Goal: Task Accomplishment & Management: Manage account settings

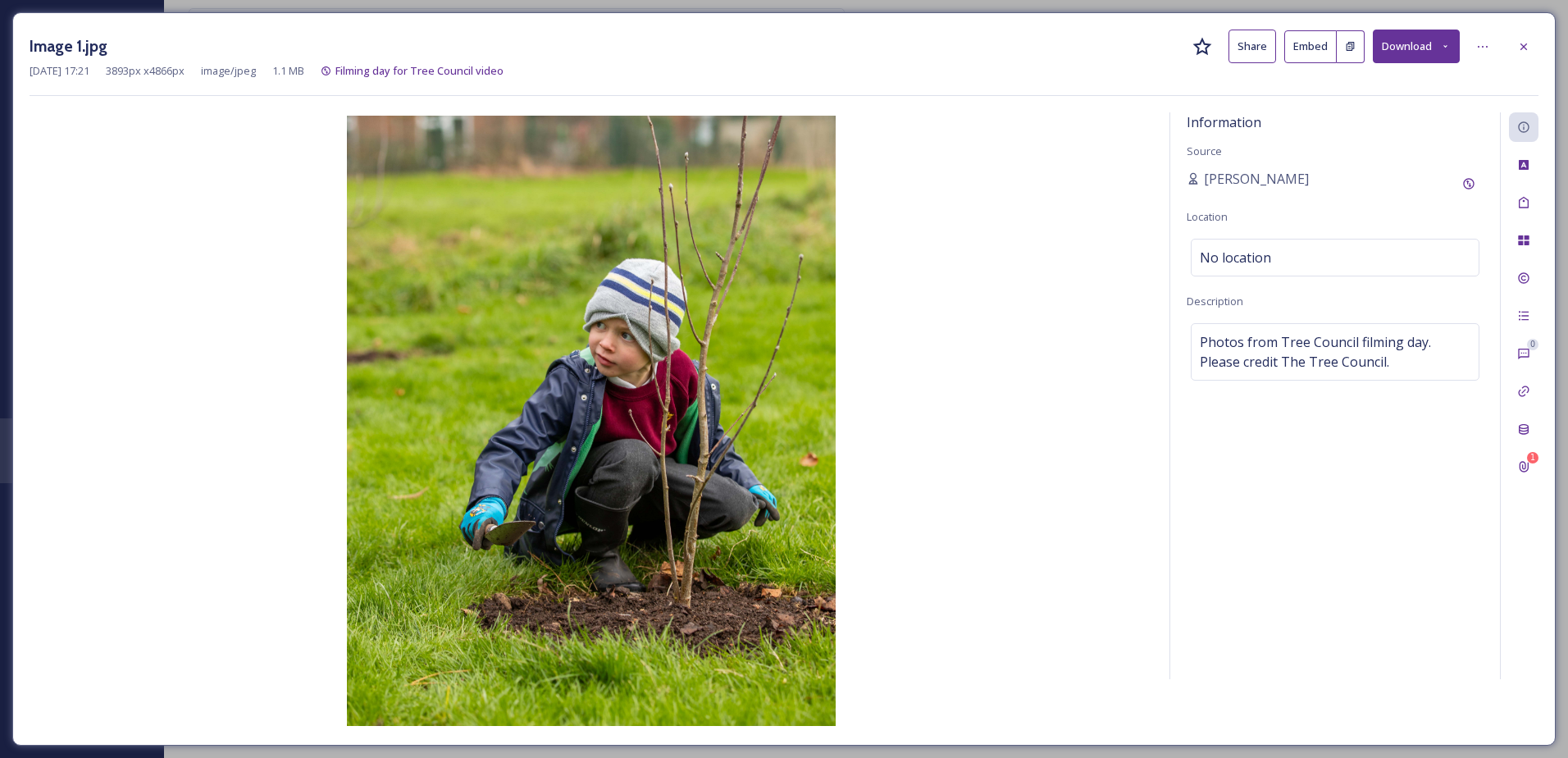
click at [1539, 36] on div "Image 1.jpg Share Embed Download Mar 04 2025 17:21 3893 px x 4866 px image/jpeg…" at bounding box center [784, 379] width 1544 height 733
click at [1530, 40] on div at bounding box center [1524, 46] width 30 height 30
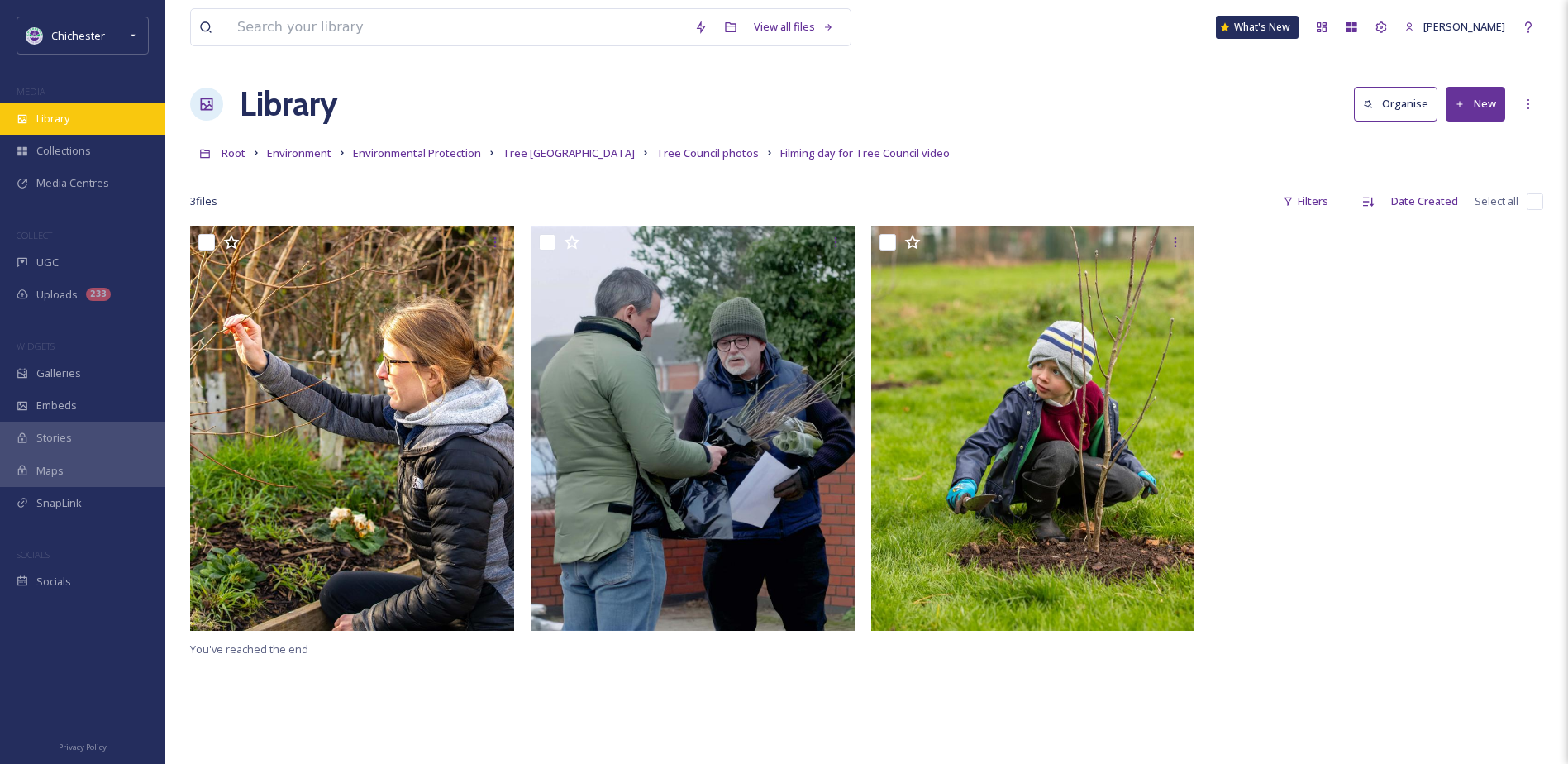
click at [129, 106] on div "Library" at bounding box center [82, 118] width 165 height 32
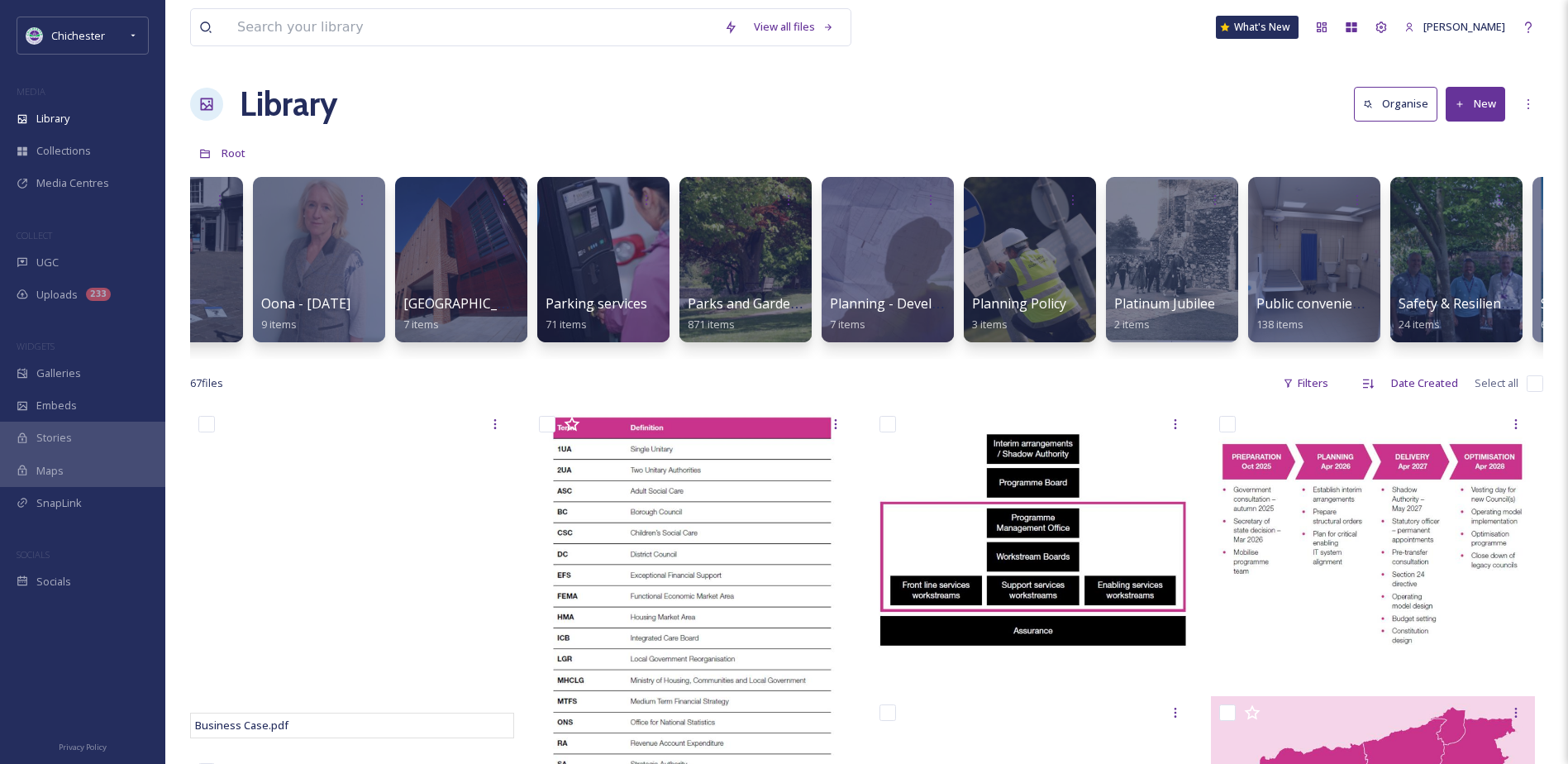
scroll to position [0, 5417]
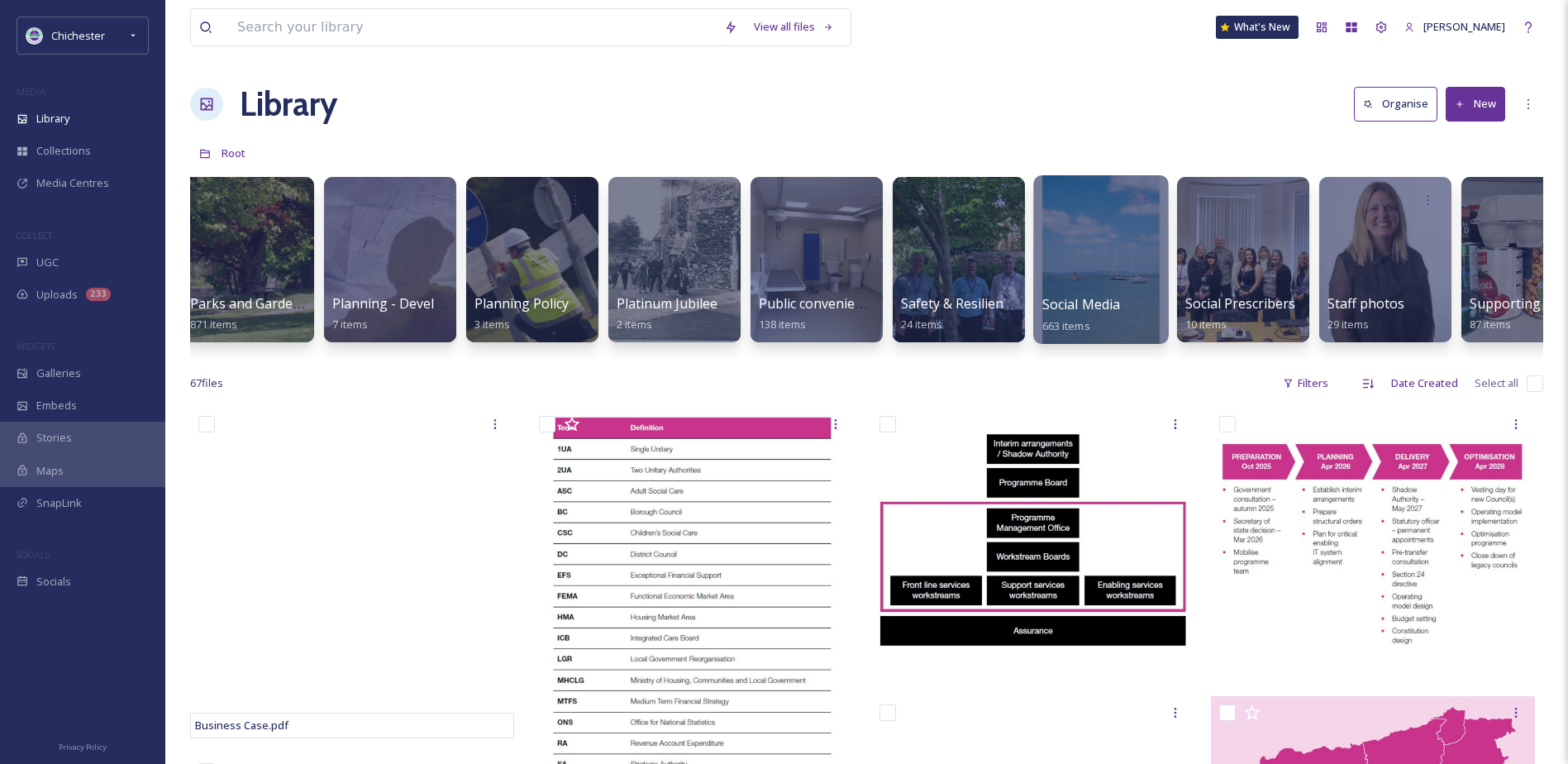
click at [1128, 280] on div at bounding box center [1100, 259] width 134 height 168
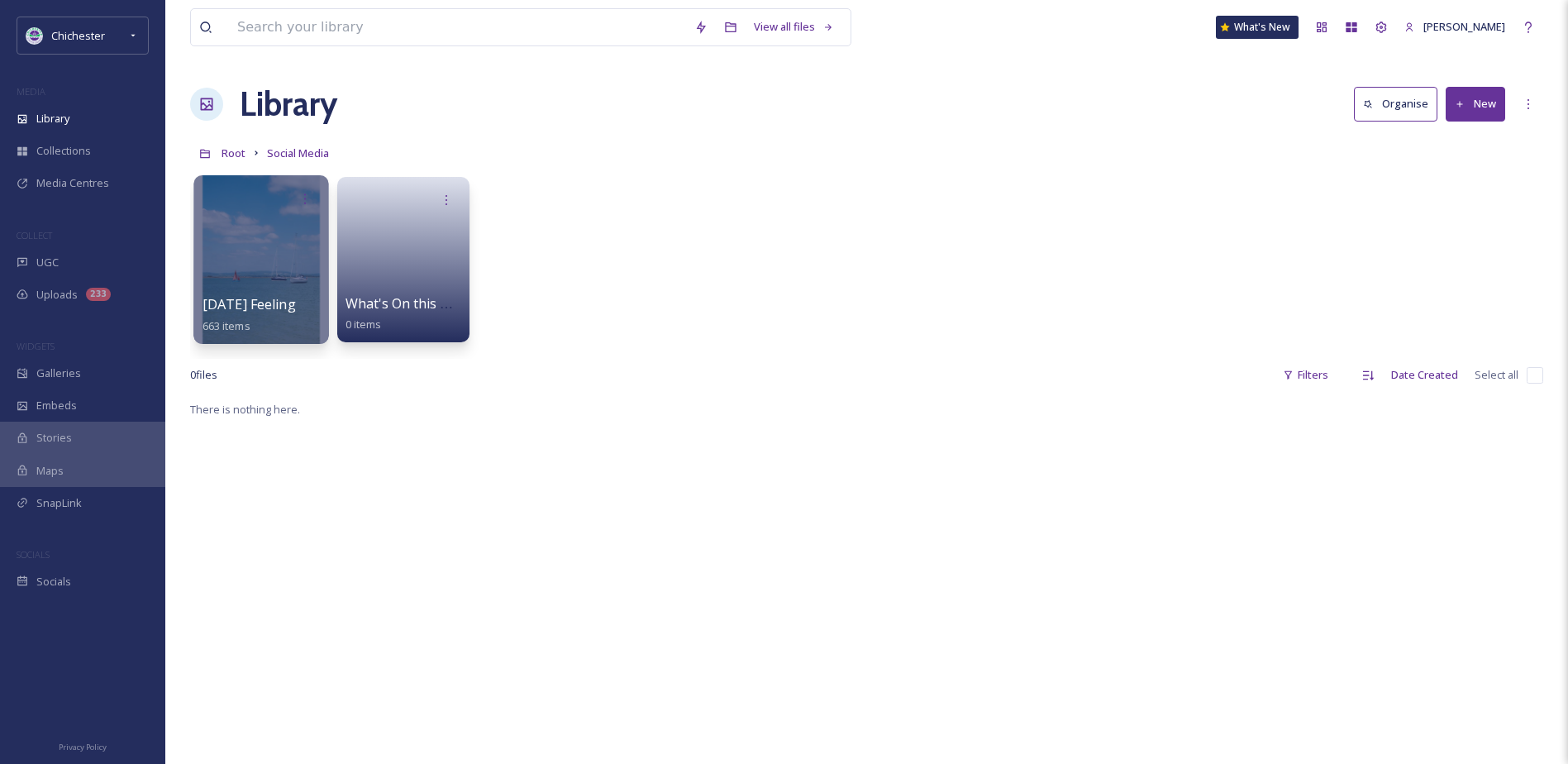
click at [261, 309] on span "[DATE] Feeling" at bounding box center [249, 304] width 94 height 18
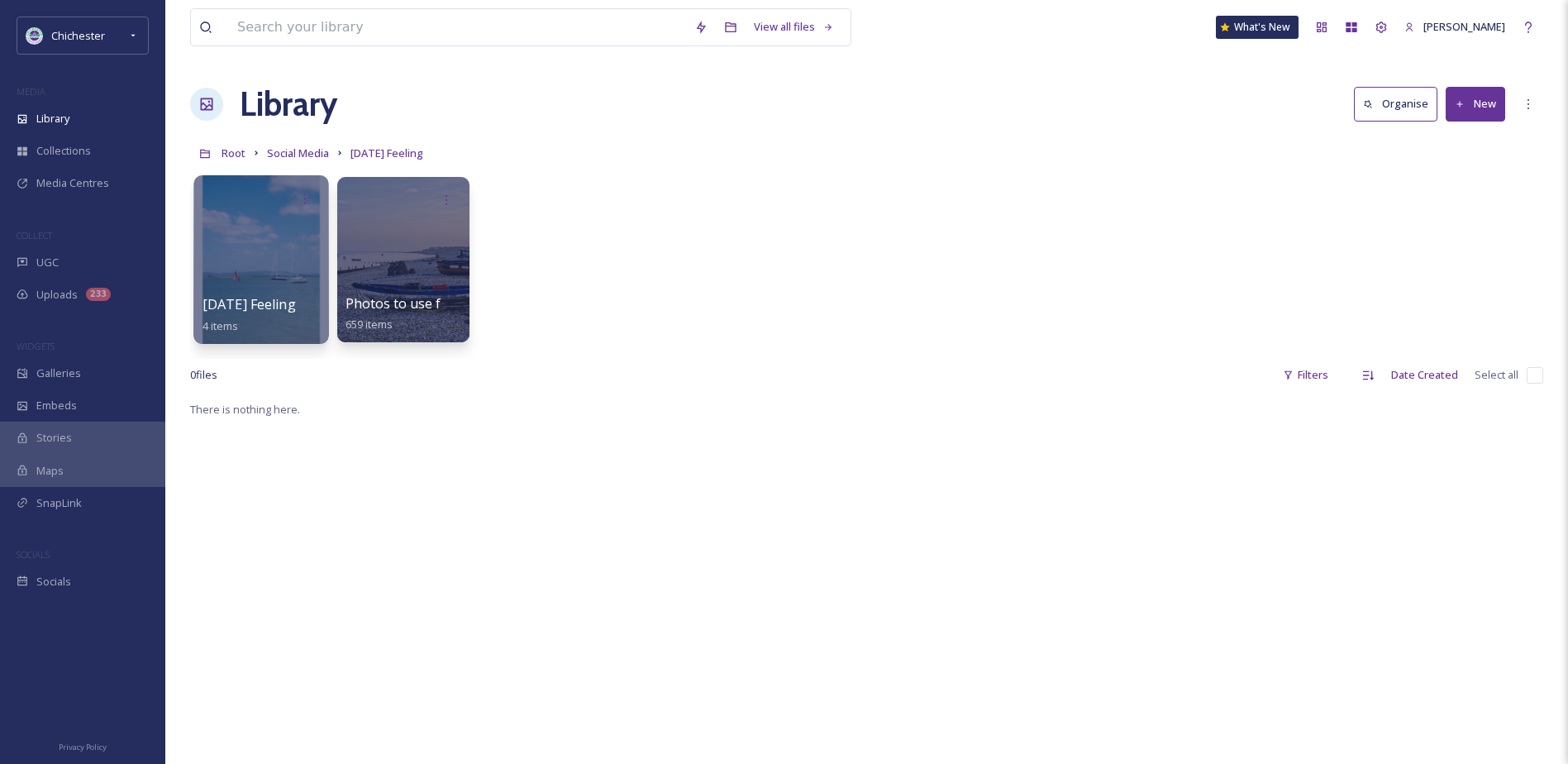
click at [263, 310] on span "[DATE] Feeling" at bounding box center [249, 304] width 94 height 18
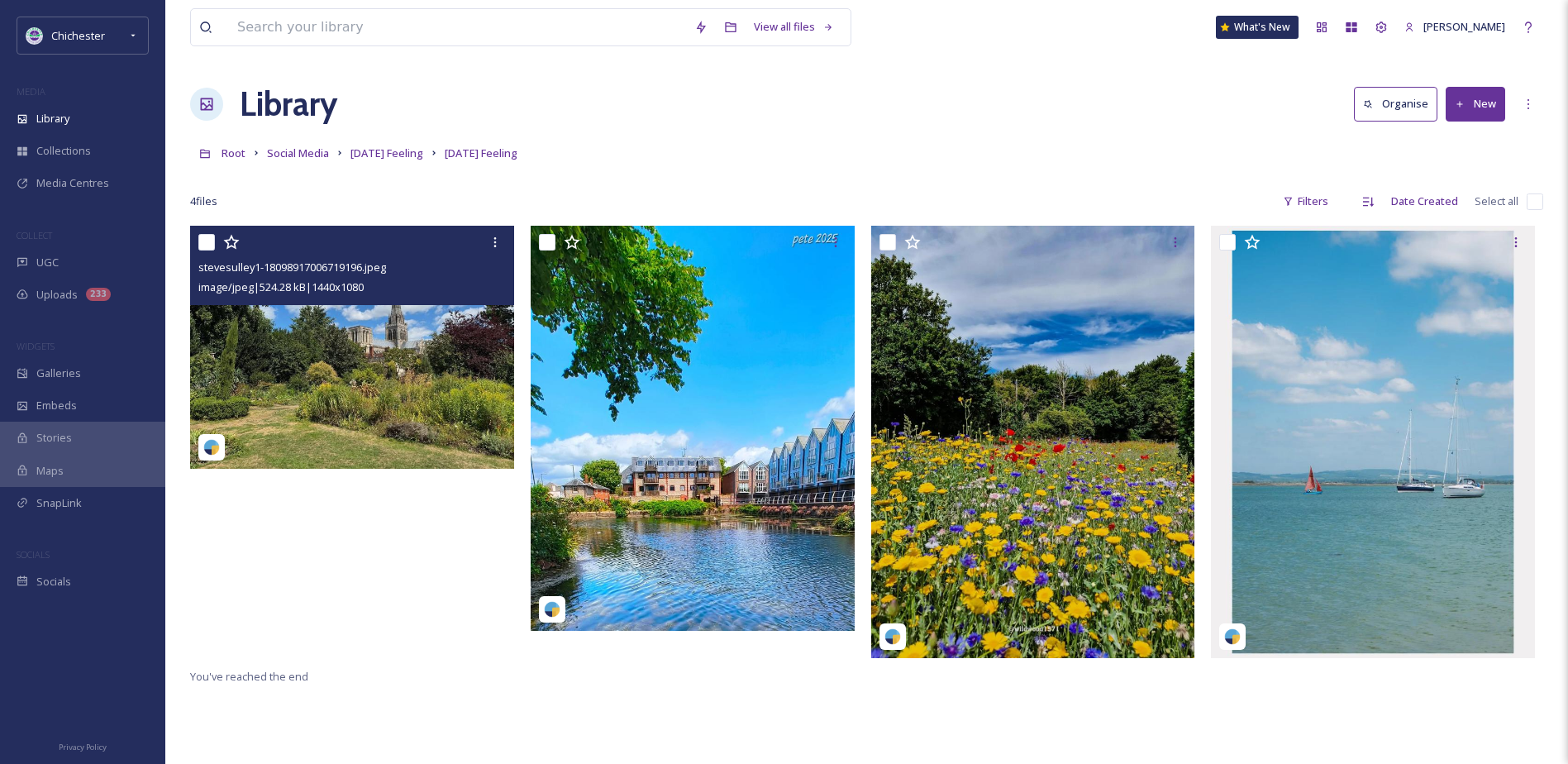
click at [377, 359] on img at bounding box center [352, 346] width 324 height 243
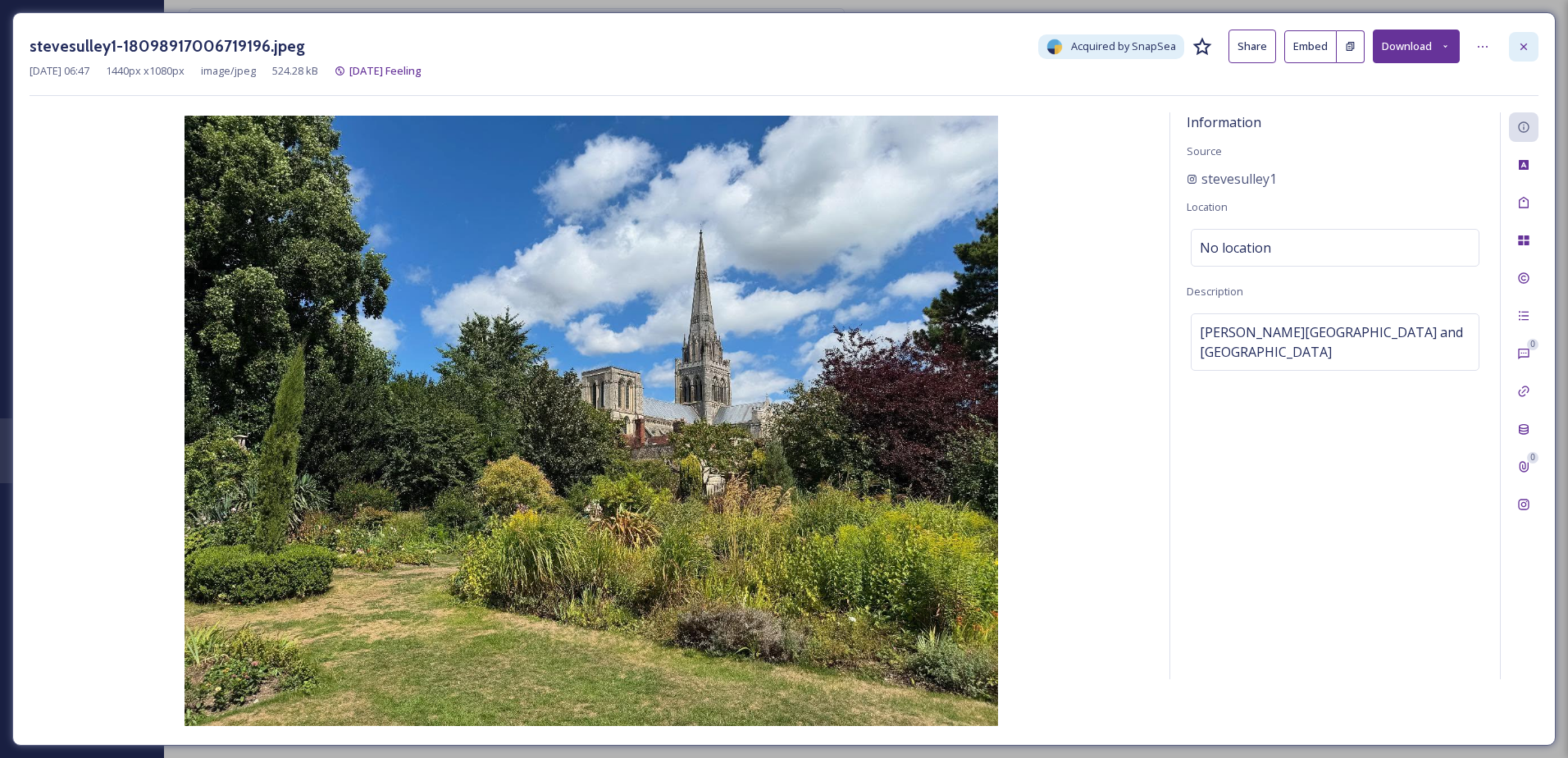
click at [1529, 49] on icon at bounding box center [1524, 47] width 13 height 13
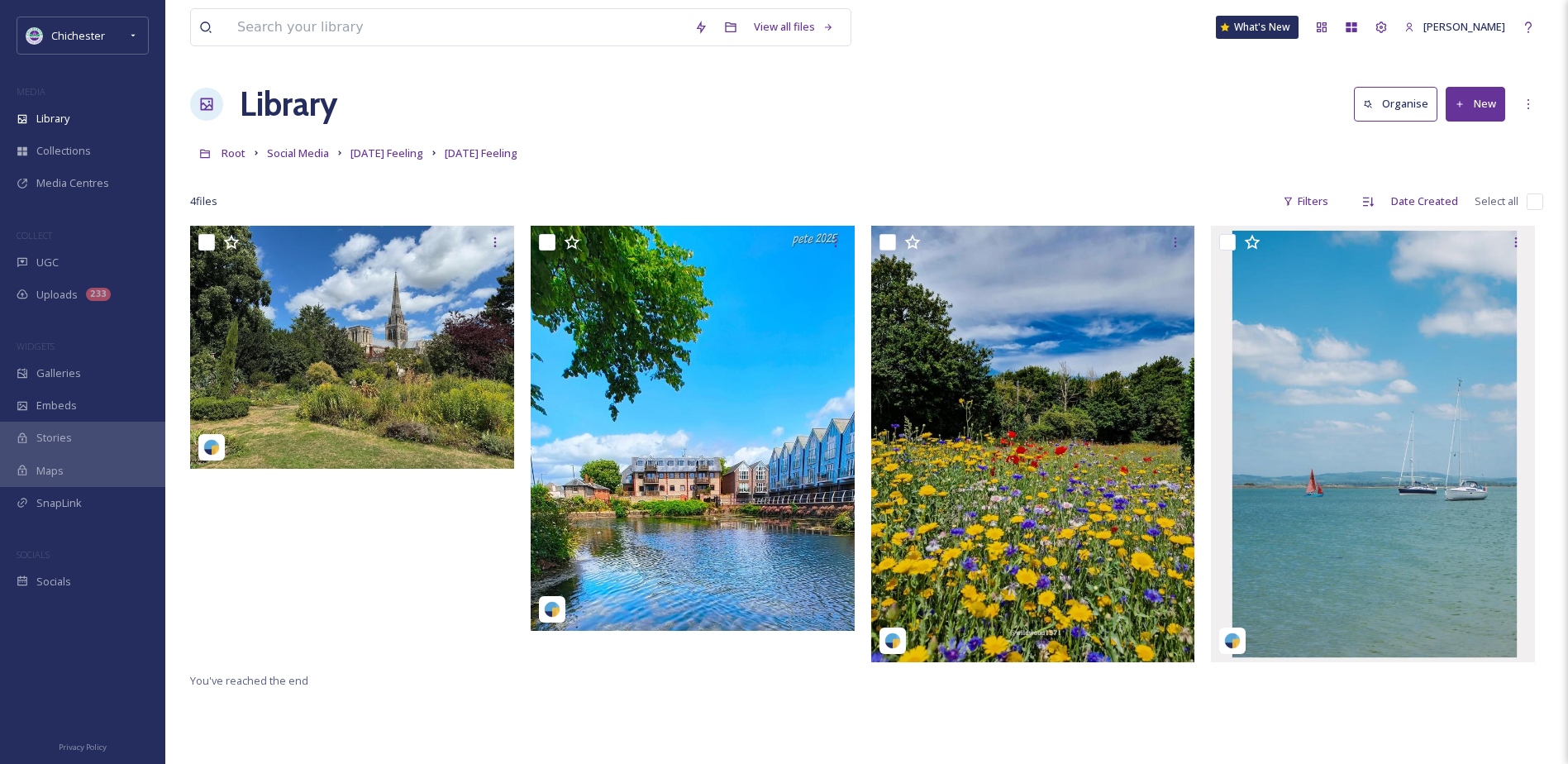
click at [516, 241] on div at bounding box center [357, 448] width 333 height 445
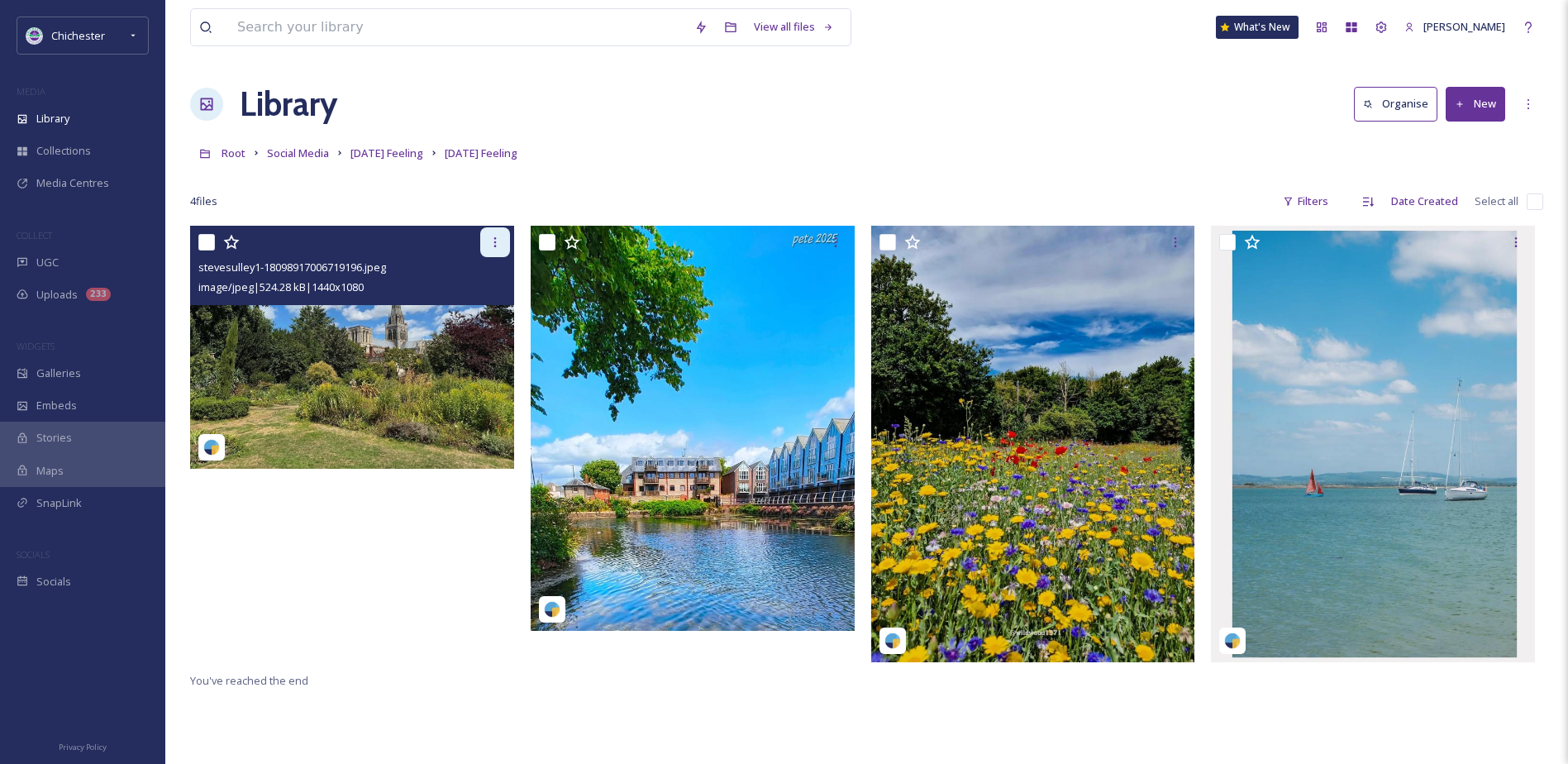
click at [510, 237] on div at bounding box center [495, 242] width 30 height 30
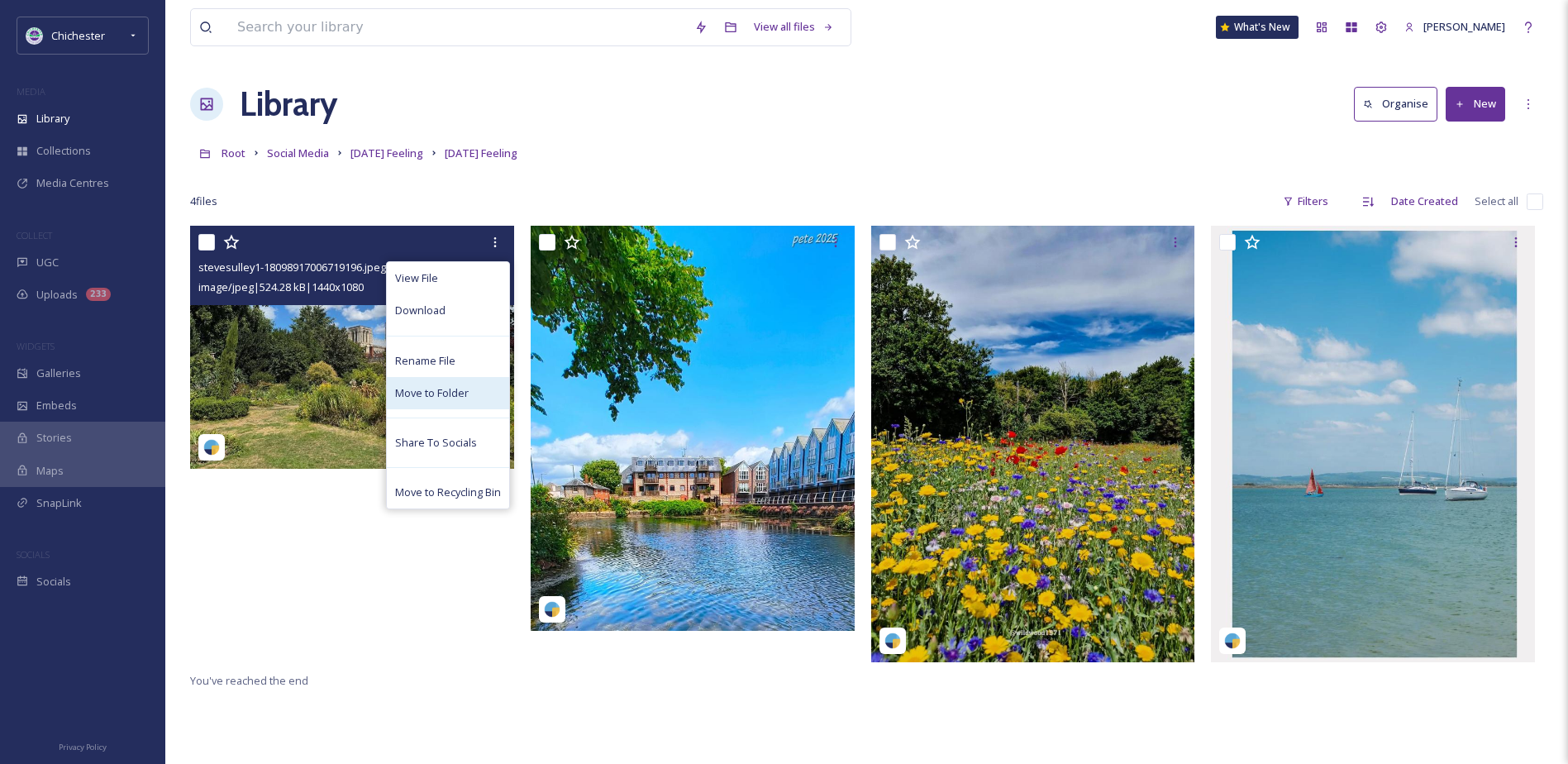
click at [428, 385] on span "Move to Folder" at bounding box center [432, 393] width 74 height 15
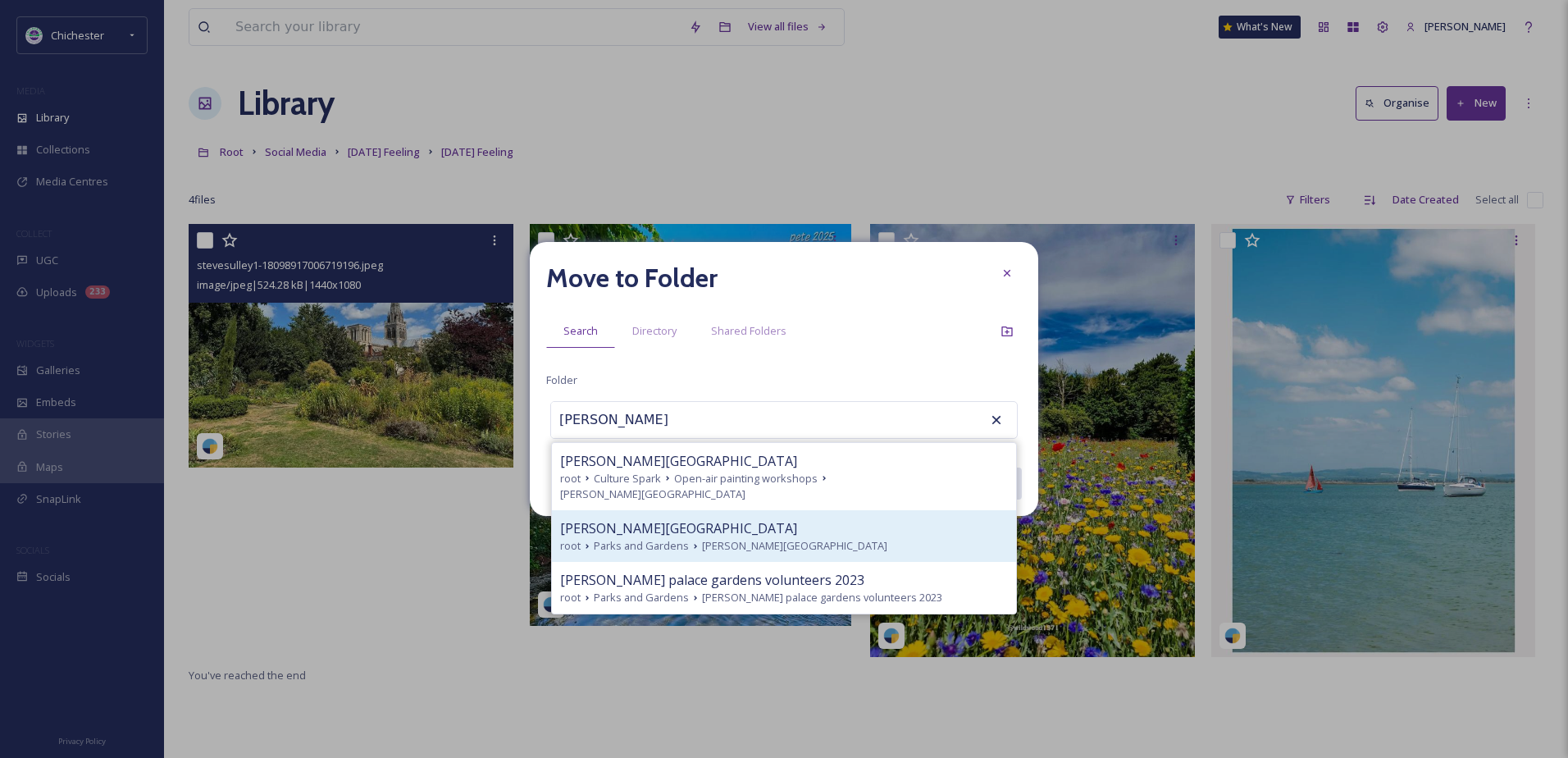
click at [695, 510] on div "[PERSON_NAME][GEOGRAPHIC_DATA] and Gardens [PERSON_NAME][GEOGRAPHIC_DATA]" at bounding box center [784, 536] width 464 height 52
type input "[PERSON_NAME][GEOGRAPHIC_DATA]"
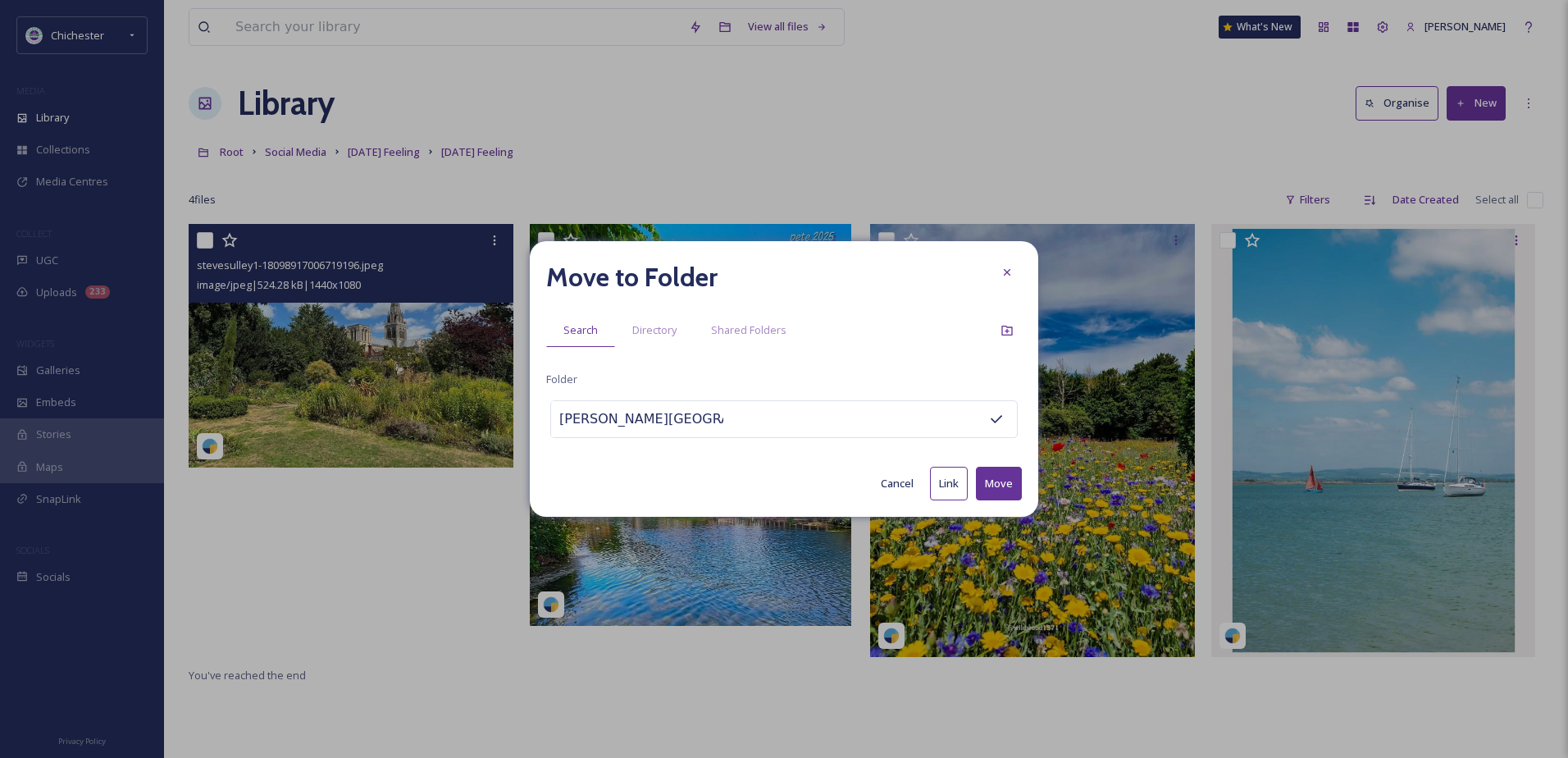
click at [1023, 483] on div "Move to Folder Search Directory Shared Folders Folder [PERSON_NAME][GEOGRAPHIC_…" at bounding box center [784, 378] width 509 height 275
click at [1015, 481] on button "Move" at bounding box center [999, 483] width 46 height 34
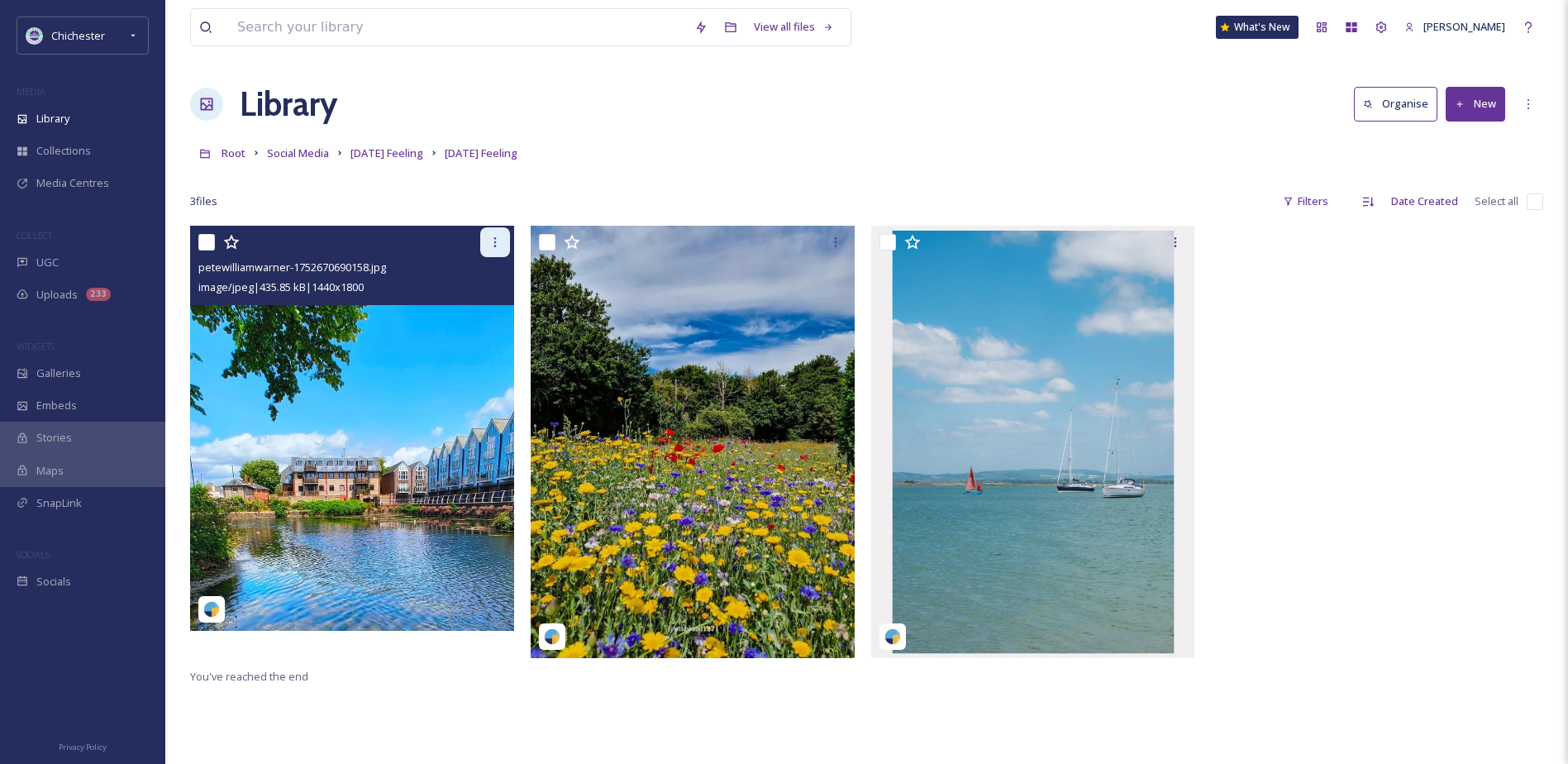
click at [500, 234] on div at bounding box center [495, 242] width 30 height 30
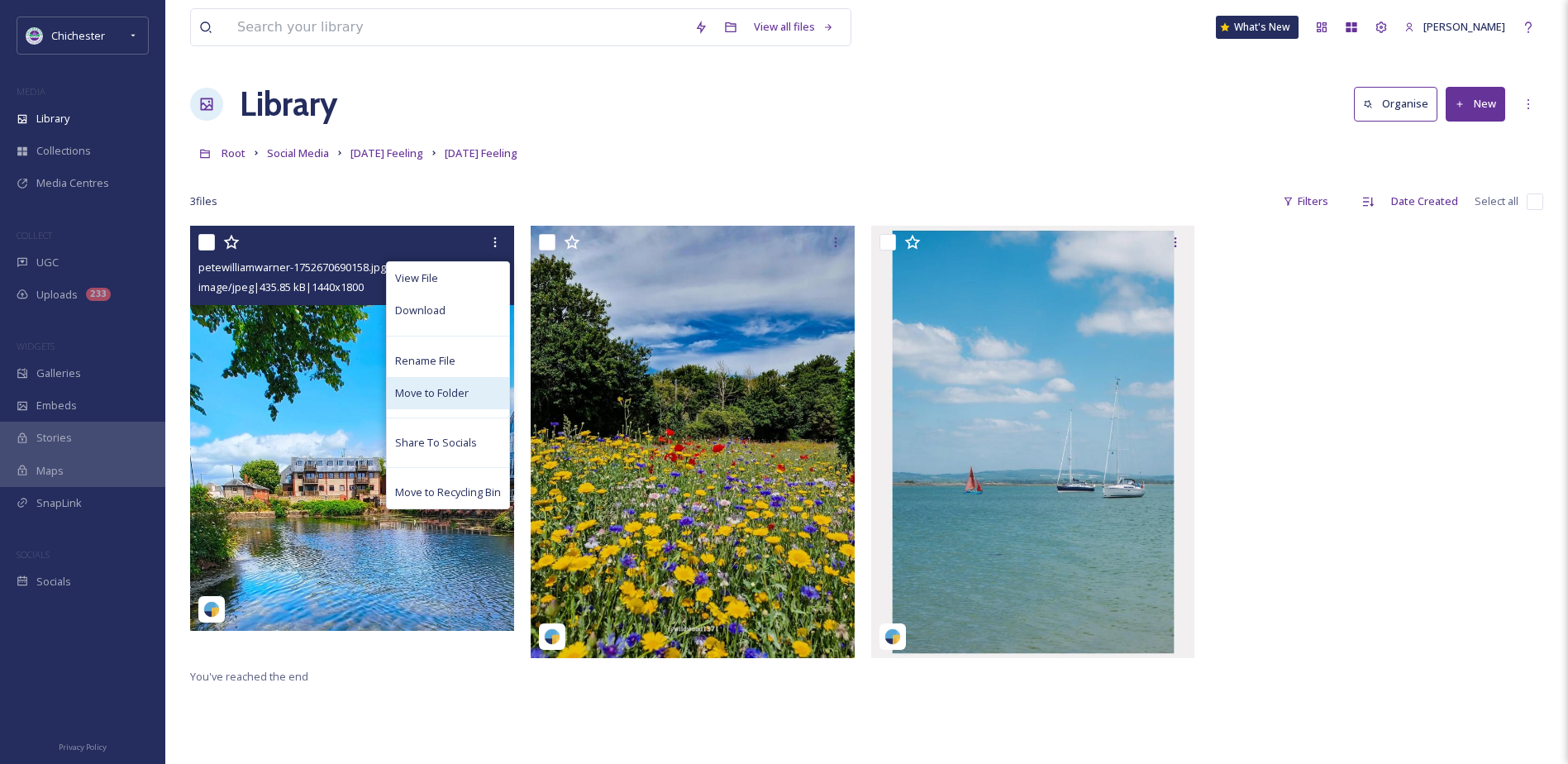
click at [427, 401] on div "Move to Folder" at bounding box center [448, 393] width 123 height 32
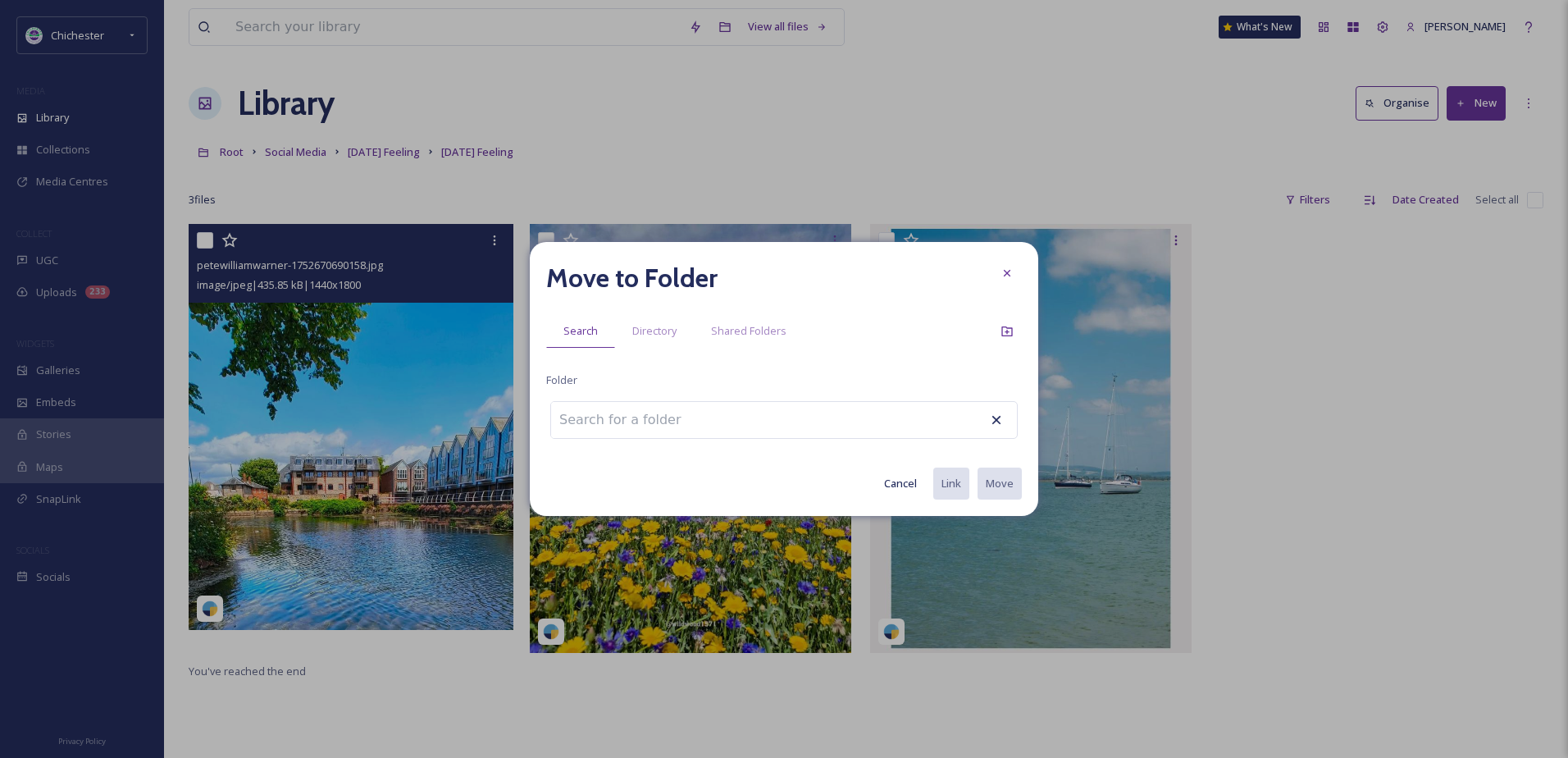
click at [618, 407] on input at bounding box center [641, 420] width 180 height 36
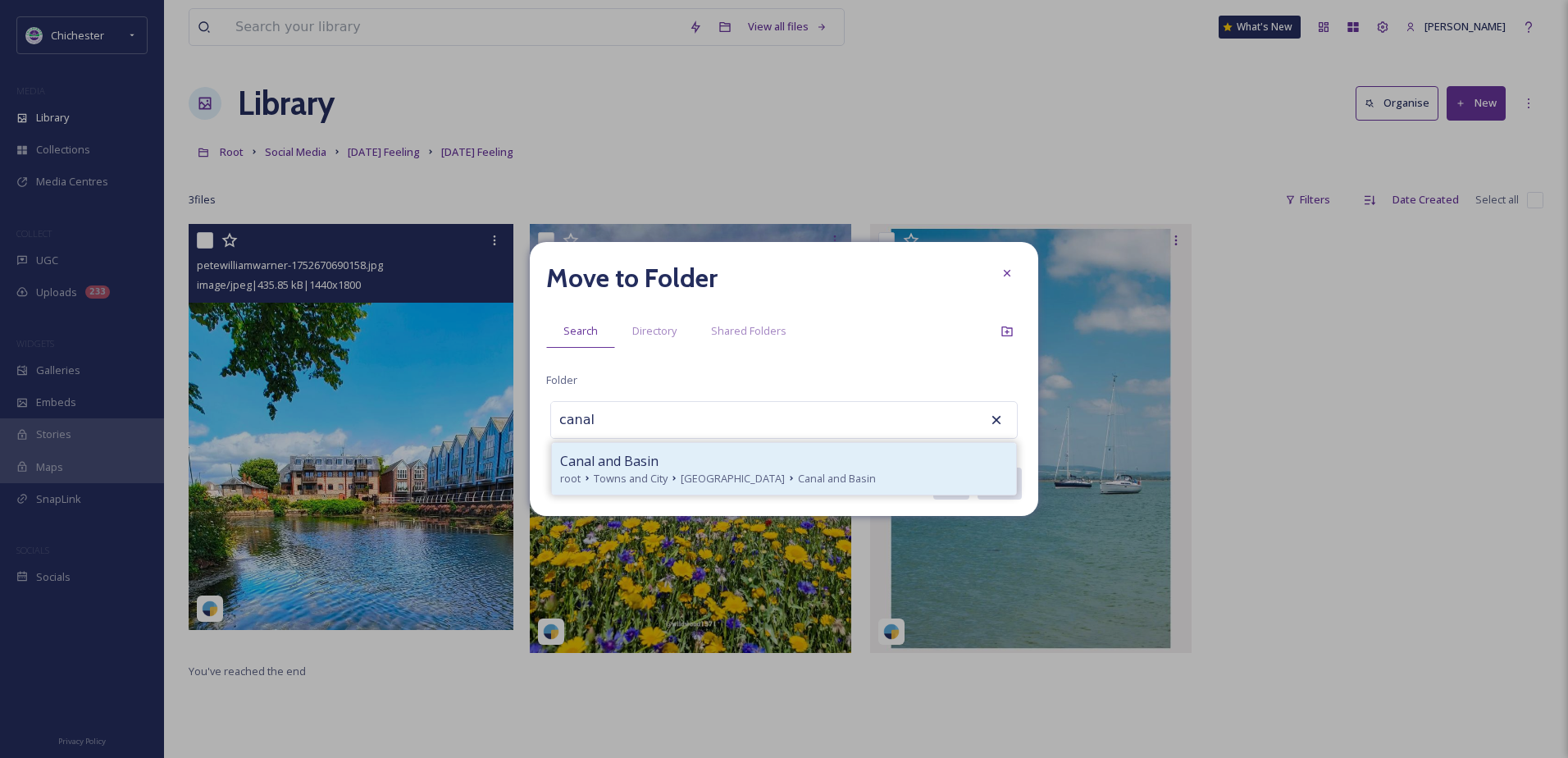
click at [674, 451] on div "Canal and Basin" at bounding box center [784, 461] width 448 height 20
type input "Canal and Basin"
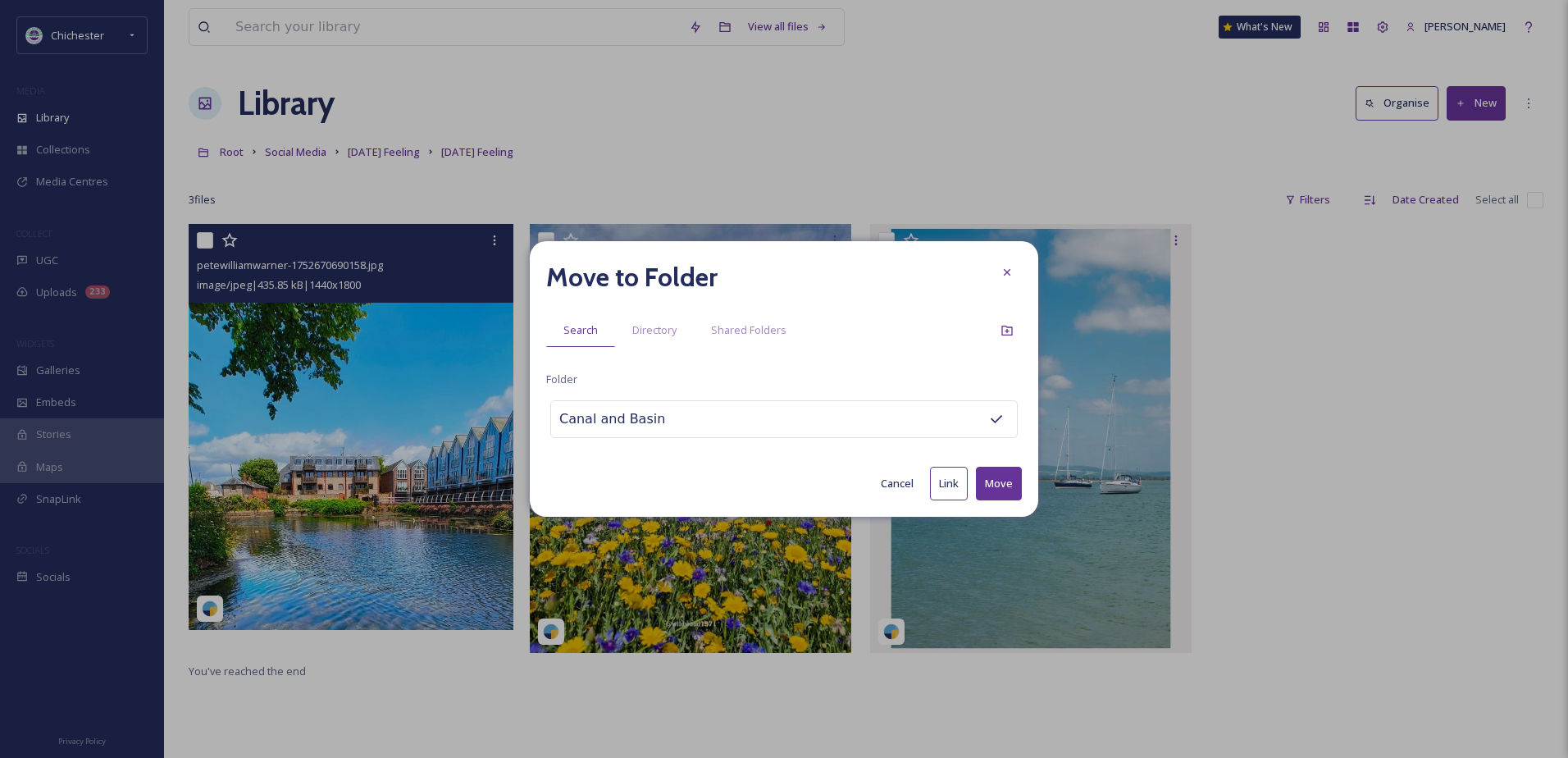
click at [1013, 472] on button "Move" at bounding box center [999, 483] width 46 height 34
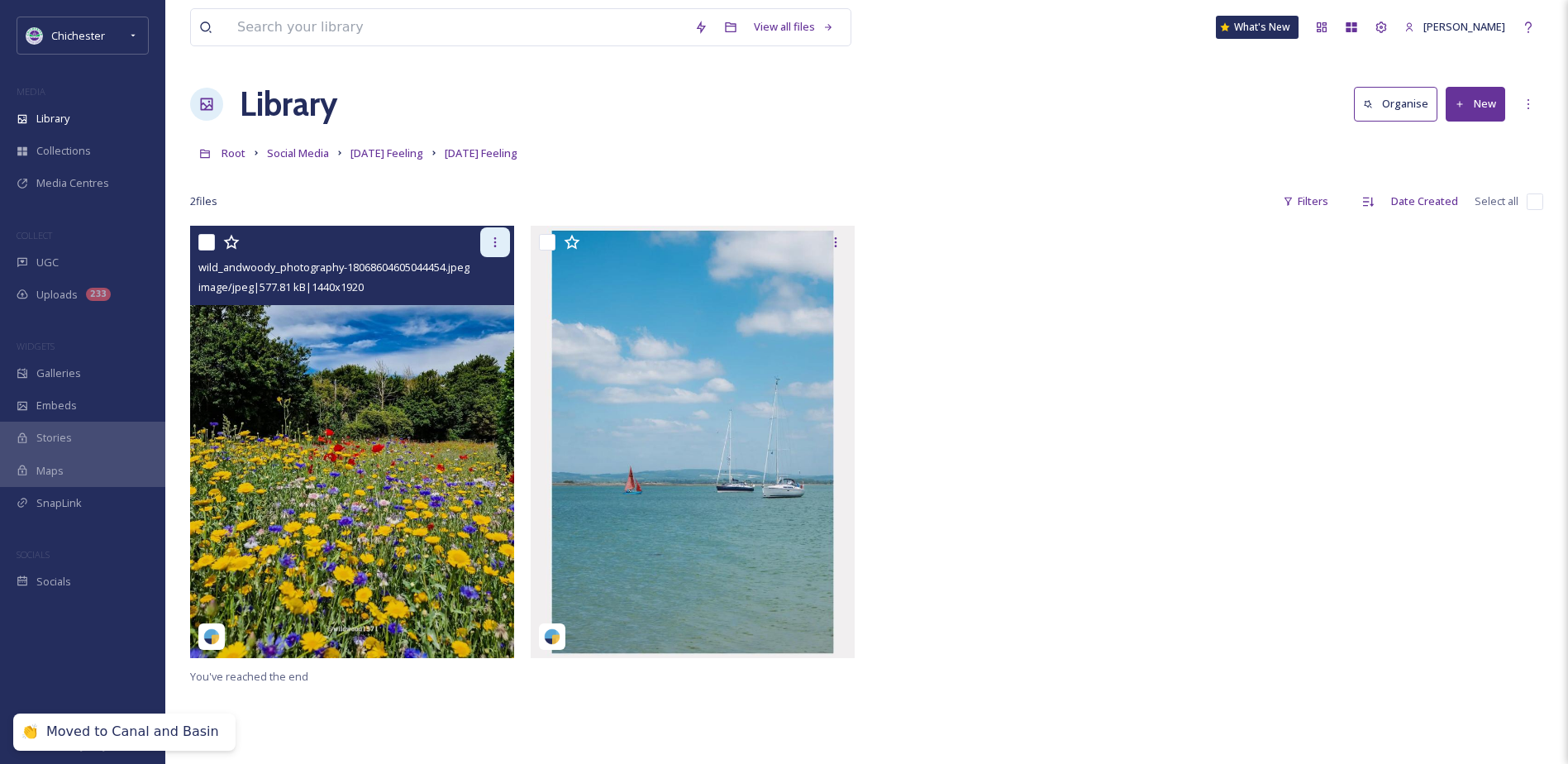
click at [491, 230] on div at bounding box center [495, 242] width 30 height 30
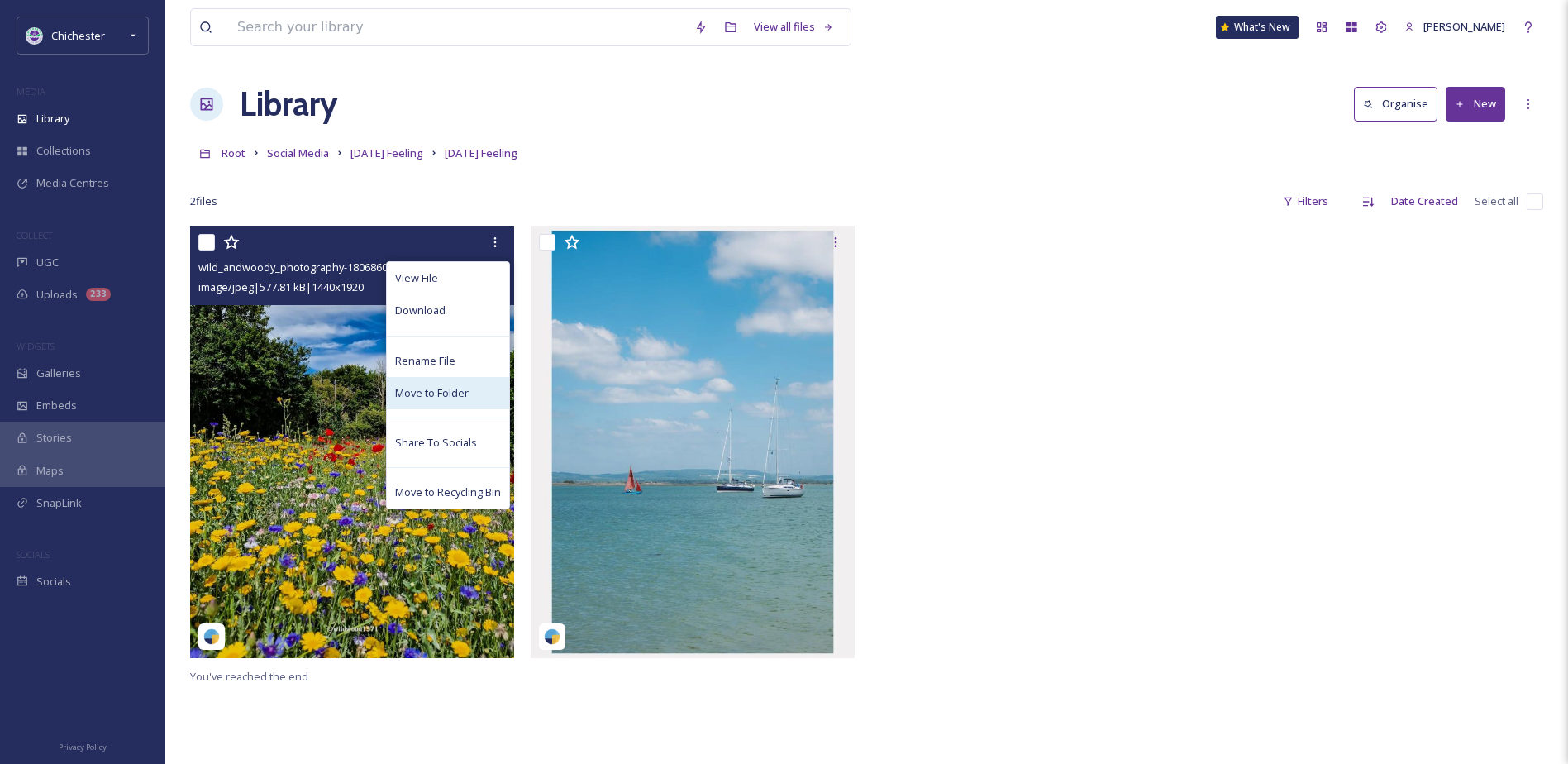
click at [436, 385] on span "Move to Folder" at bounding box center [432, 393] width 74 height 15
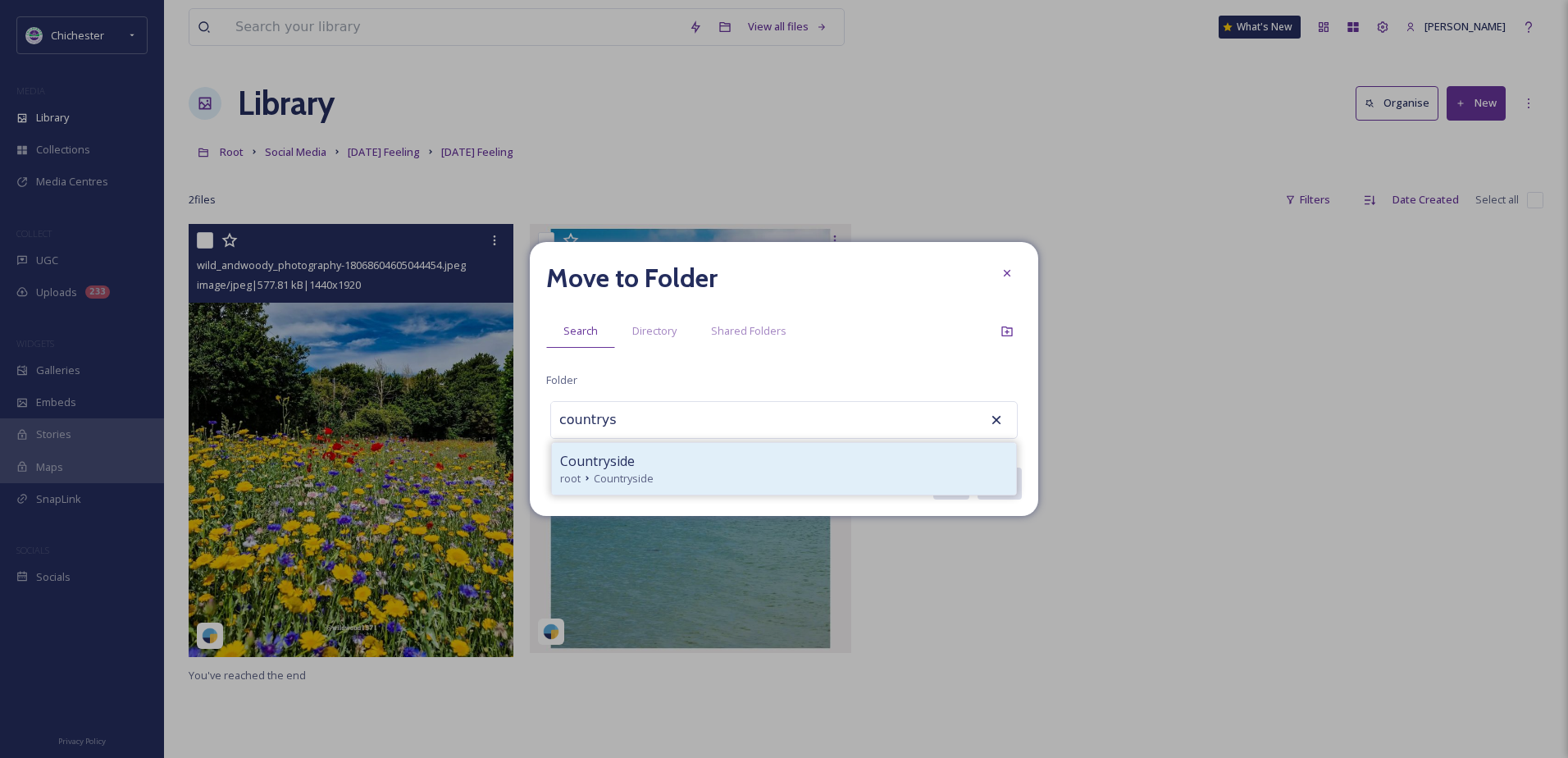
click at [639, 457] on div "Countryside" at bounding box center [784, 461] width 448 height 20
type input "Countryside"
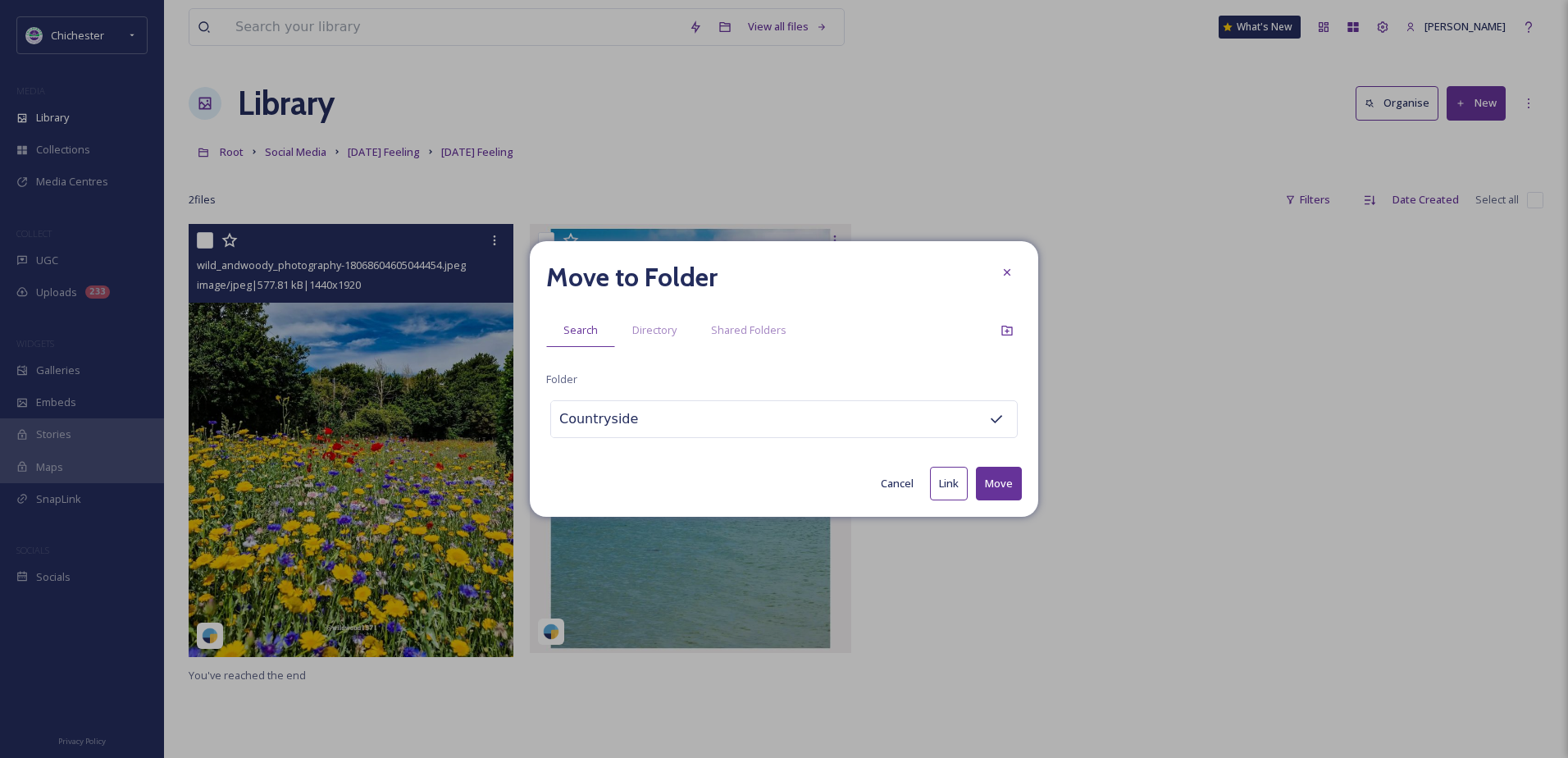
click at [1001, 485] on button "Move" at bounding box center [999, 483] width 46 height 34
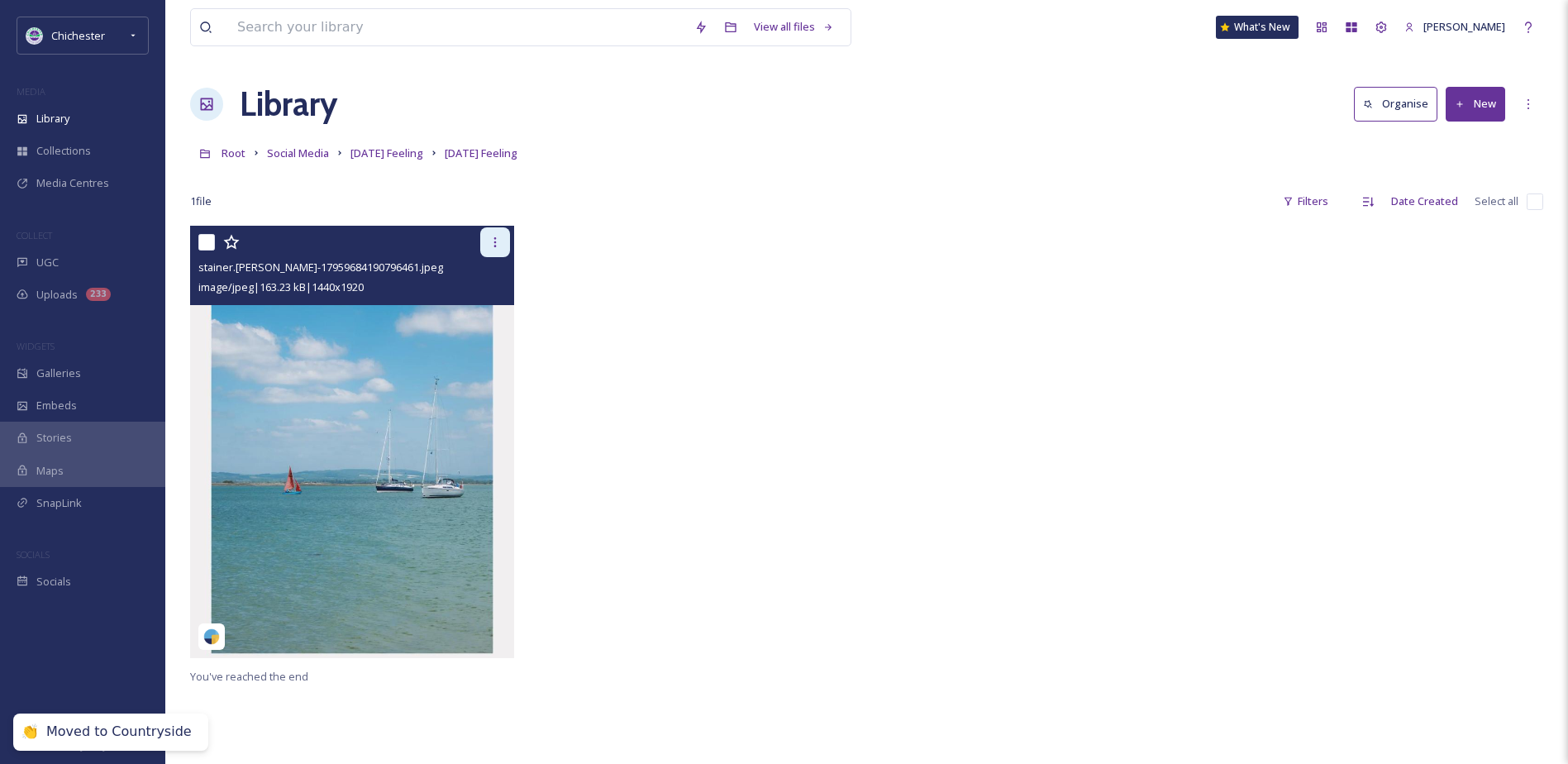
click at [492, 248] on icon at bounding box center [495, 243] width 14 height 14
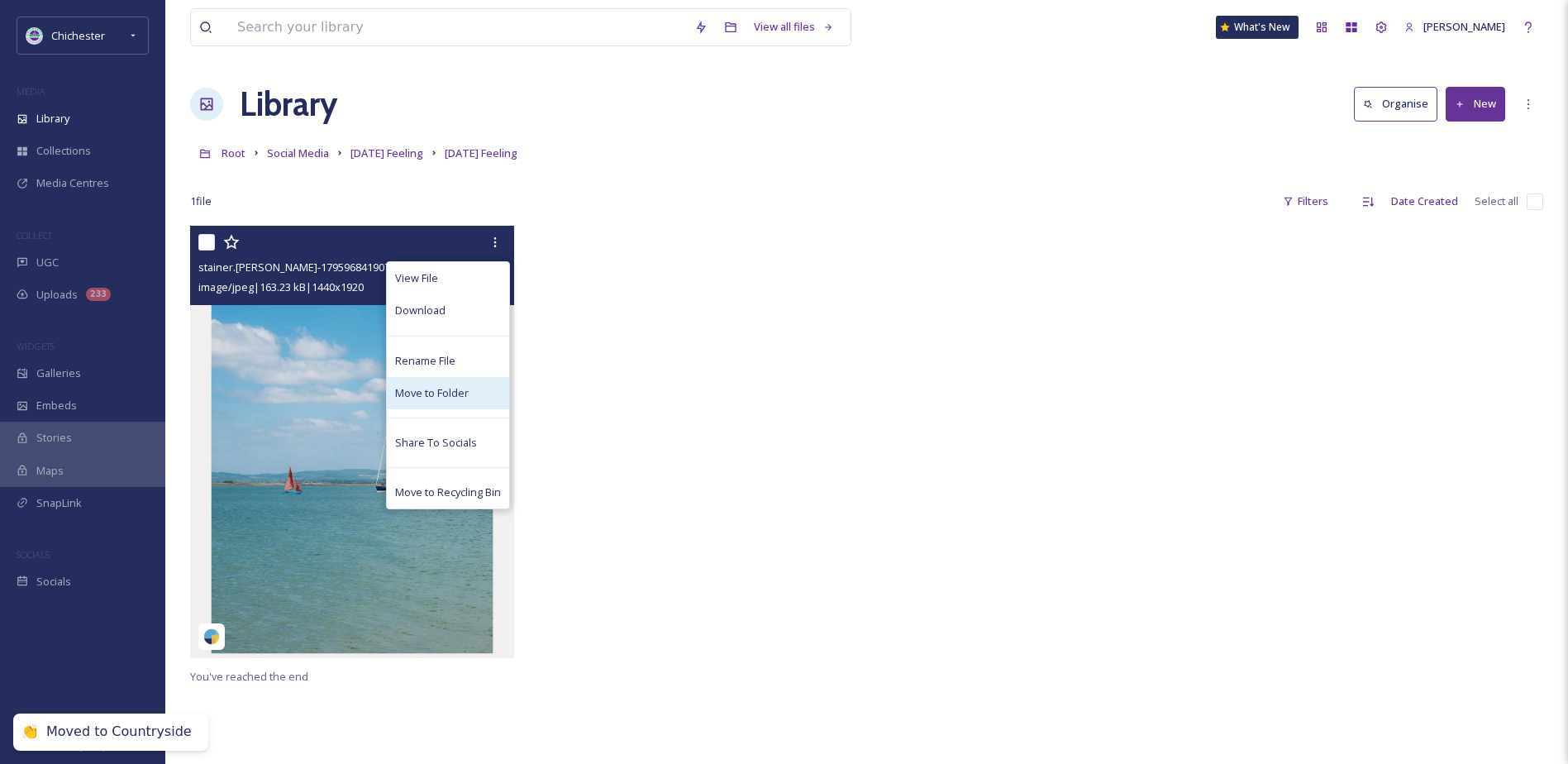
click at [447, 380] on div "Move to Folder" at bounding box center [448, 393] width 123 height 32
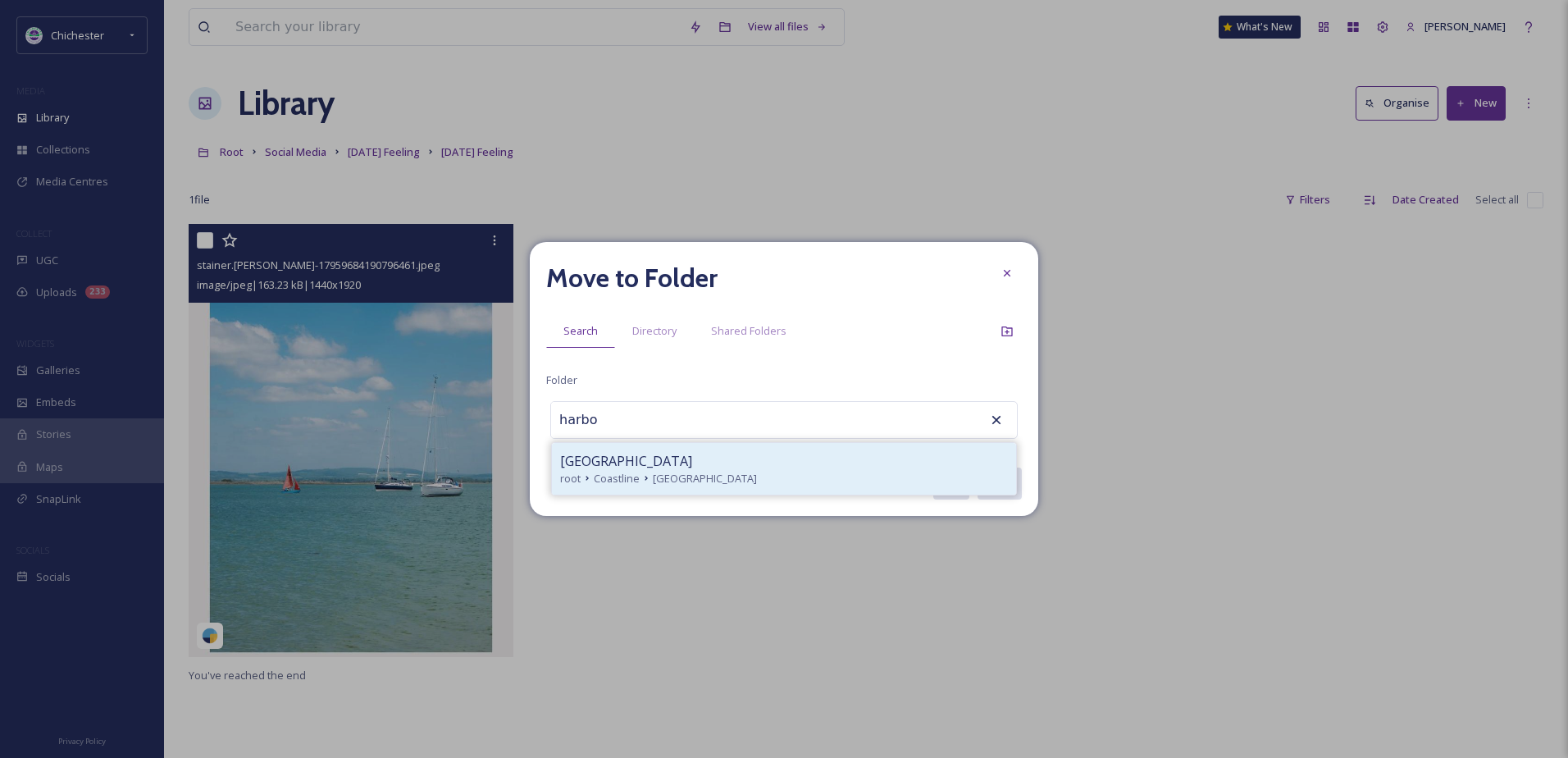
click at [725, 451] on div "[GEOGRAPHIC_DATA]" at bounding box center [784, 461] width 448 height 20
type input "[GEOGRAPHIC_DATA]"
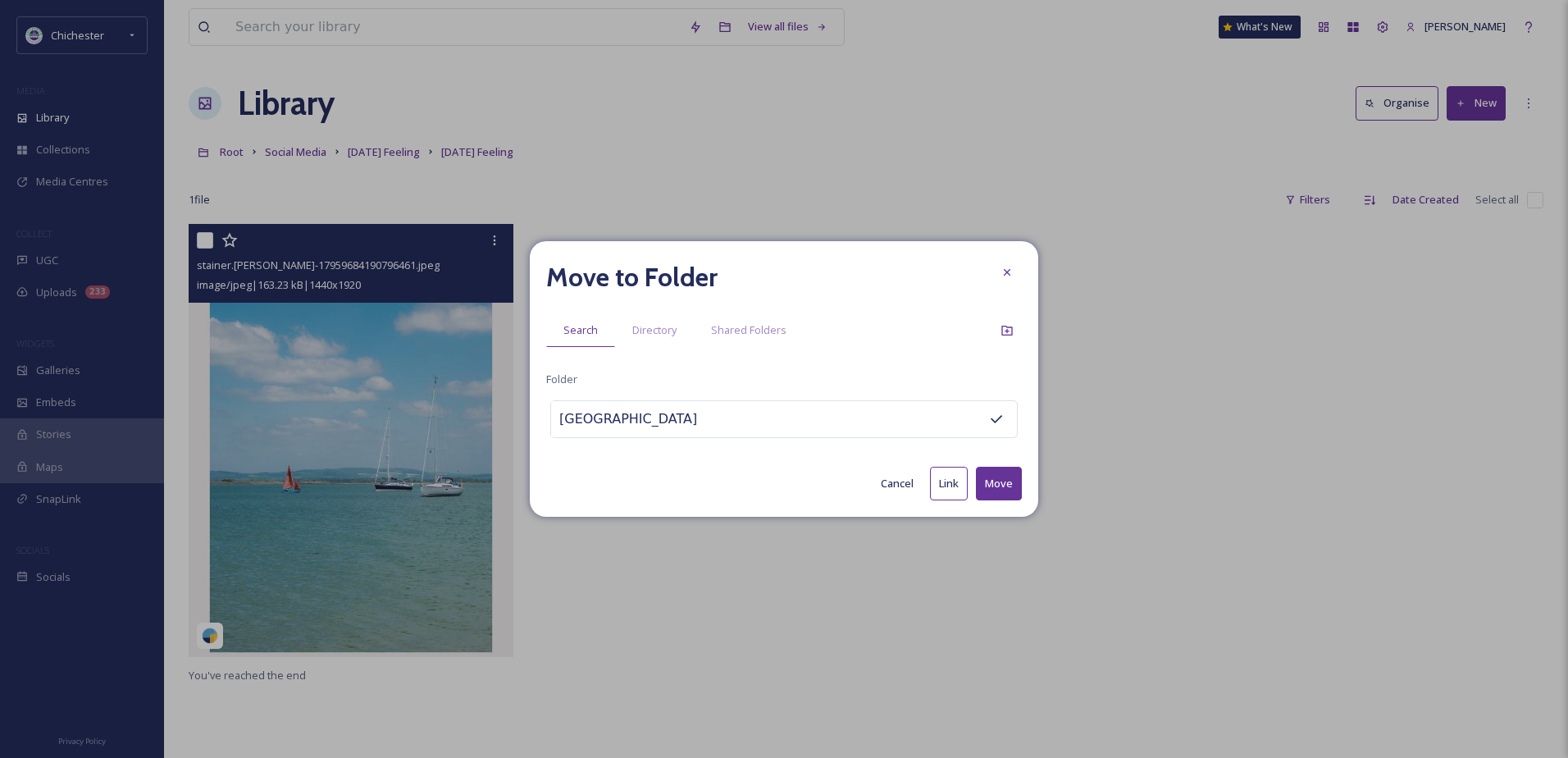
click at [1021, 486] on button "Move" at bounding box center [999, 483] width 46 height 34
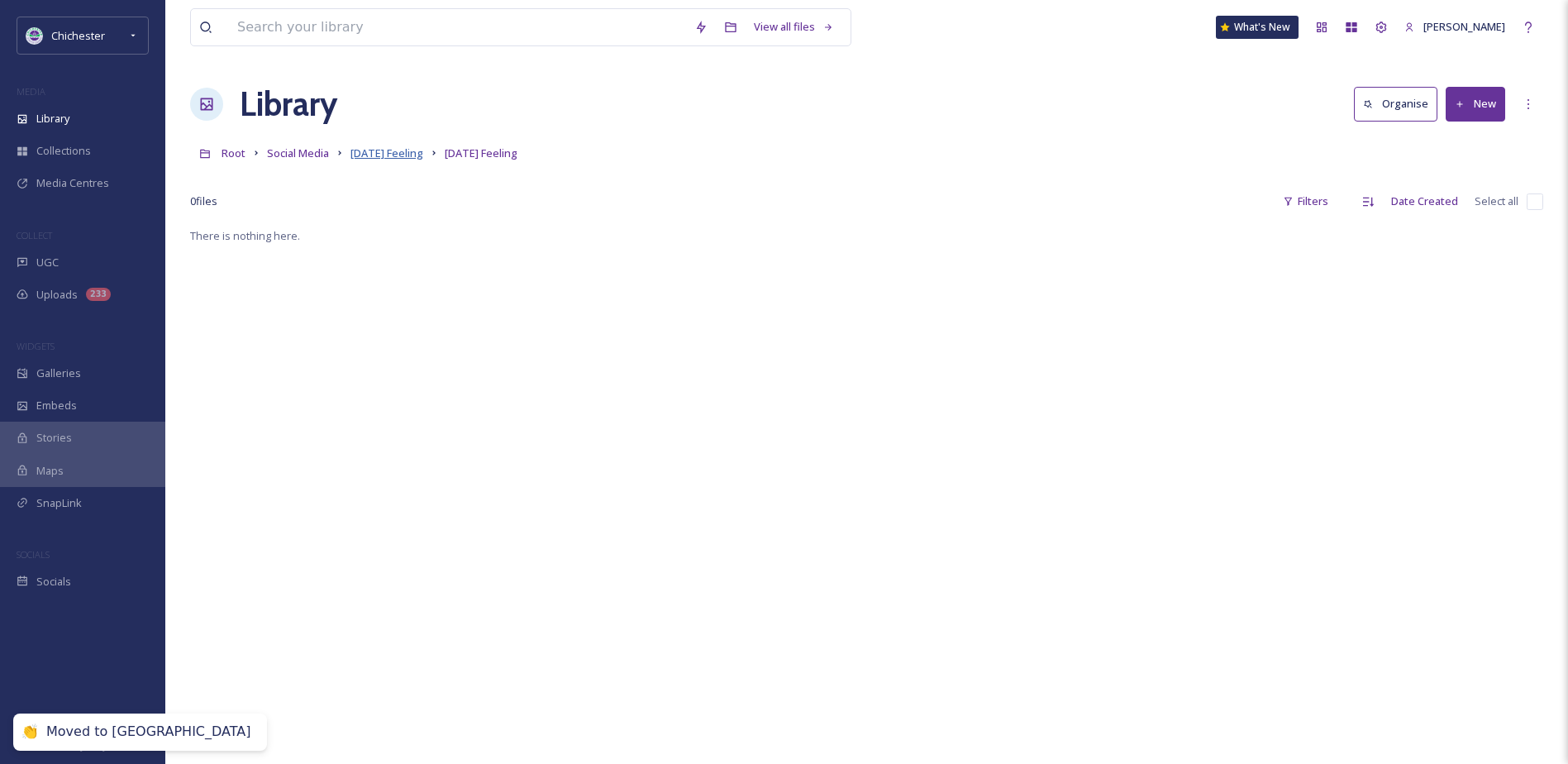
click at [397, 157] on span "[DATE] Feeling" at bounding box center [386, 152] width 73 height 15
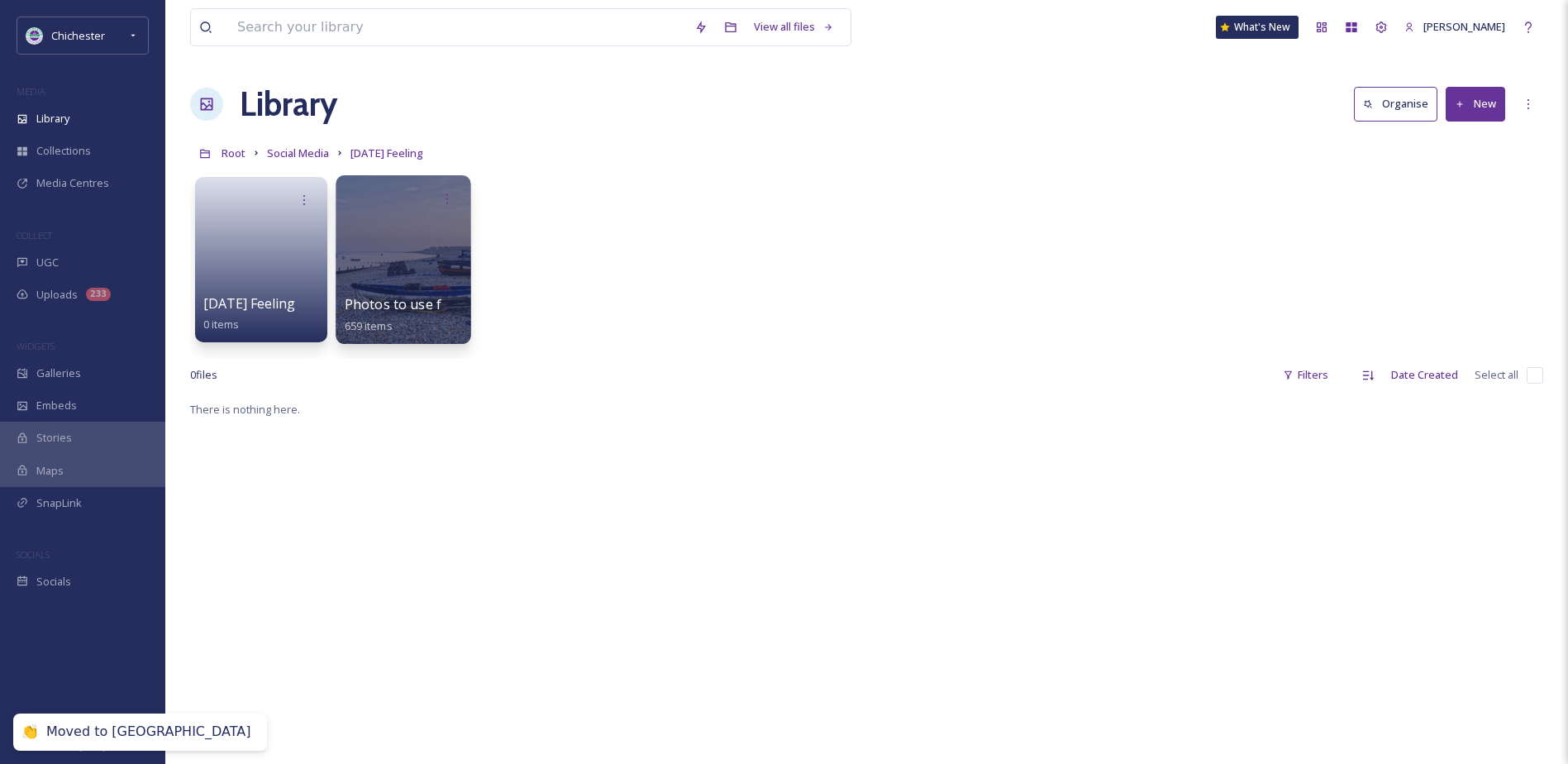
click at [432, 253] on div at bounding box center [402, 259] width 134 height 168
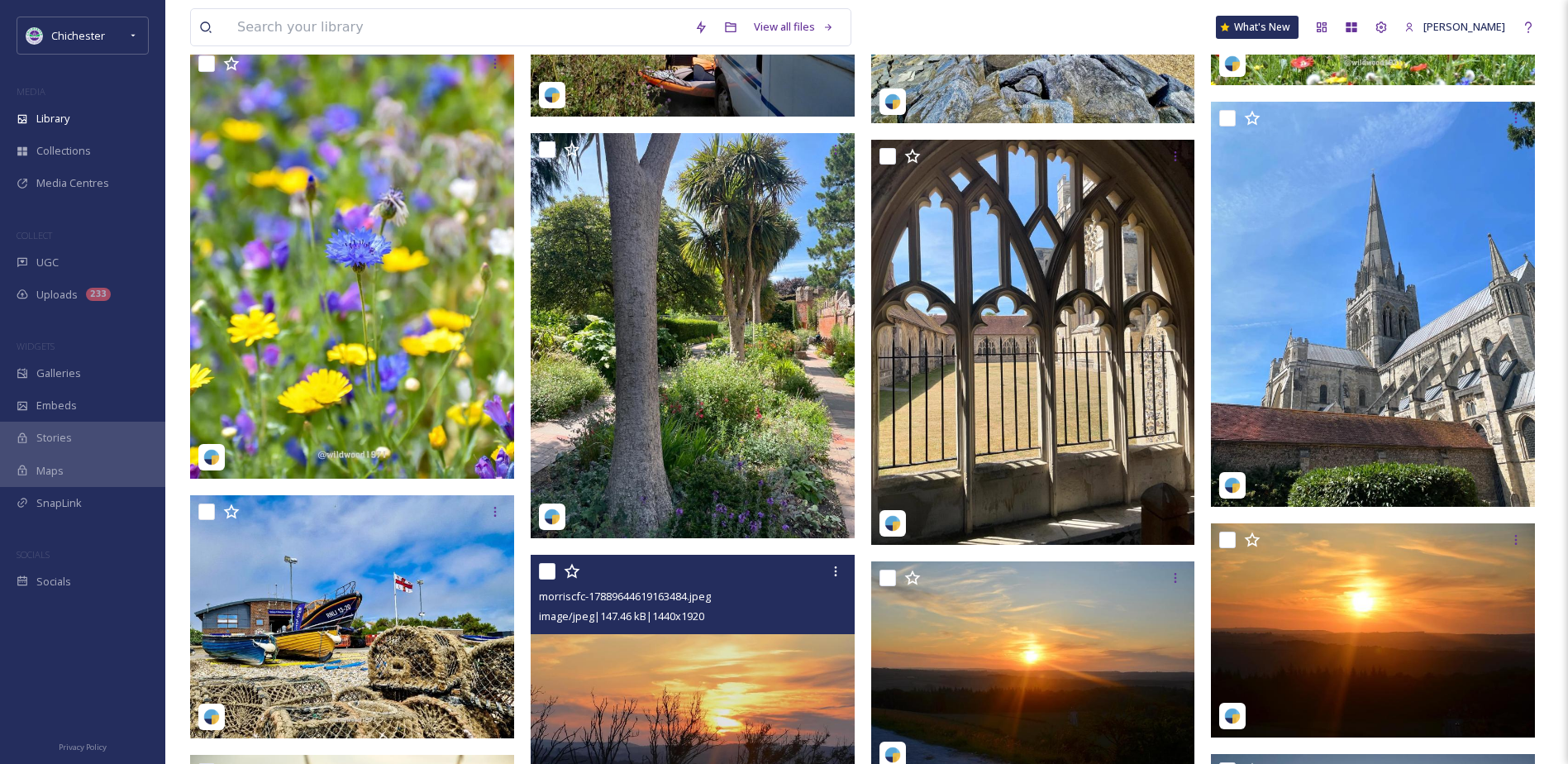
scroll to position [10887, 0]
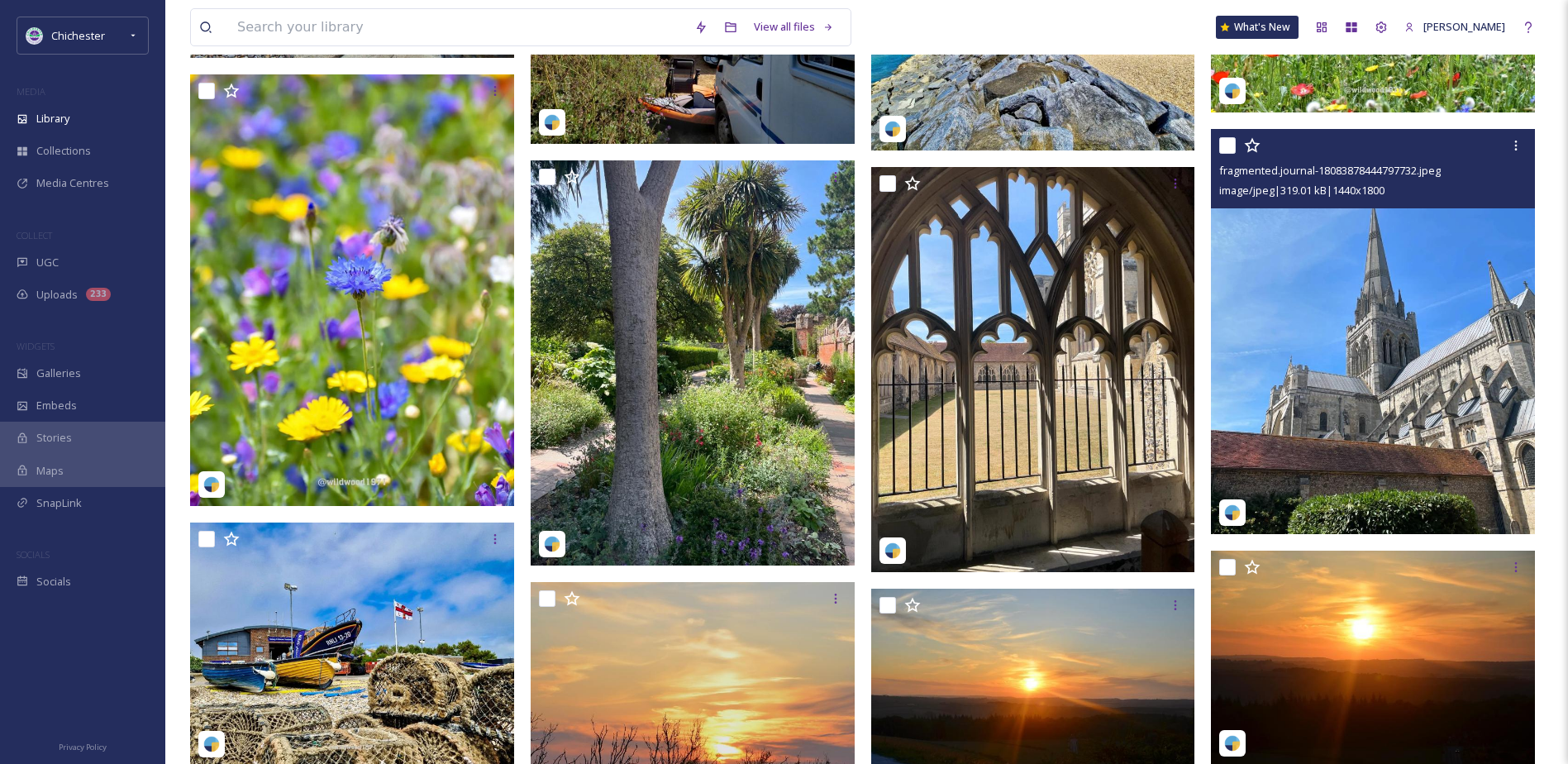
click at [1315, 374] on img at bounding box center [1373, 331] width 324 height 405
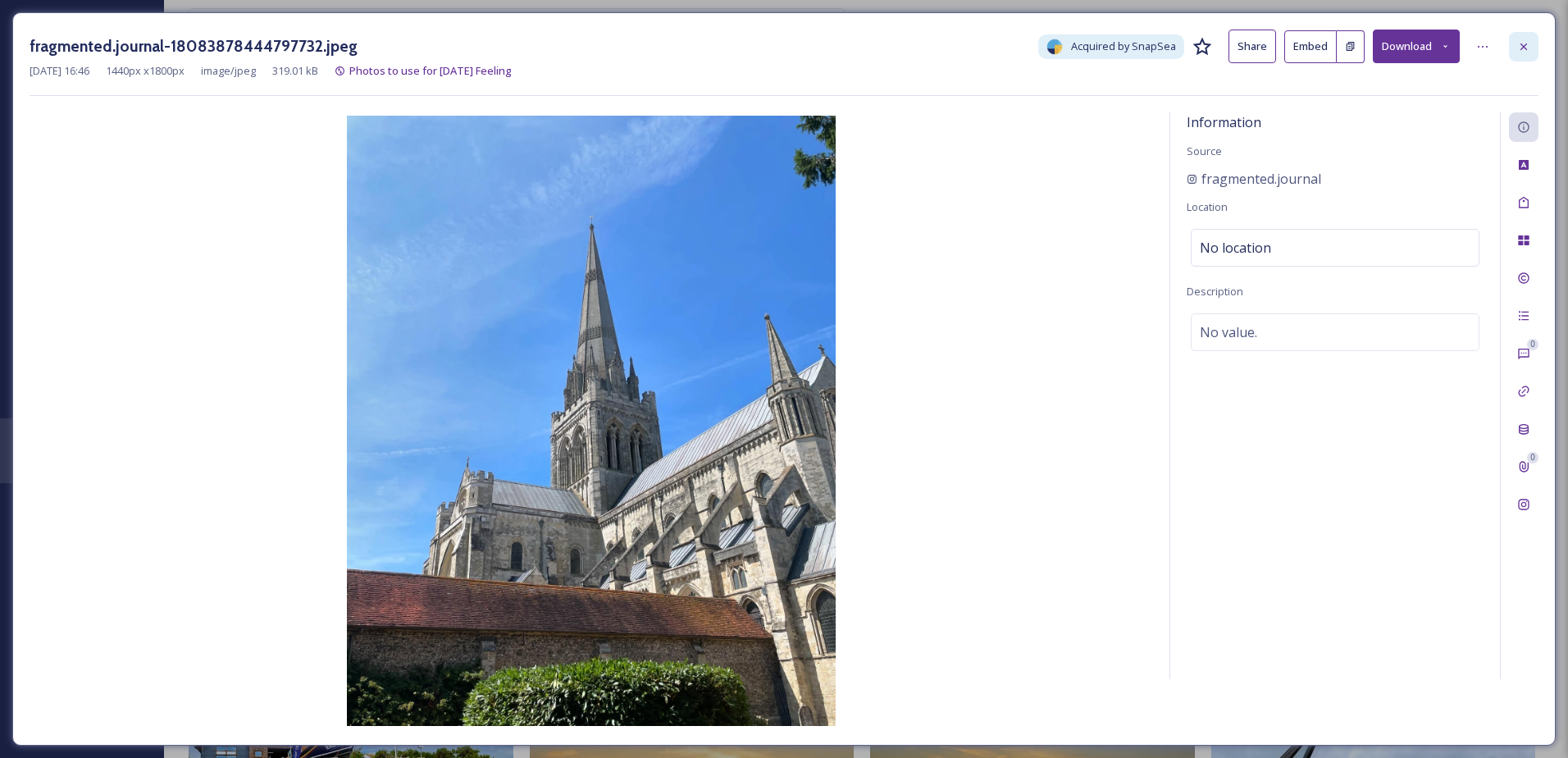
click at [1528, 38] on div at bounding box center [1524, 46] width 30 height 30
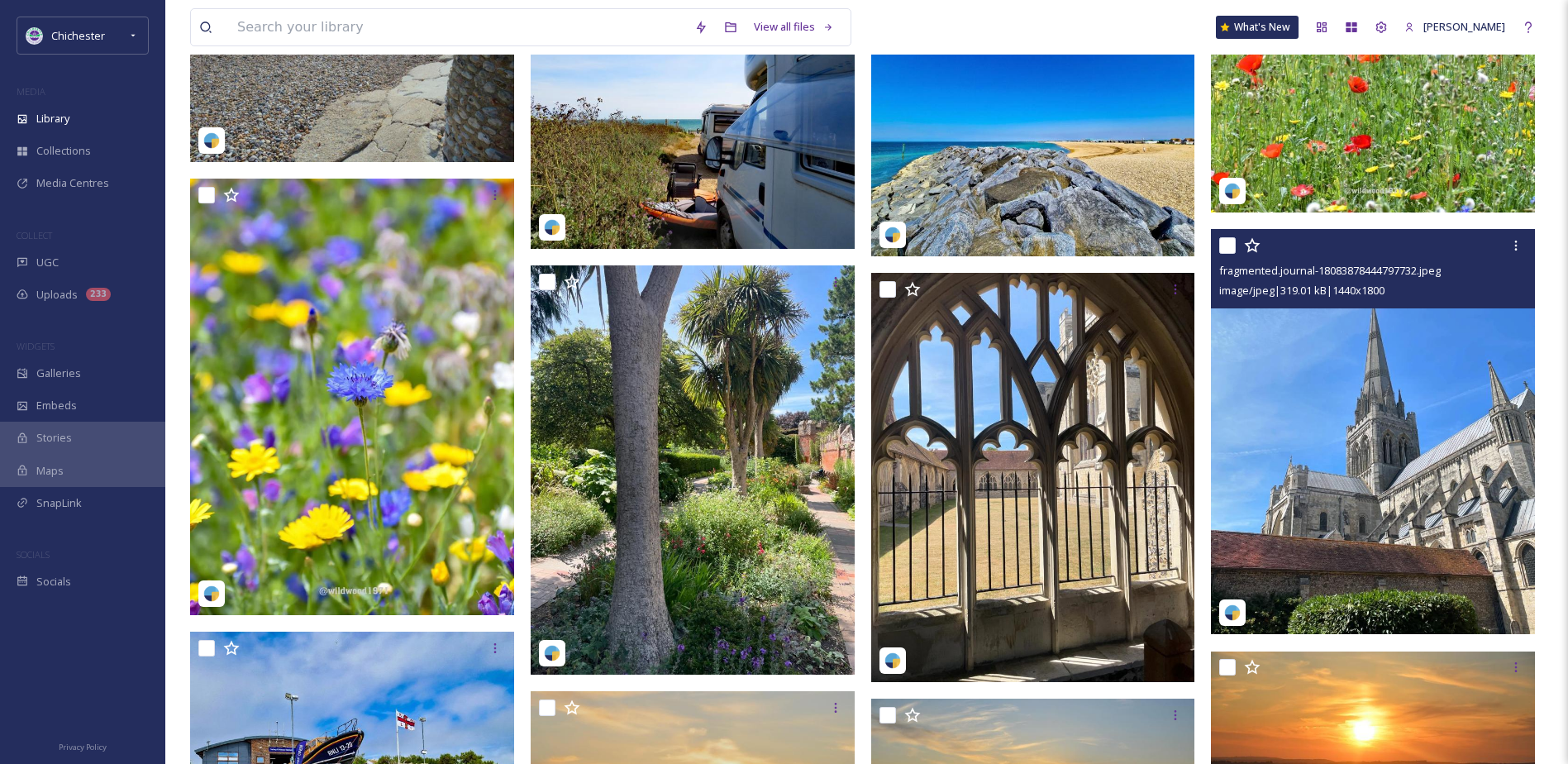
click at [1222, 241] on input "checkbox" at bounding box center [1228, 245] width 16 height 16
checkbox input "true"
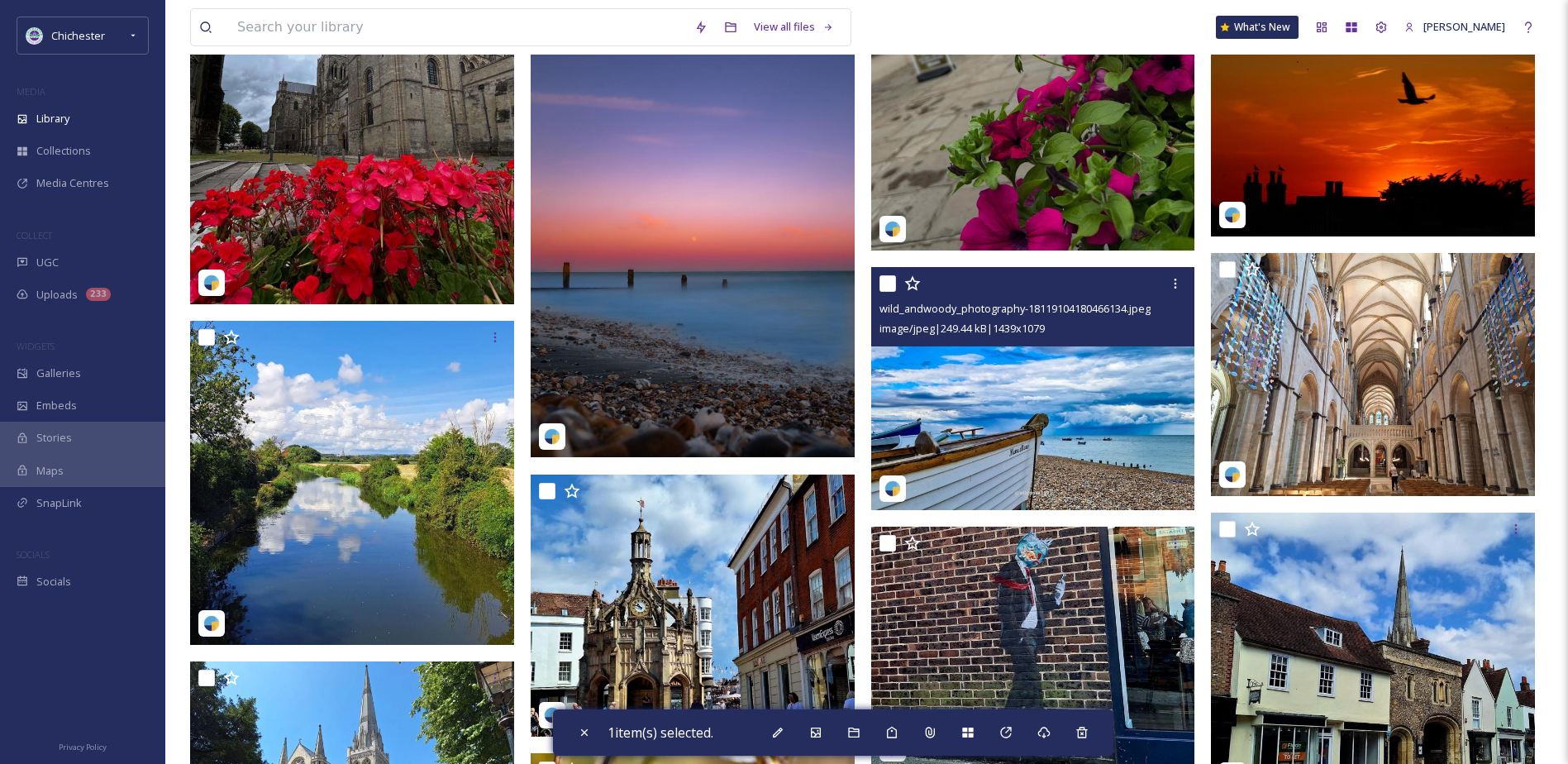
scroll to position [8903, 0]
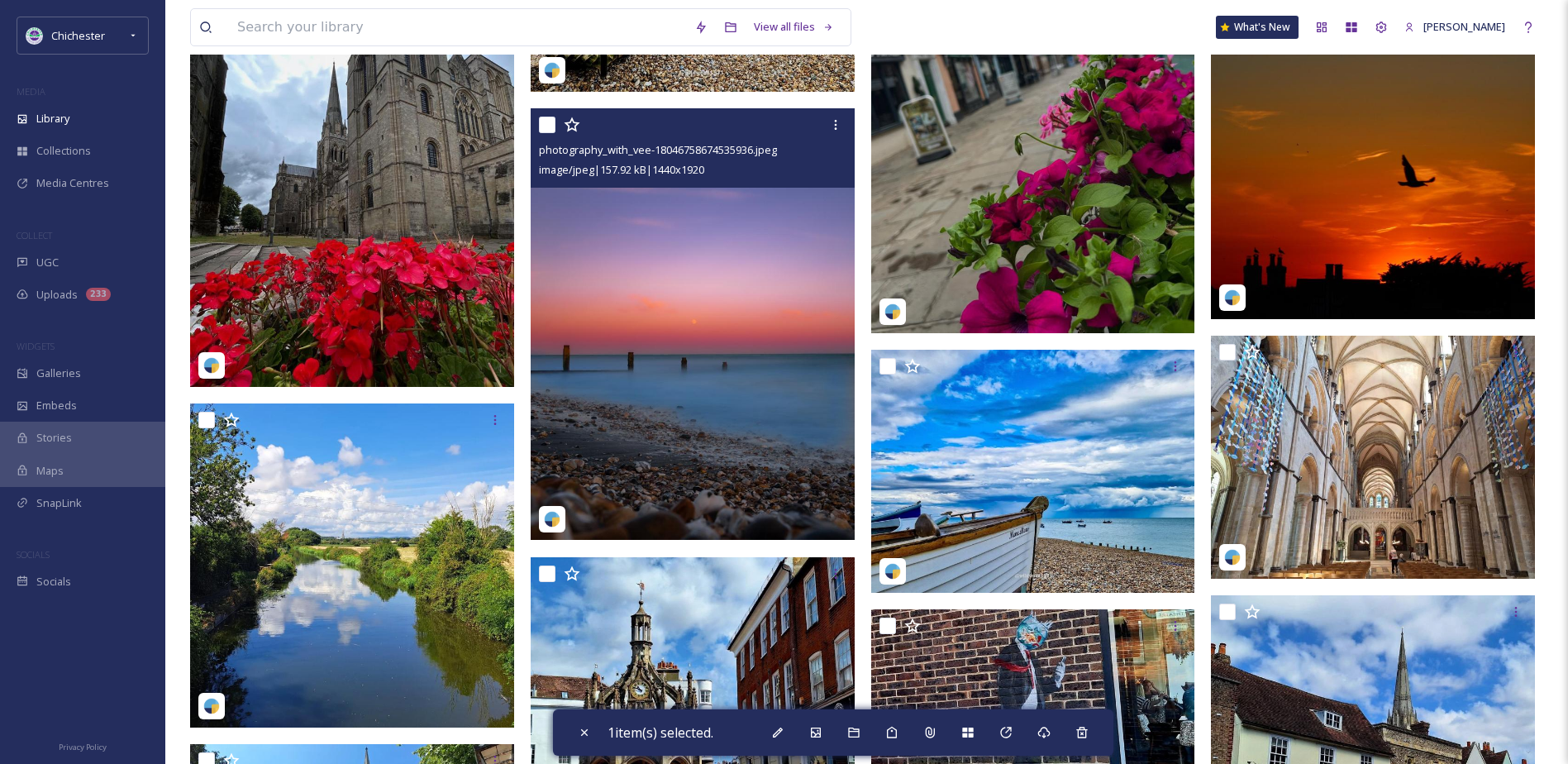
click at [548, 118] on input "checkbox" at bounding box center [547, 125] width 16 height 16
checkbox input "true"
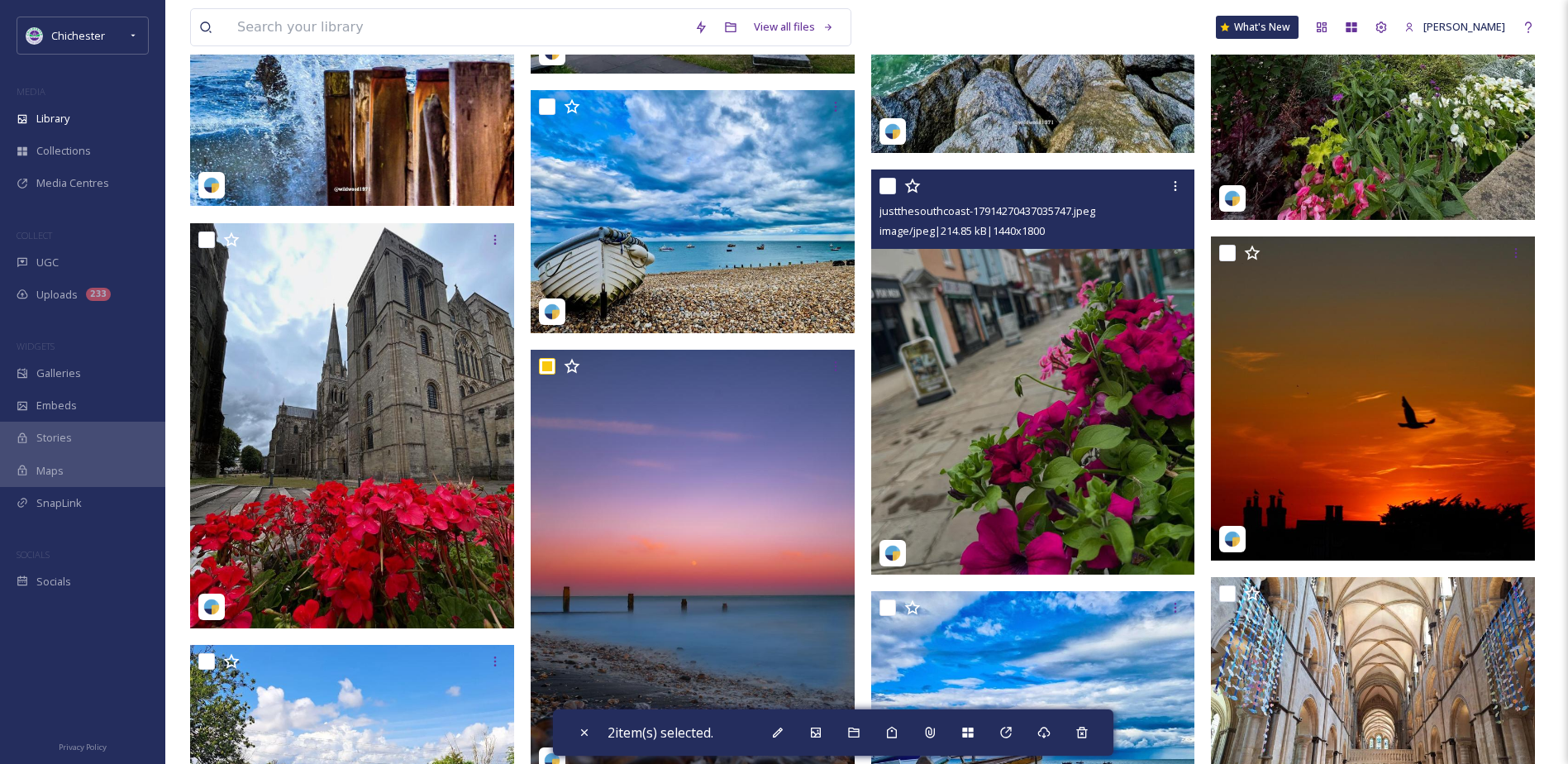
scroll to position [8572, 0]
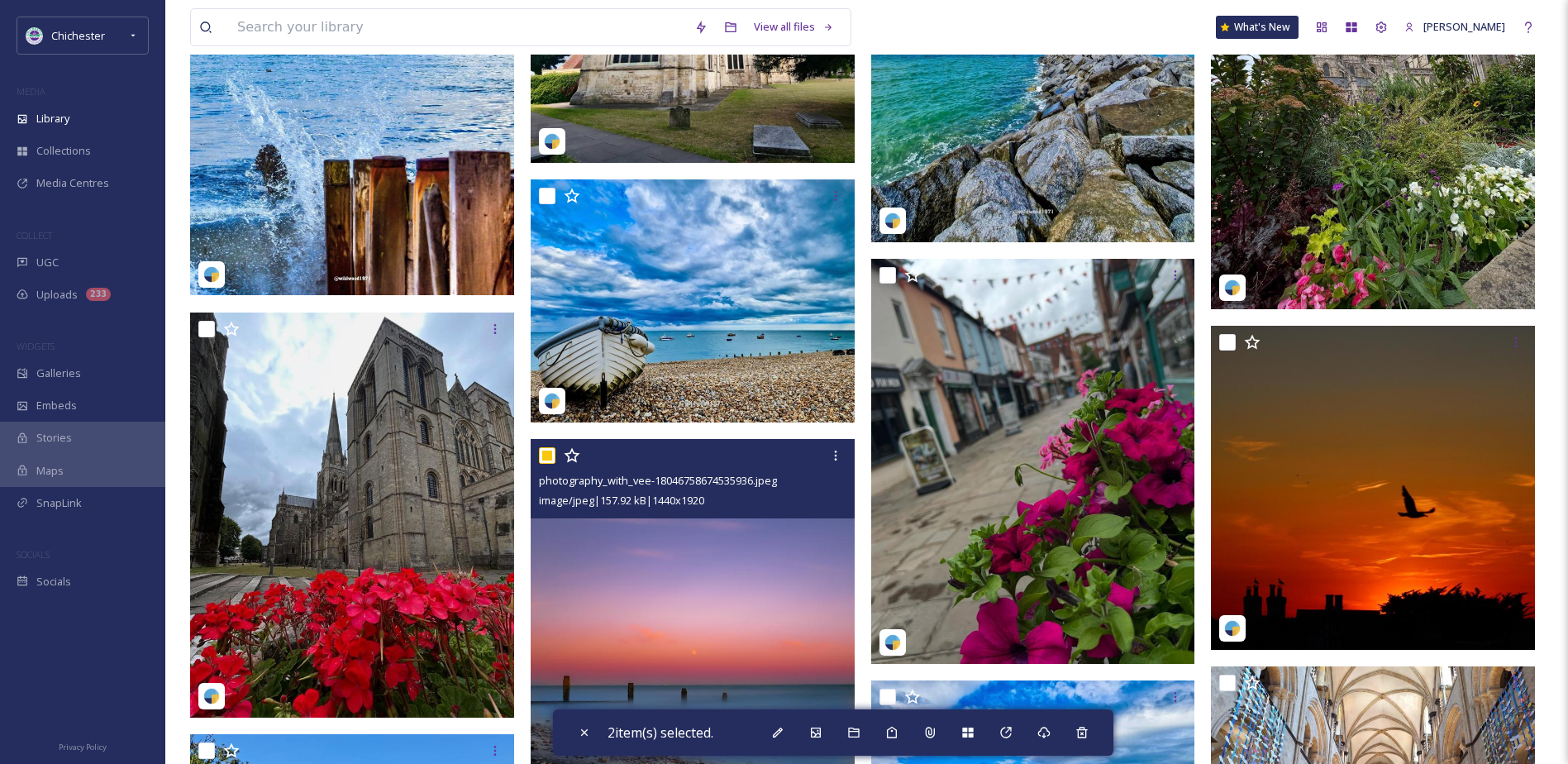
click at [766, 639] on img at bounding box center [693, 655] width 324 height 431
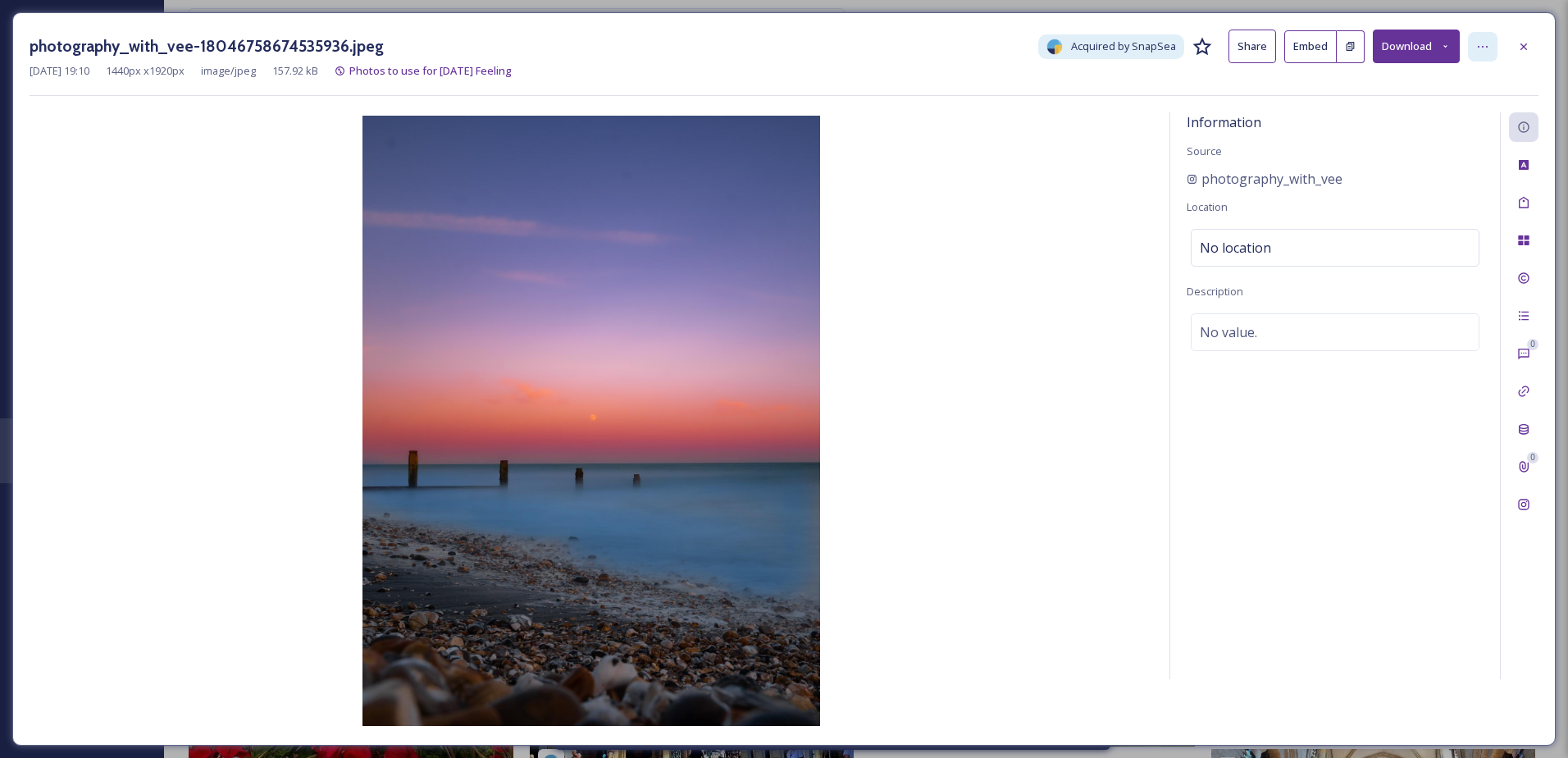
click at [1474, 36] on div at bounding box center [1483, 46] width 30 height 30
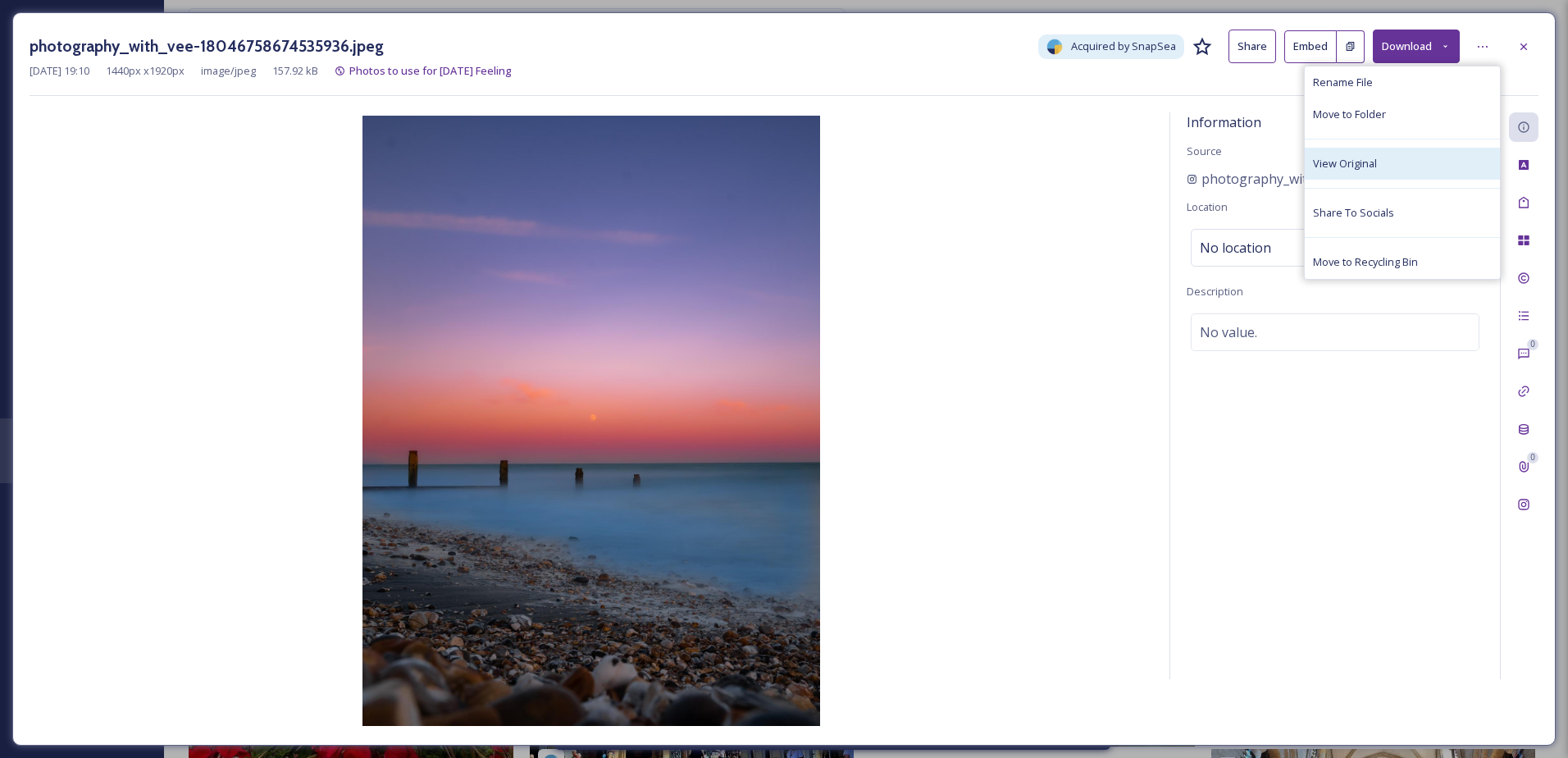
click at [1404, 159] on div "View Original" at bounding box center [1402, 163] width 195 height 32
click at [1510, 47] on div at bounding box center [1524, 46] width 30 height 30
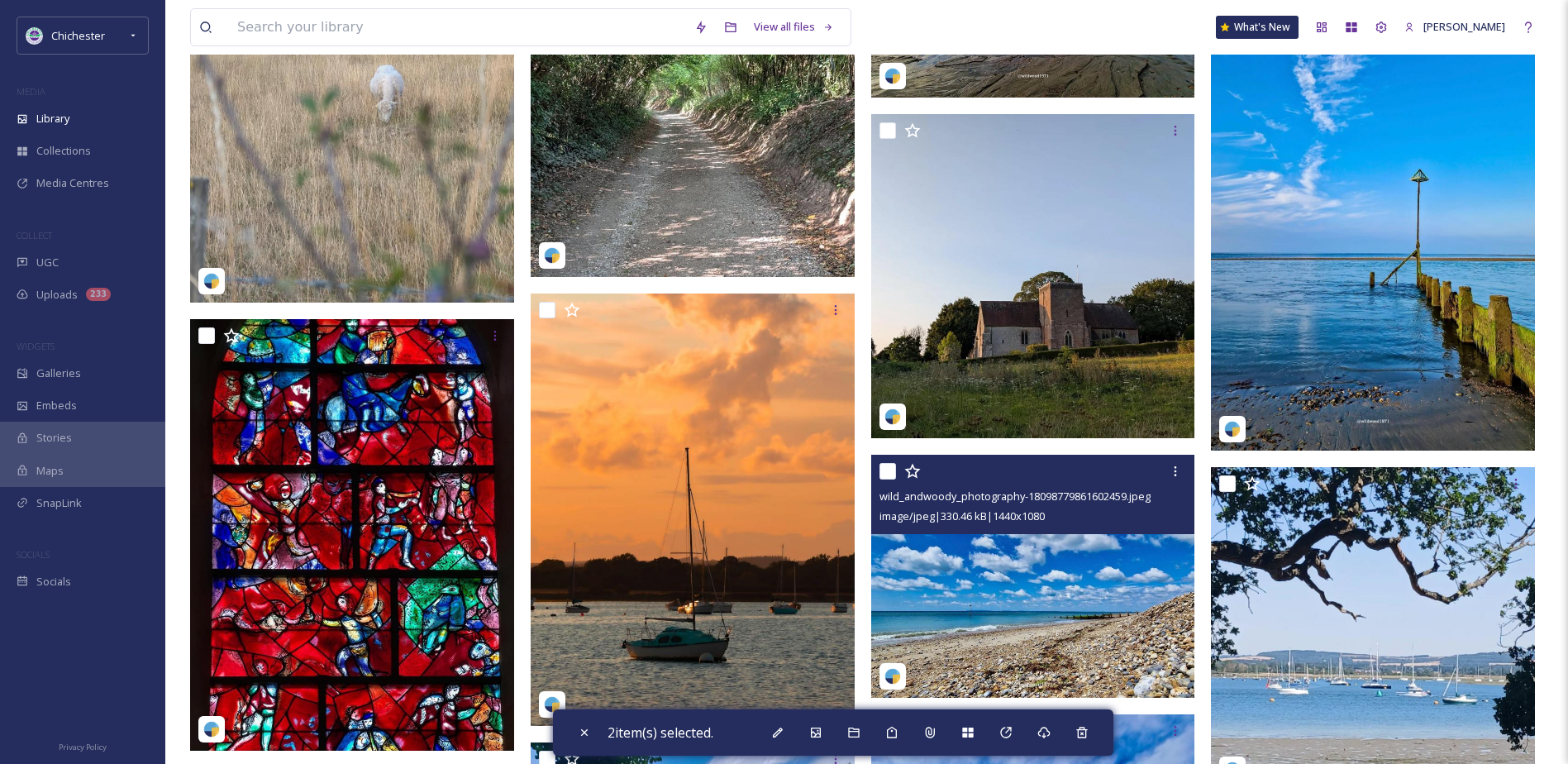
scroll to position [7663, 0]
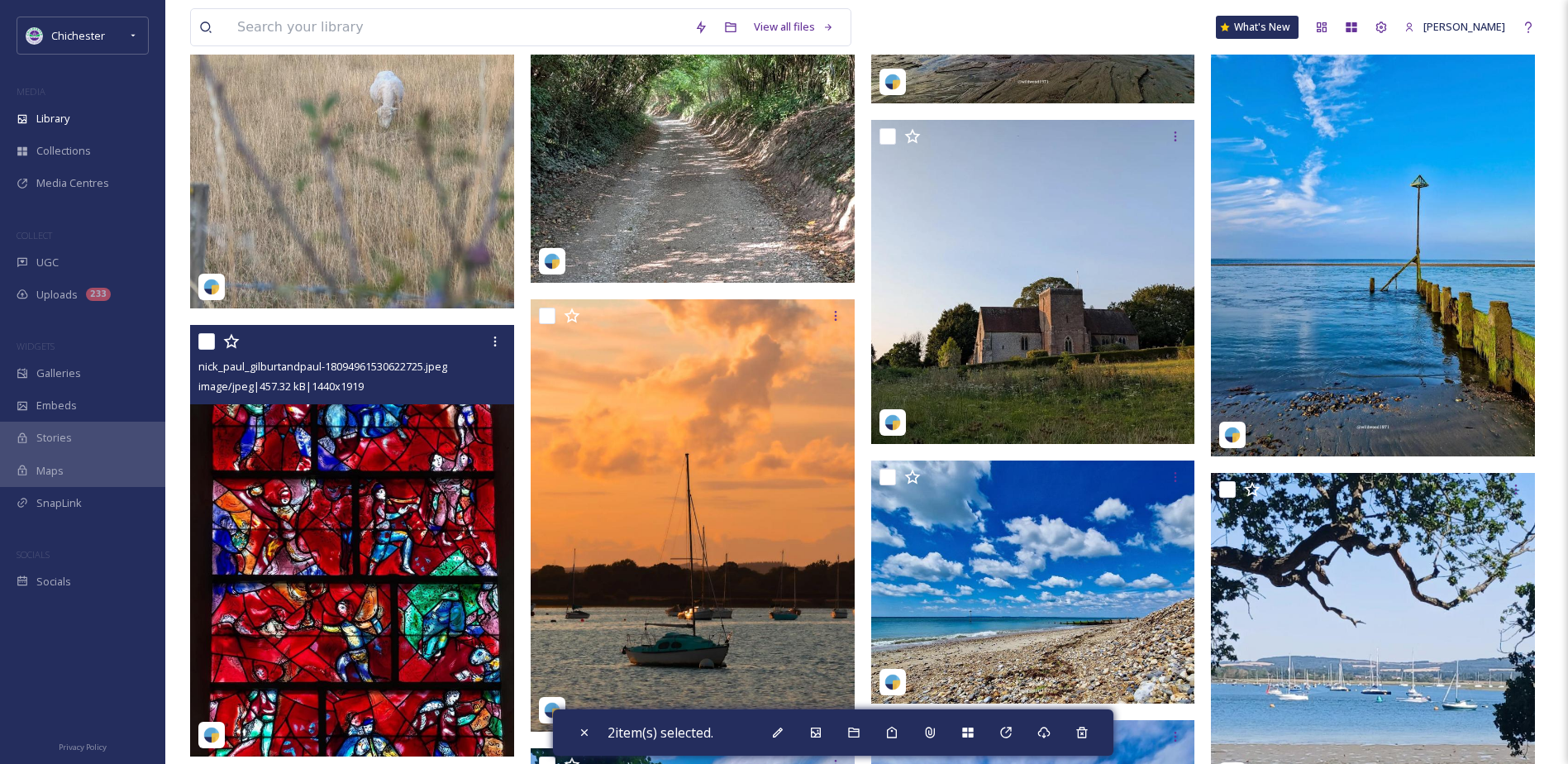
click at [206, 341] on input "checkbox" at bounding box center [206, 340] width 16 height 16
checkbox input "true"
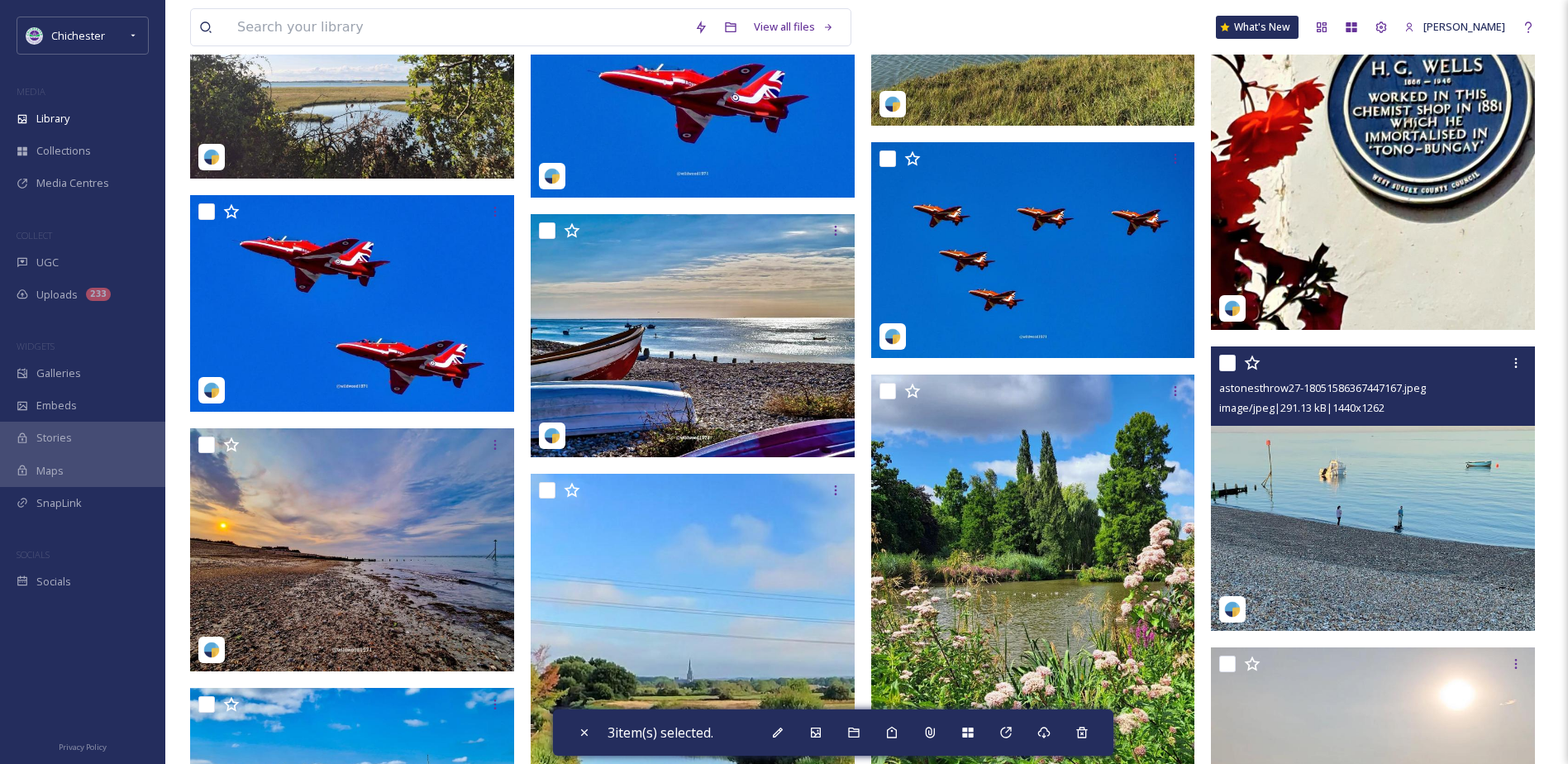
scroll to position [6589, 0]
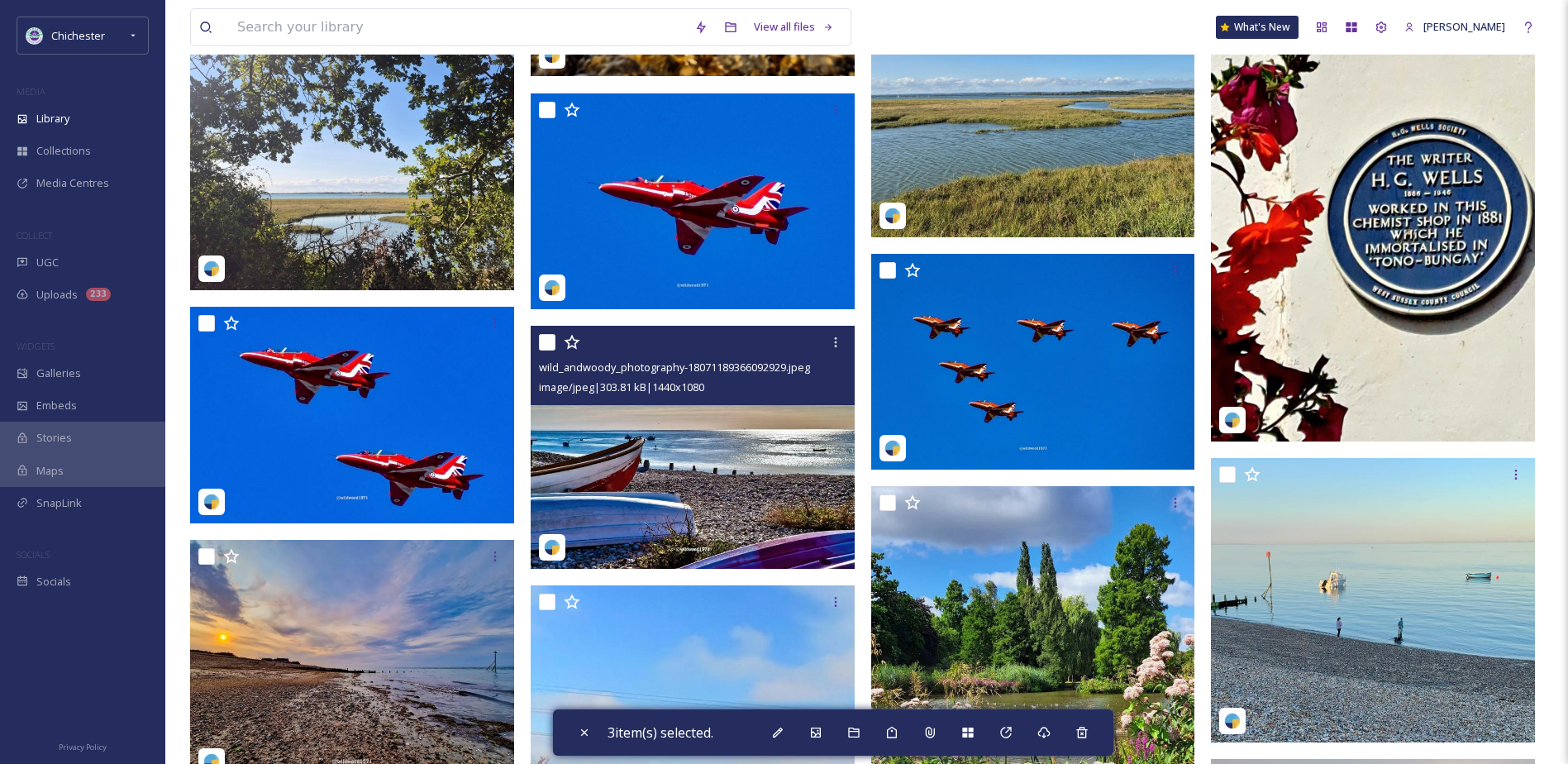
click at [546, 339] on input "checkbox" at bounding box center [547, 341] width 16 height 16
checkbox input "true"
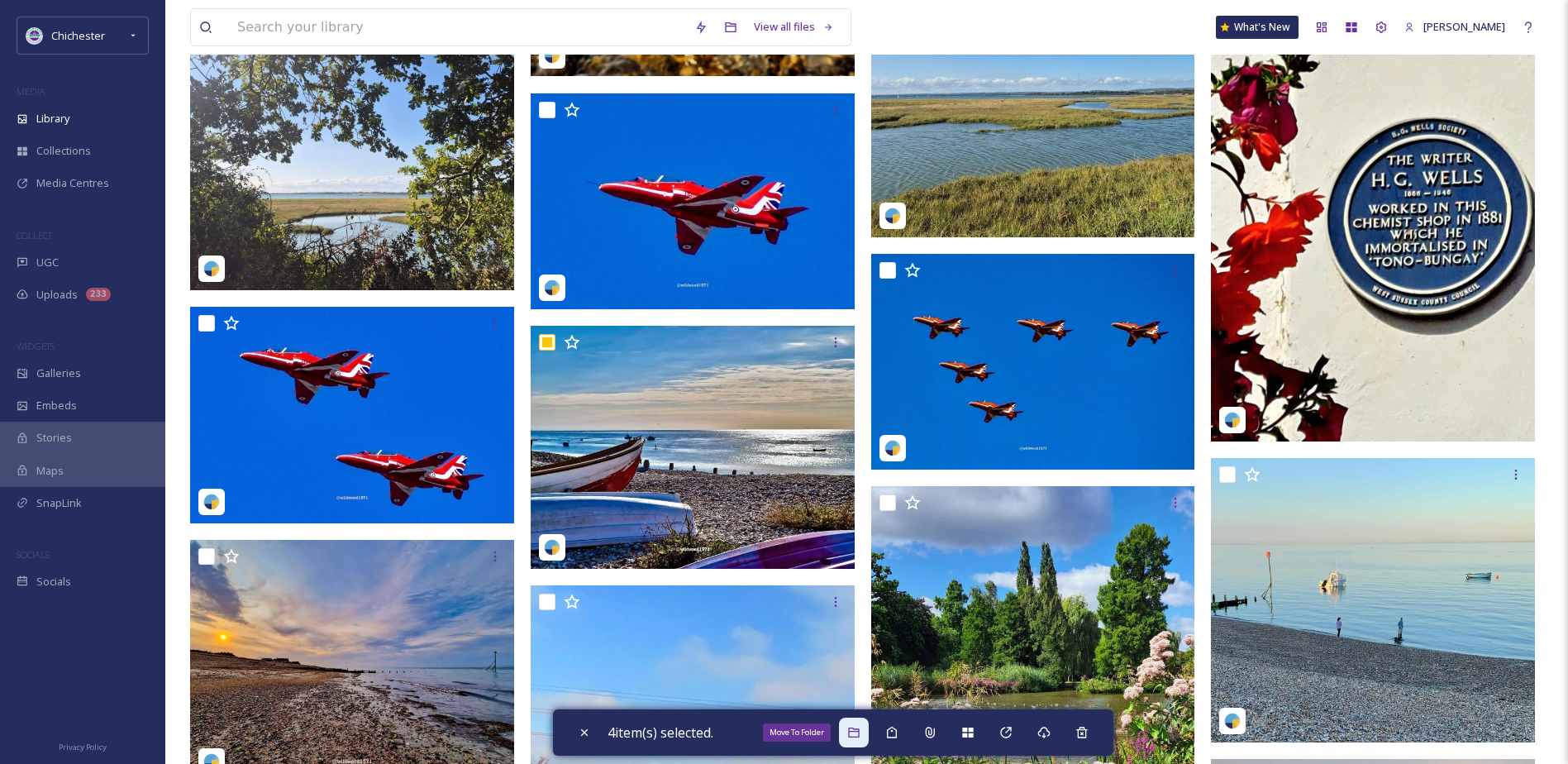
click at [861, 731] on icon at bounding box center [854, 732] width 14 height 14
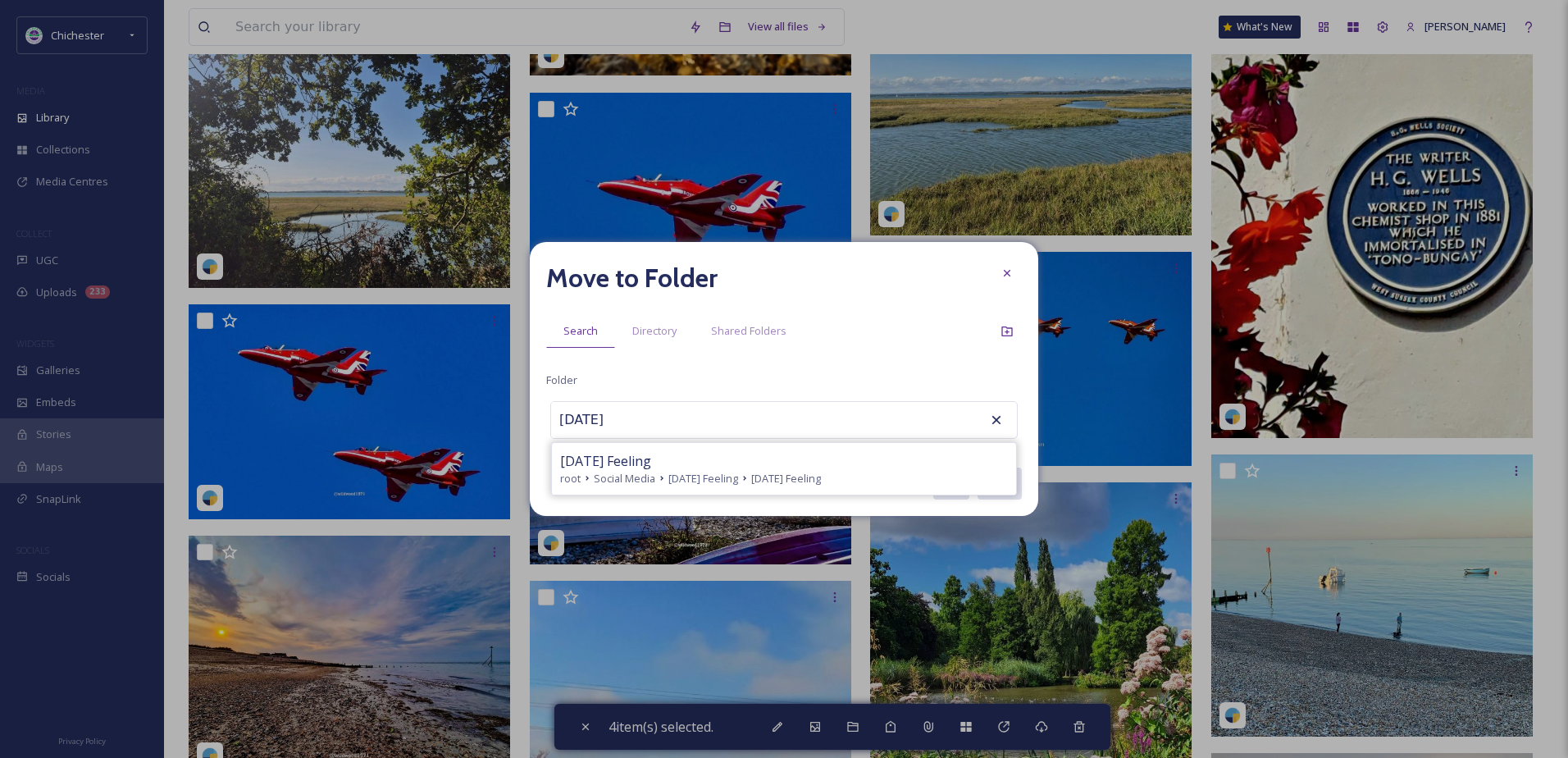
click at [734, 455] on div "[DATE] Feeling" at bounding box center [784, 461] width 448 height 20
type input "[DATE] Feeling"
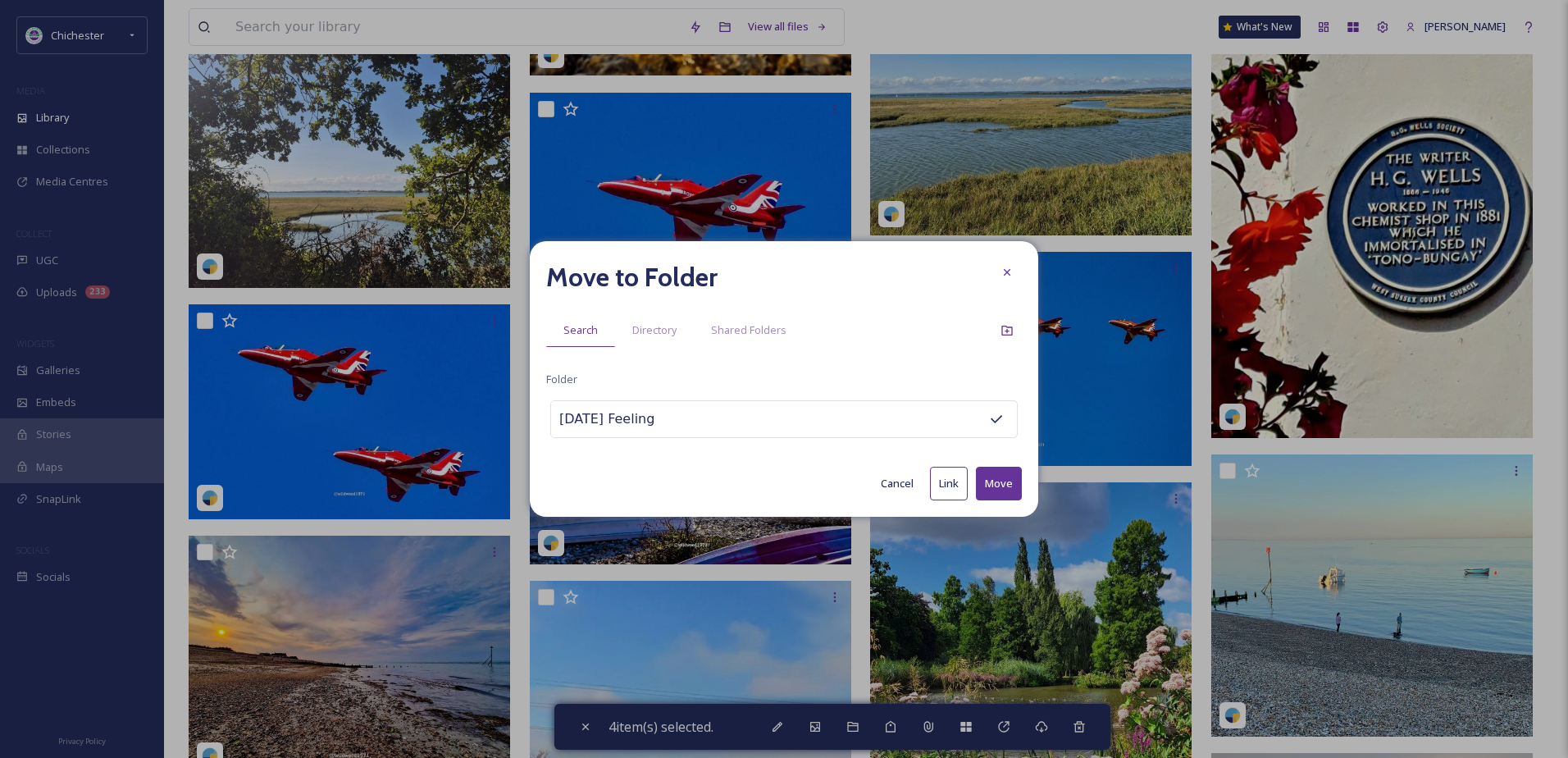
click at [994, 480] on button "Move" at bounding box center [999, 483] width 46 height 34
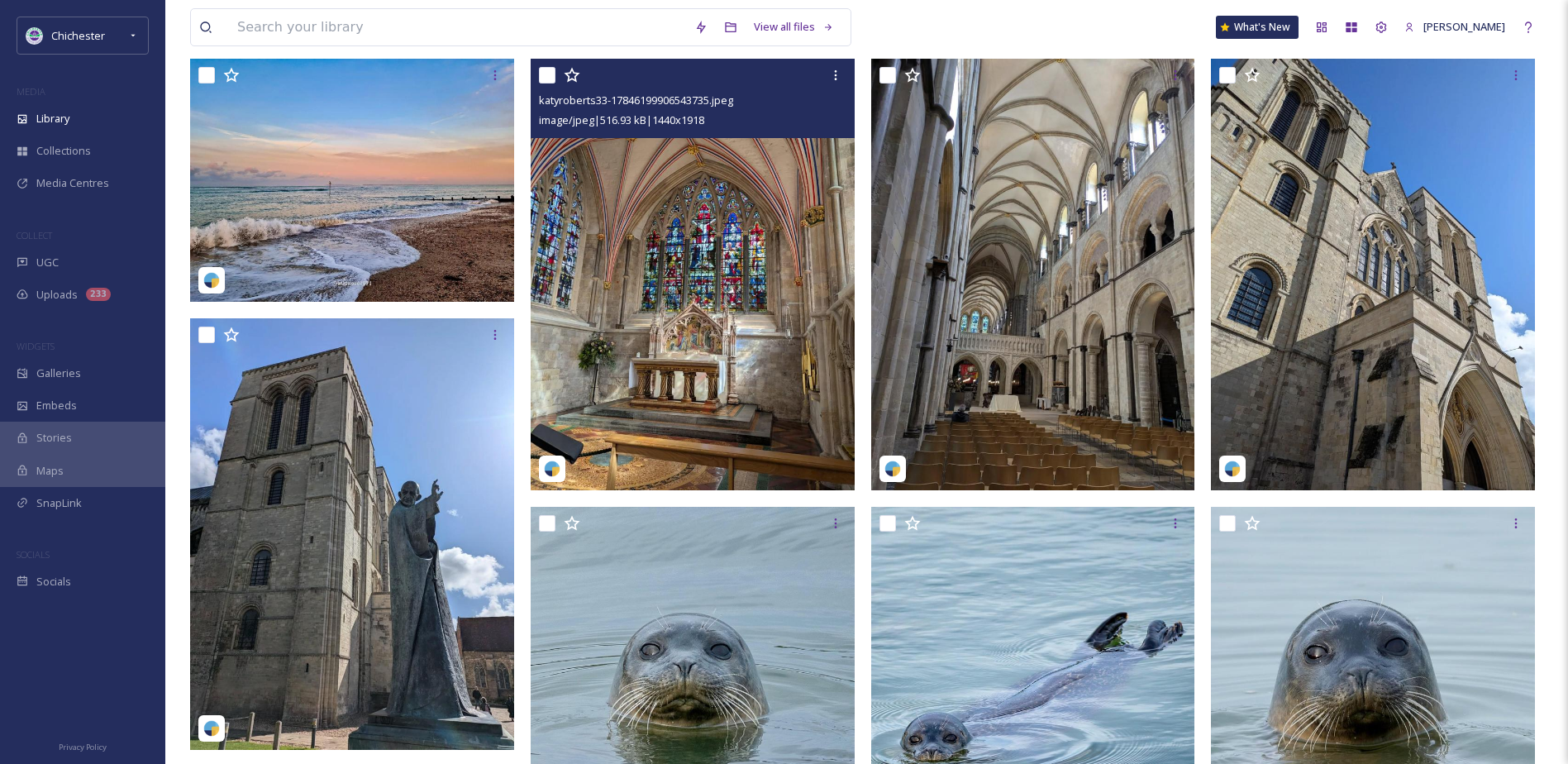
scroll to position [0, 0]
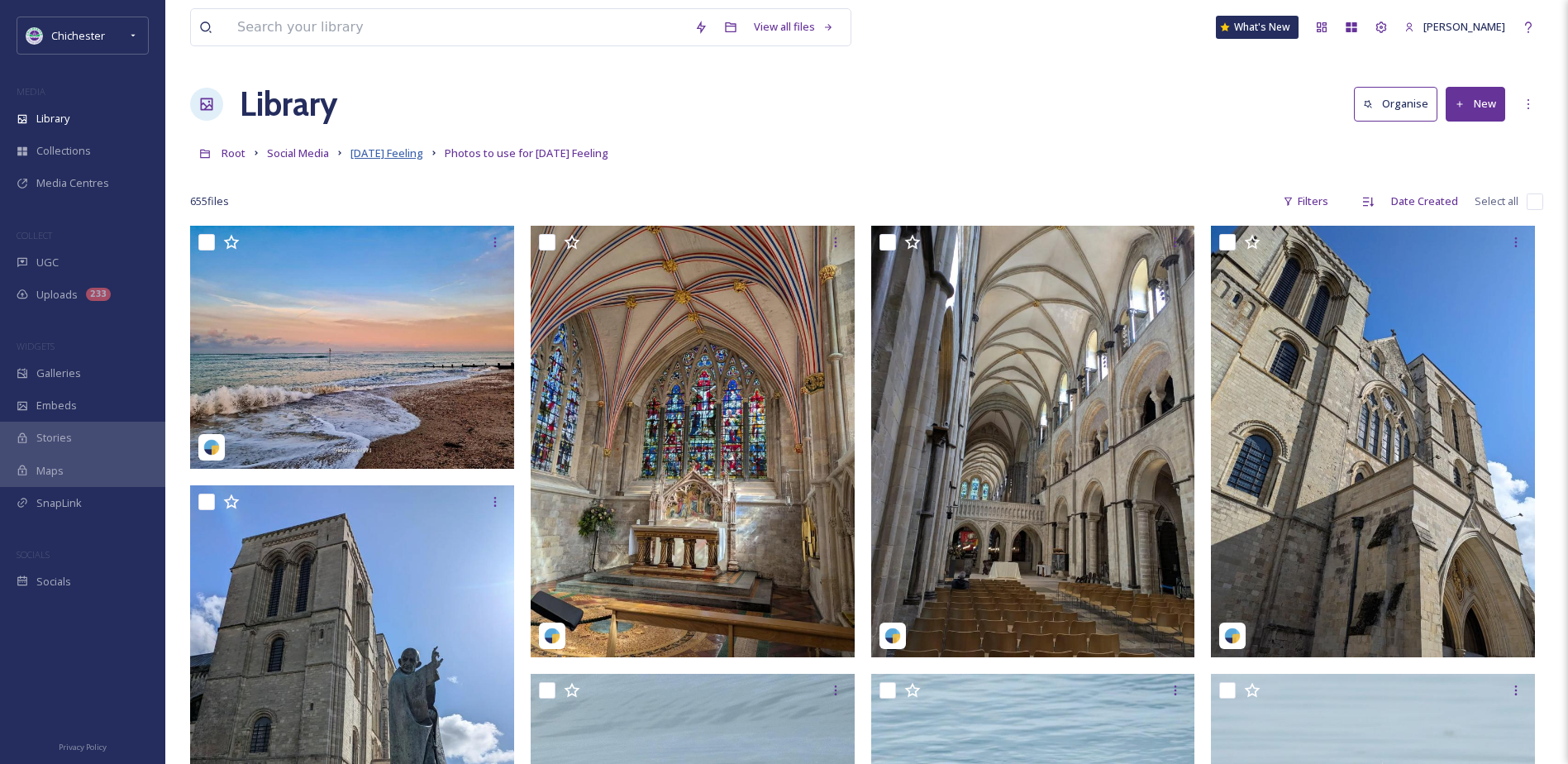
click at [418, 151] on span "[DATE] Feeling" at bounding box center [386, 152] width 73 height 15
click at [410, 149] on span "[DATE] Feeling" at bounding box center [386, 152] width 73 height 15
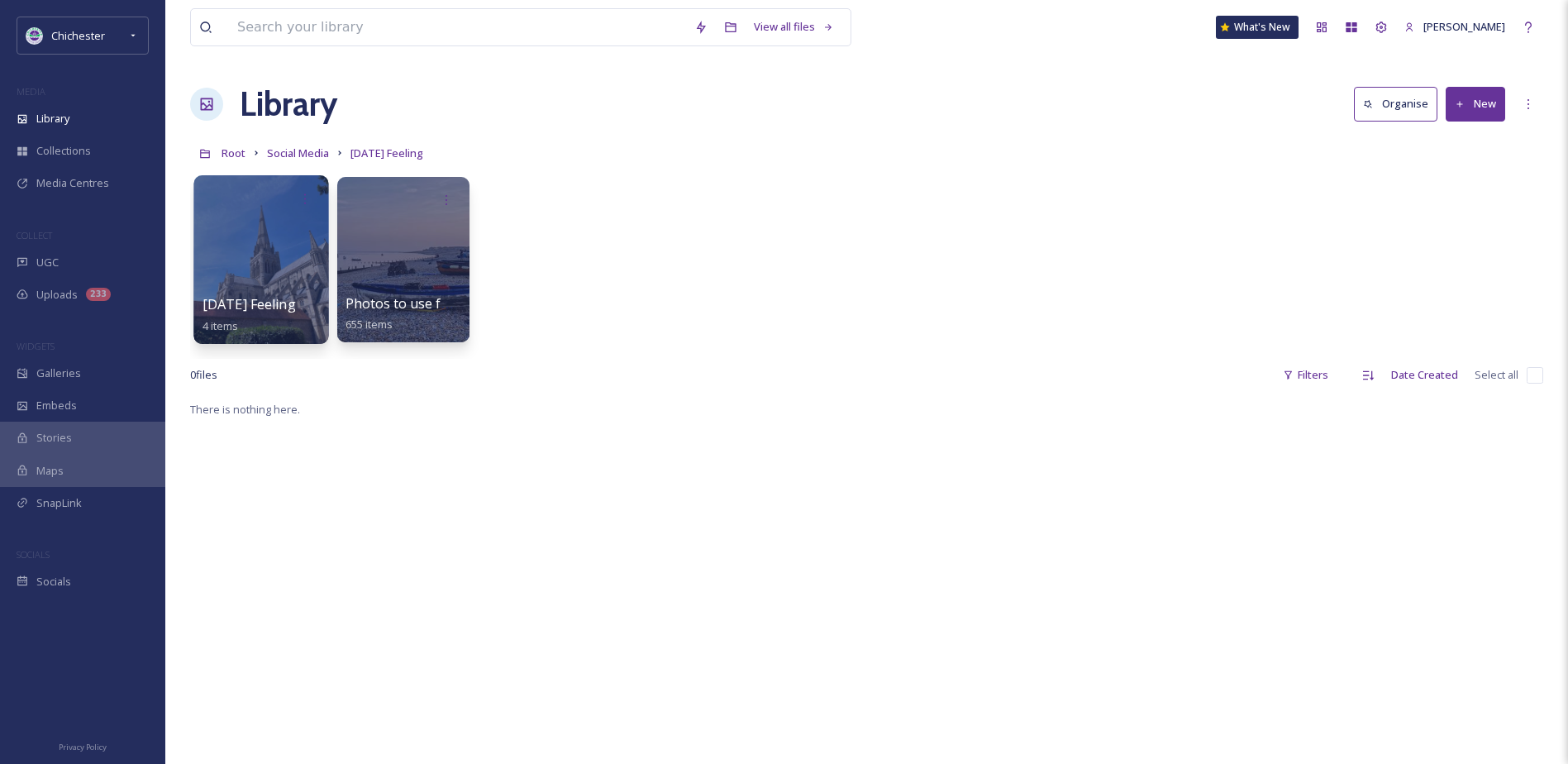
click at [280, 242] on div at bounding box center [260, 259] width 134 height 168
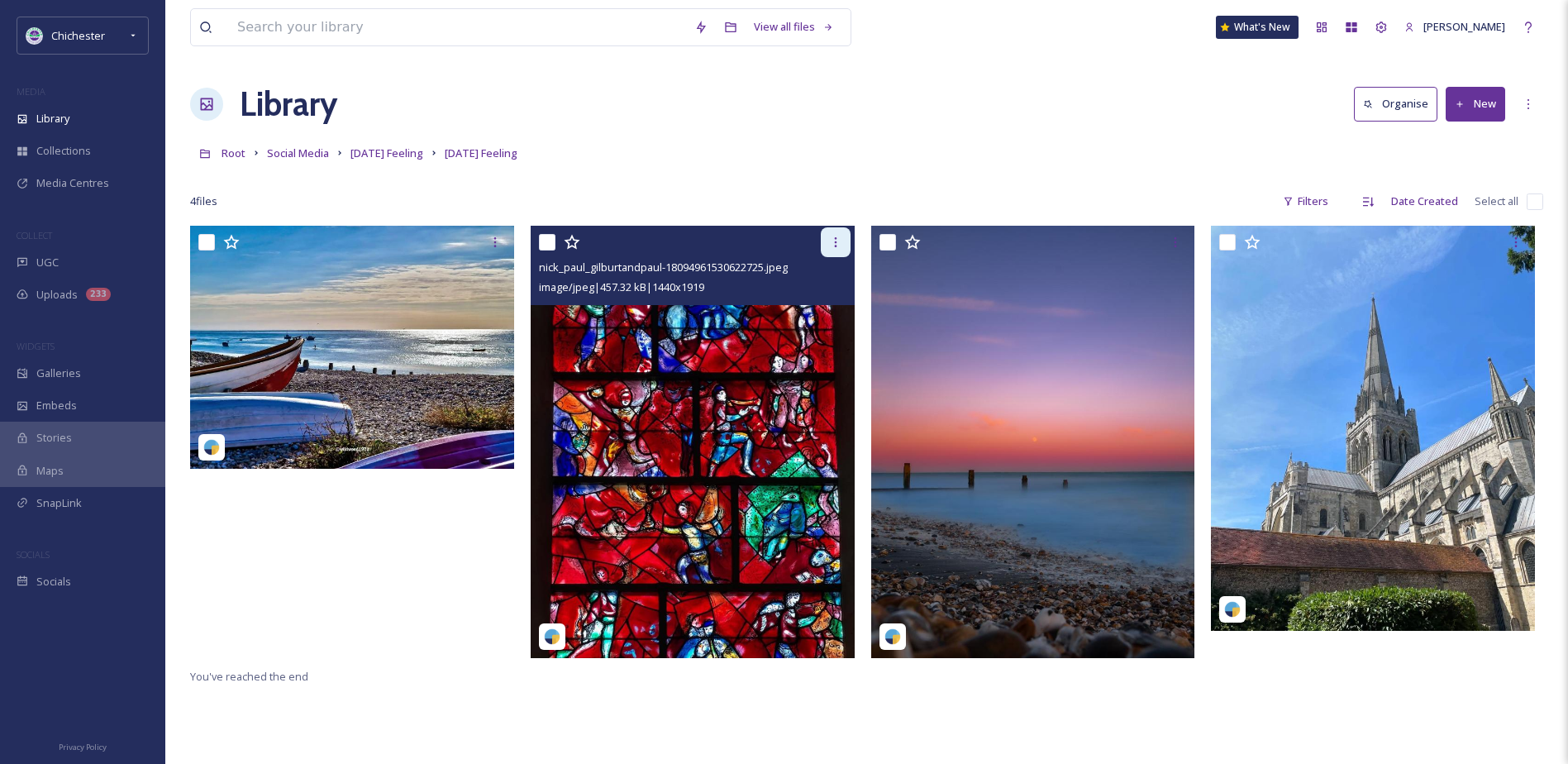
click at [844, 242] on div at bounding box center [836, 242] width 30 height 30
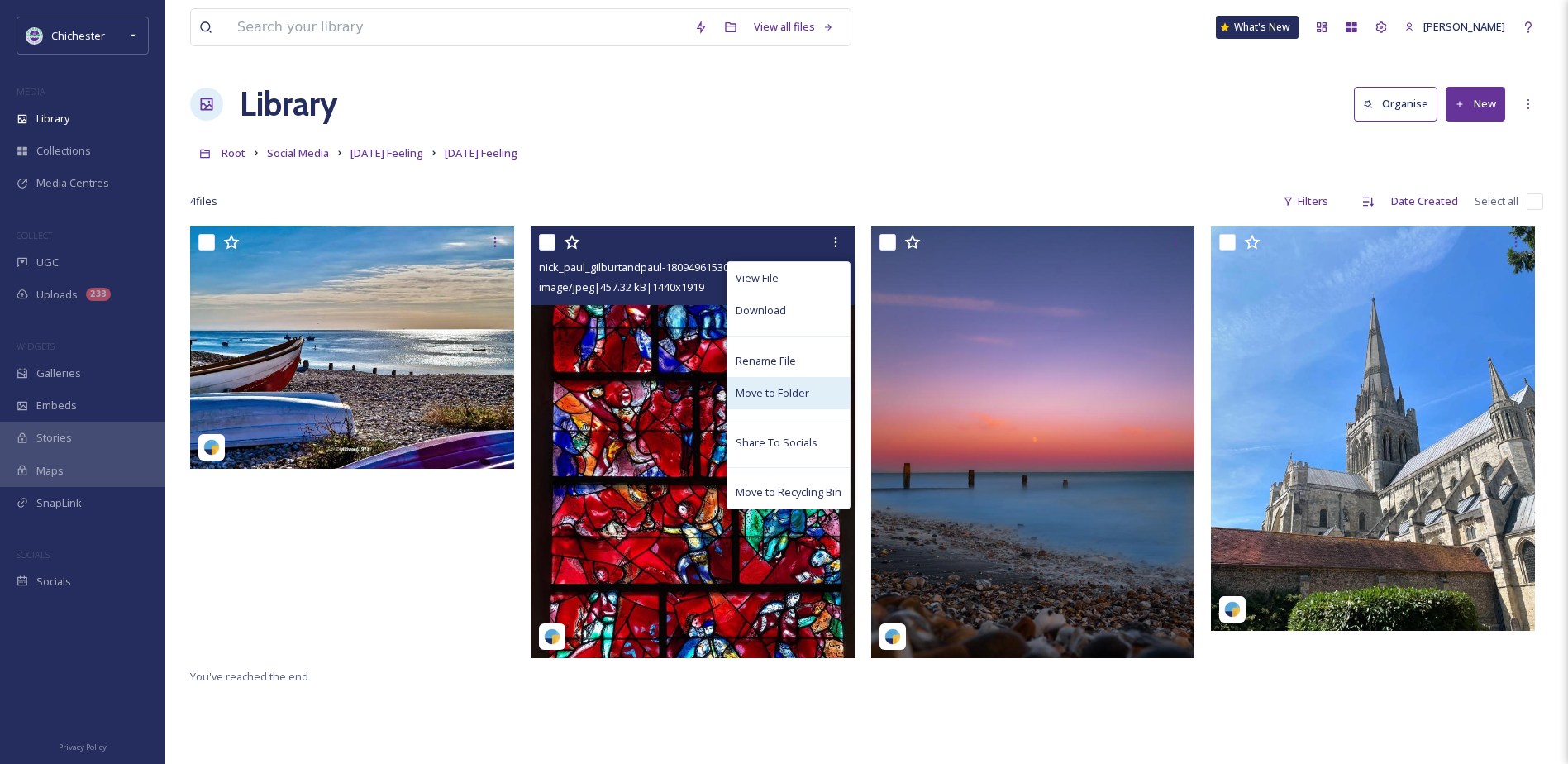
click at [788, 391] on span "Move to Folder" at bounding box center [773, 393] width 74 height 15
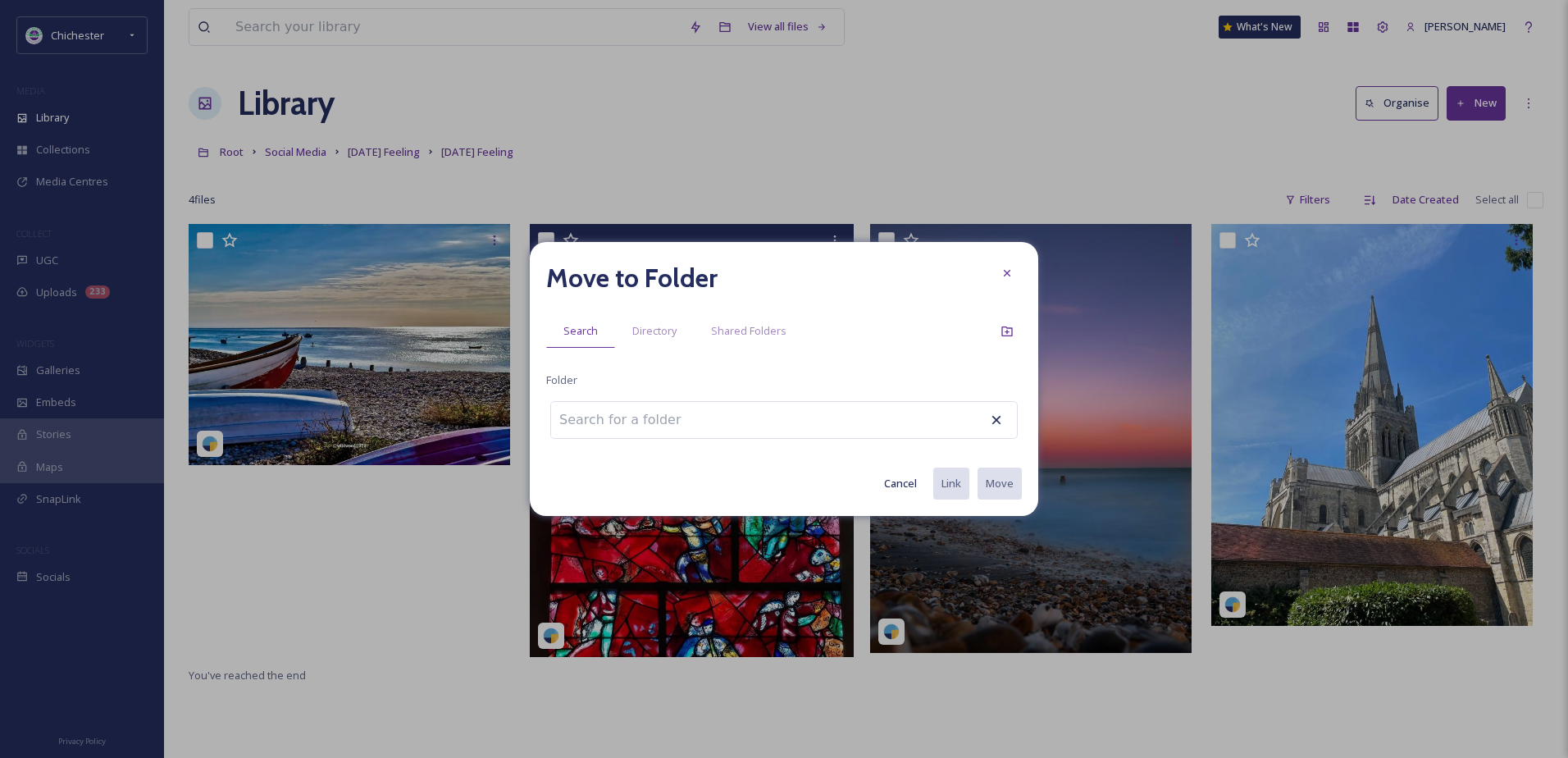
click at [699, 418] on input at bounding box center [641, 420] width 180 height 36
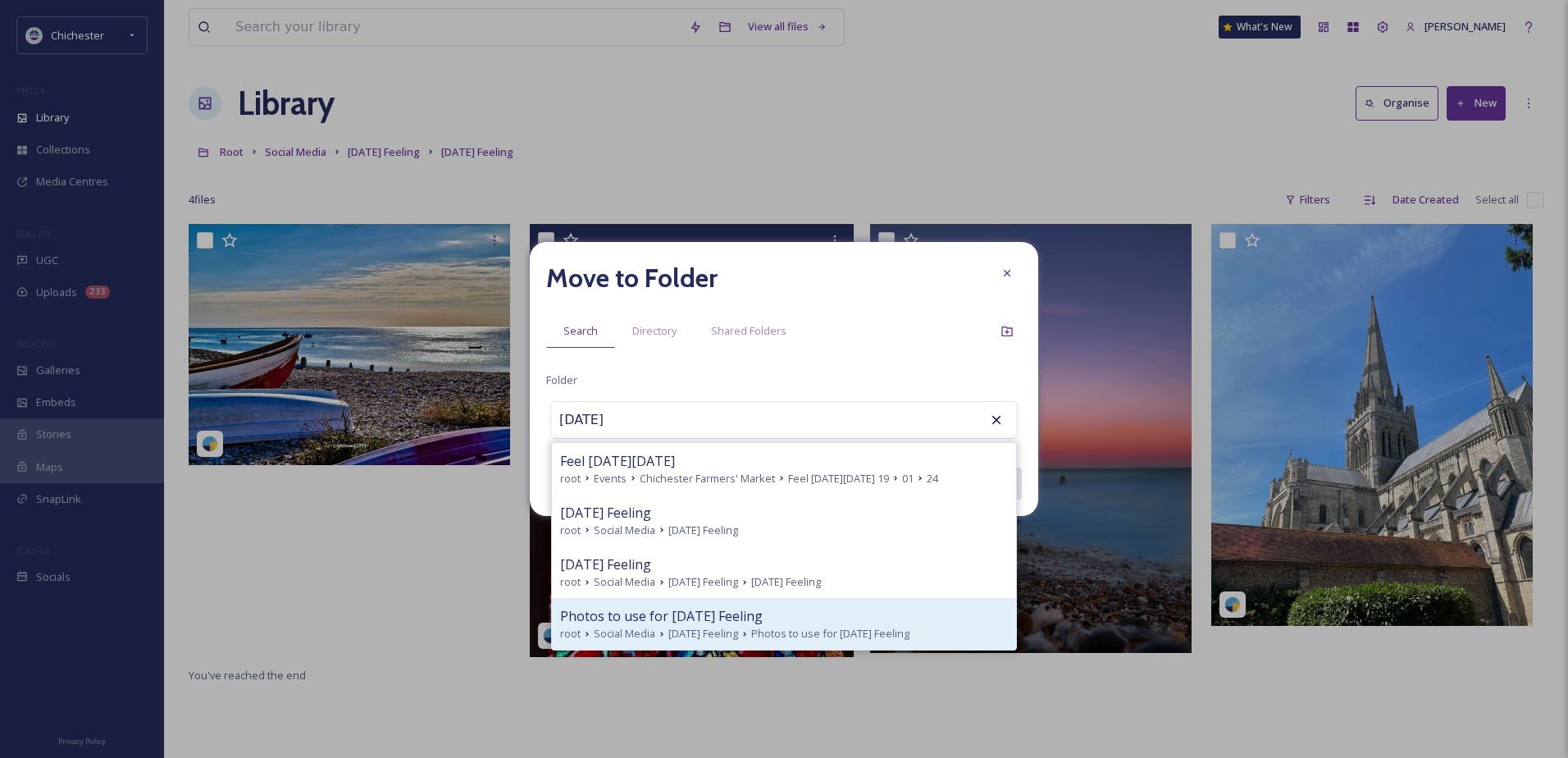
click at [673, 627] on span "[DATE] Feeling" at bounding box center [703, 633] width 70 height 15
type input "Photos to use for [DATE] Feeling"
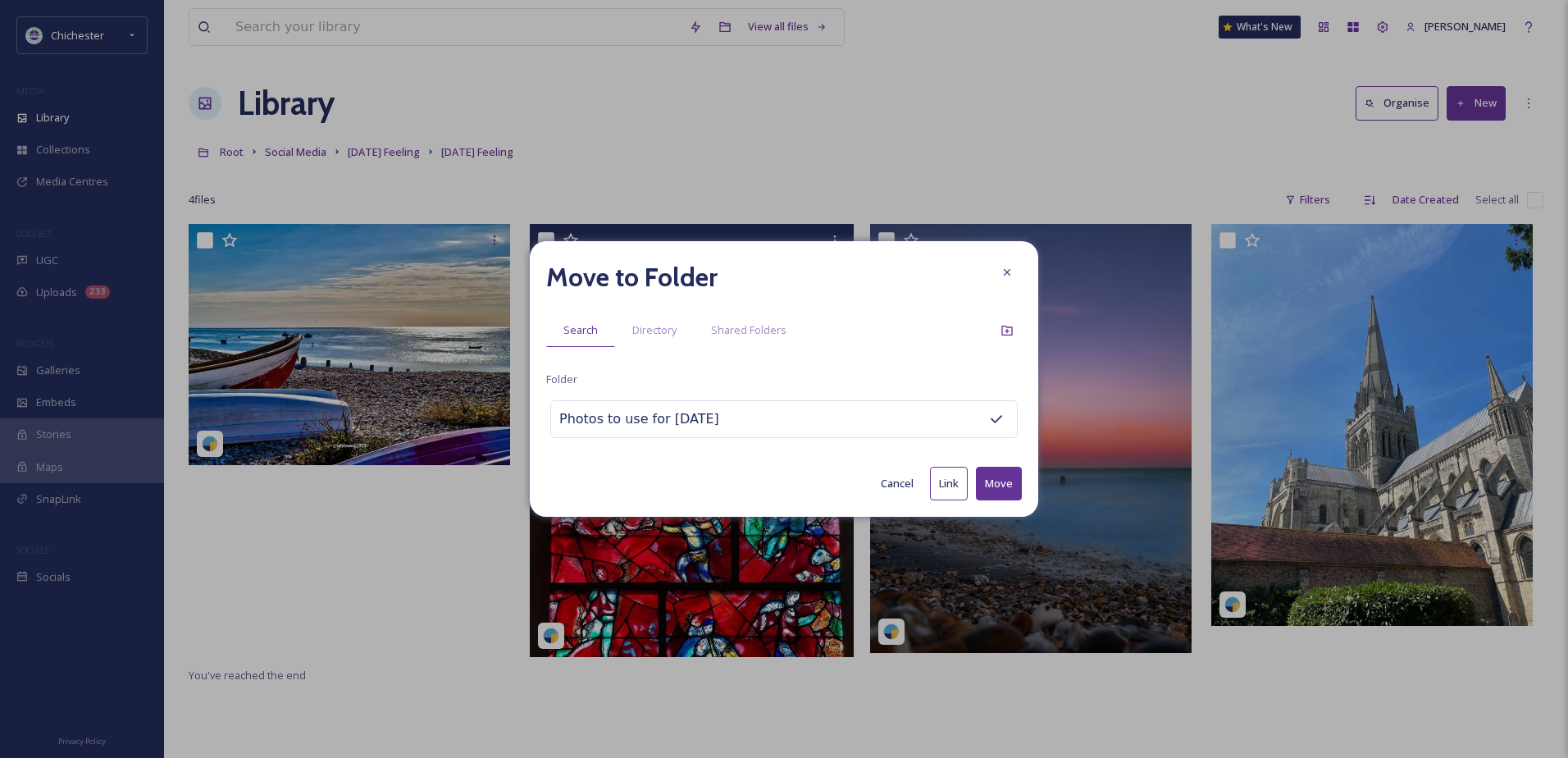
click at [995, 485] on button "Move" at bounding box center [999, 483] width 46 height 34
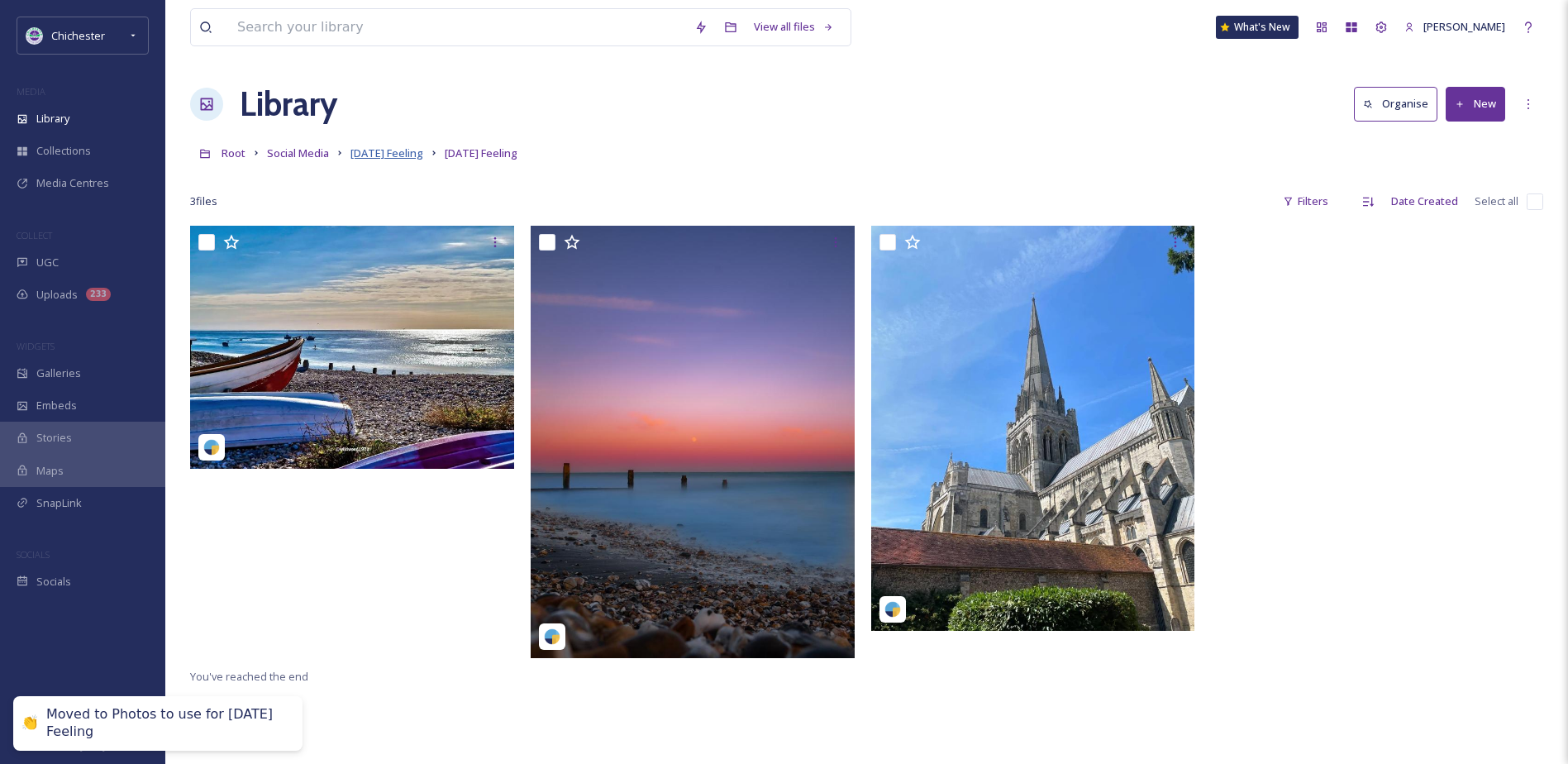
click at [384, 146] on span "[DATE] Feeling" at bounding box center [386, 152] width 73 height 15
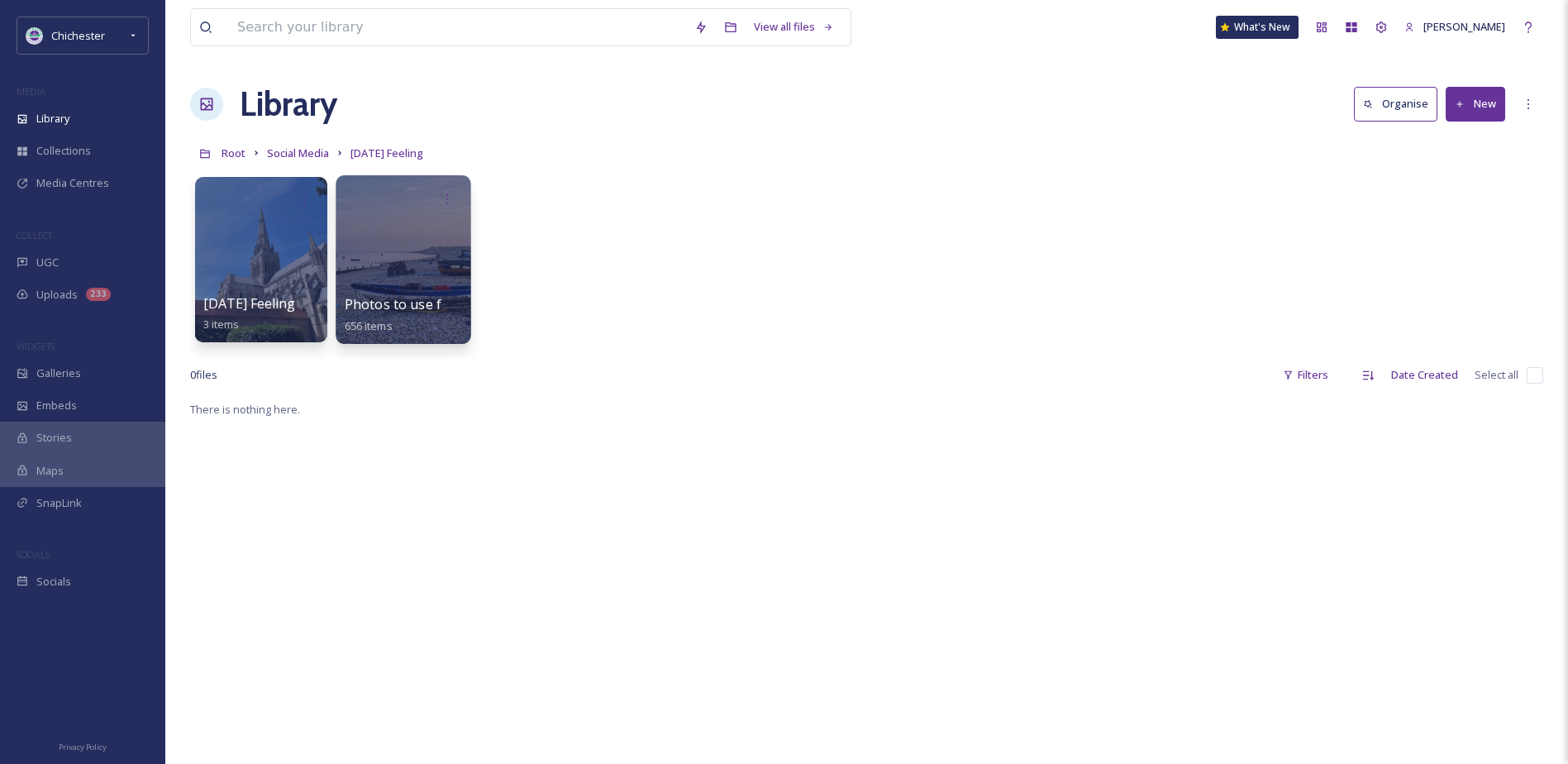
click at [386, 270] on div at bounding box center [402, 259] width 134 height 168
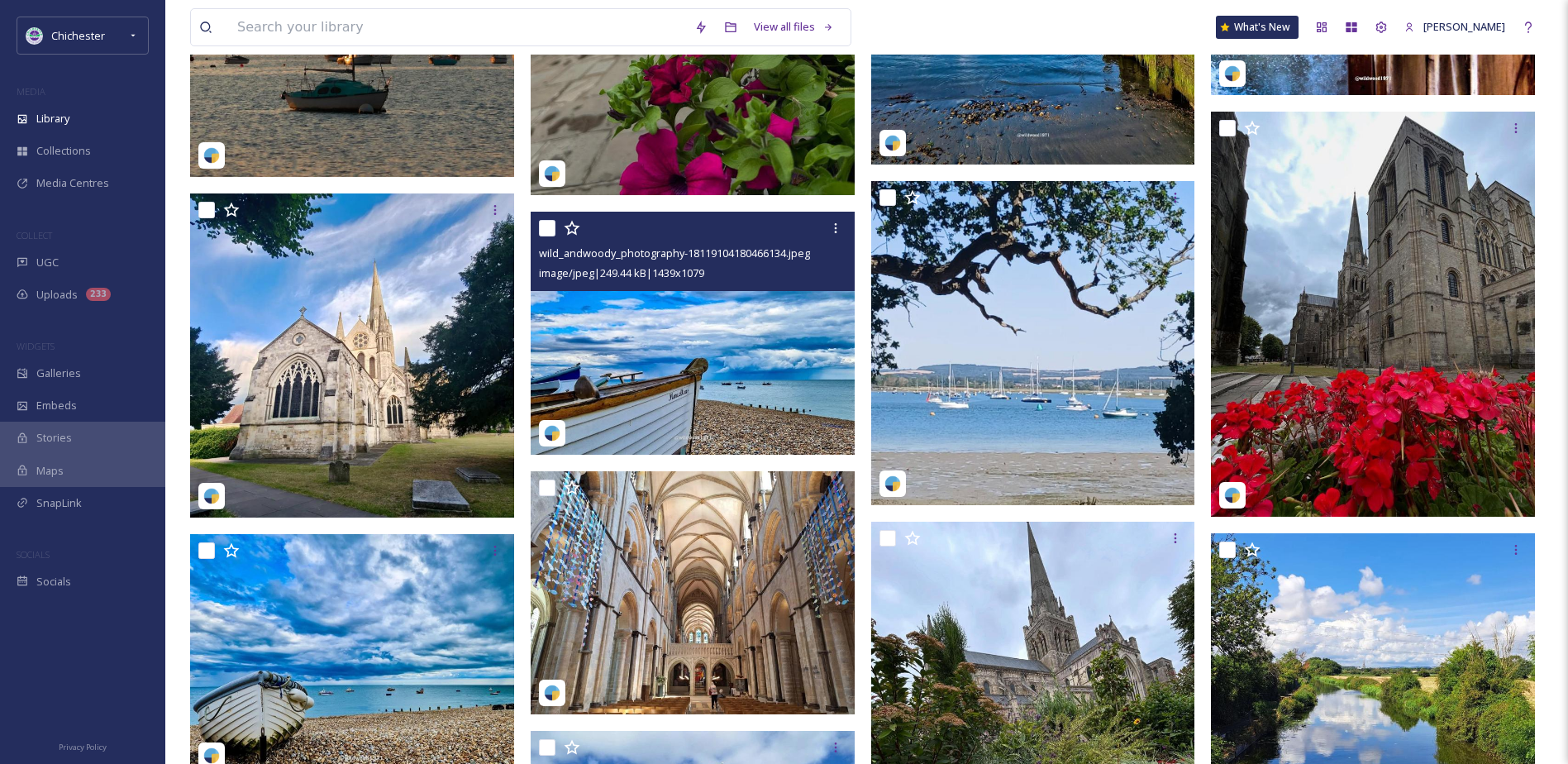
scroll to position [7853, 0]
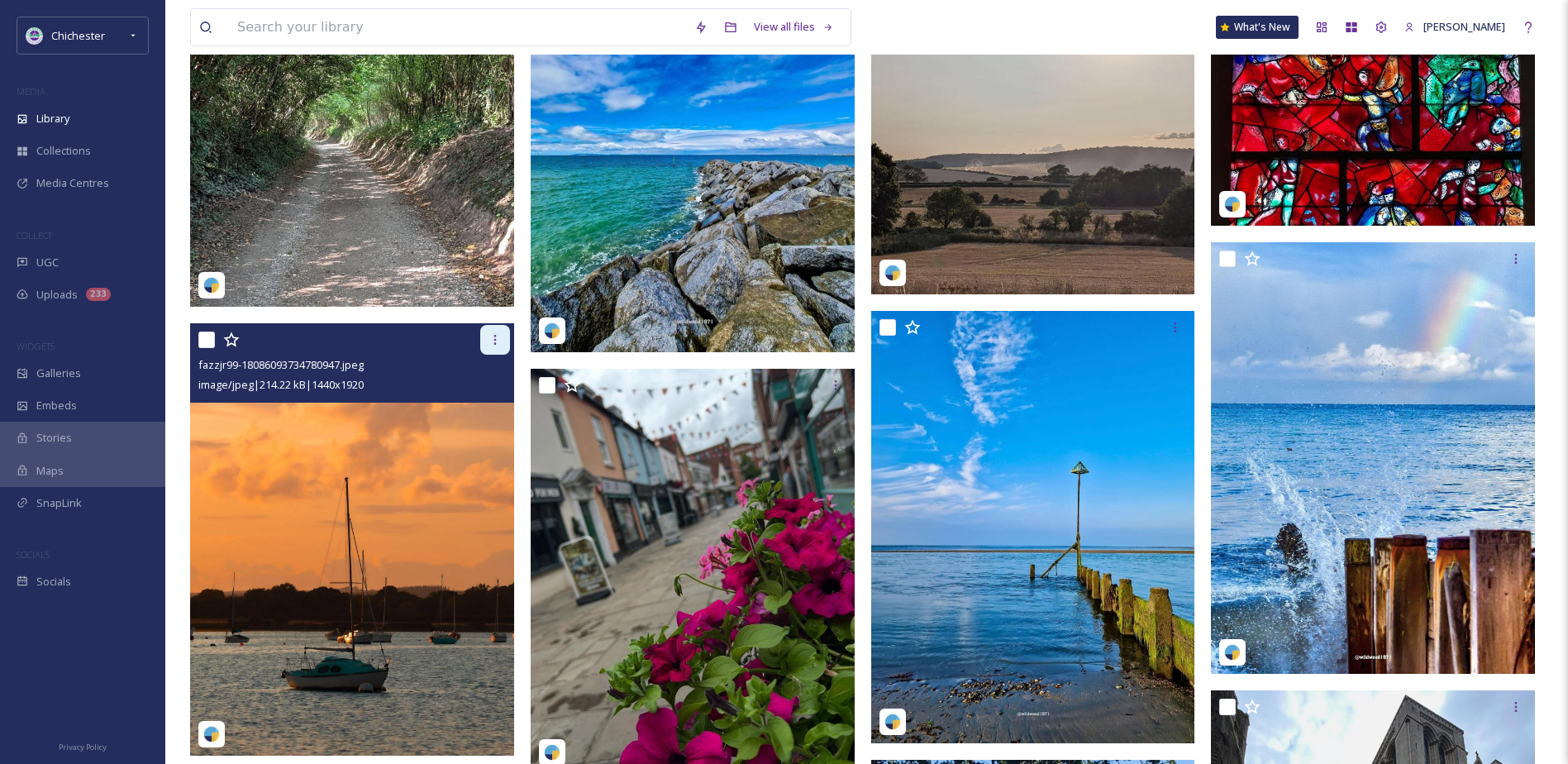
click at [483, 340] on div at bounding box center [495, 339] width 30 height 30
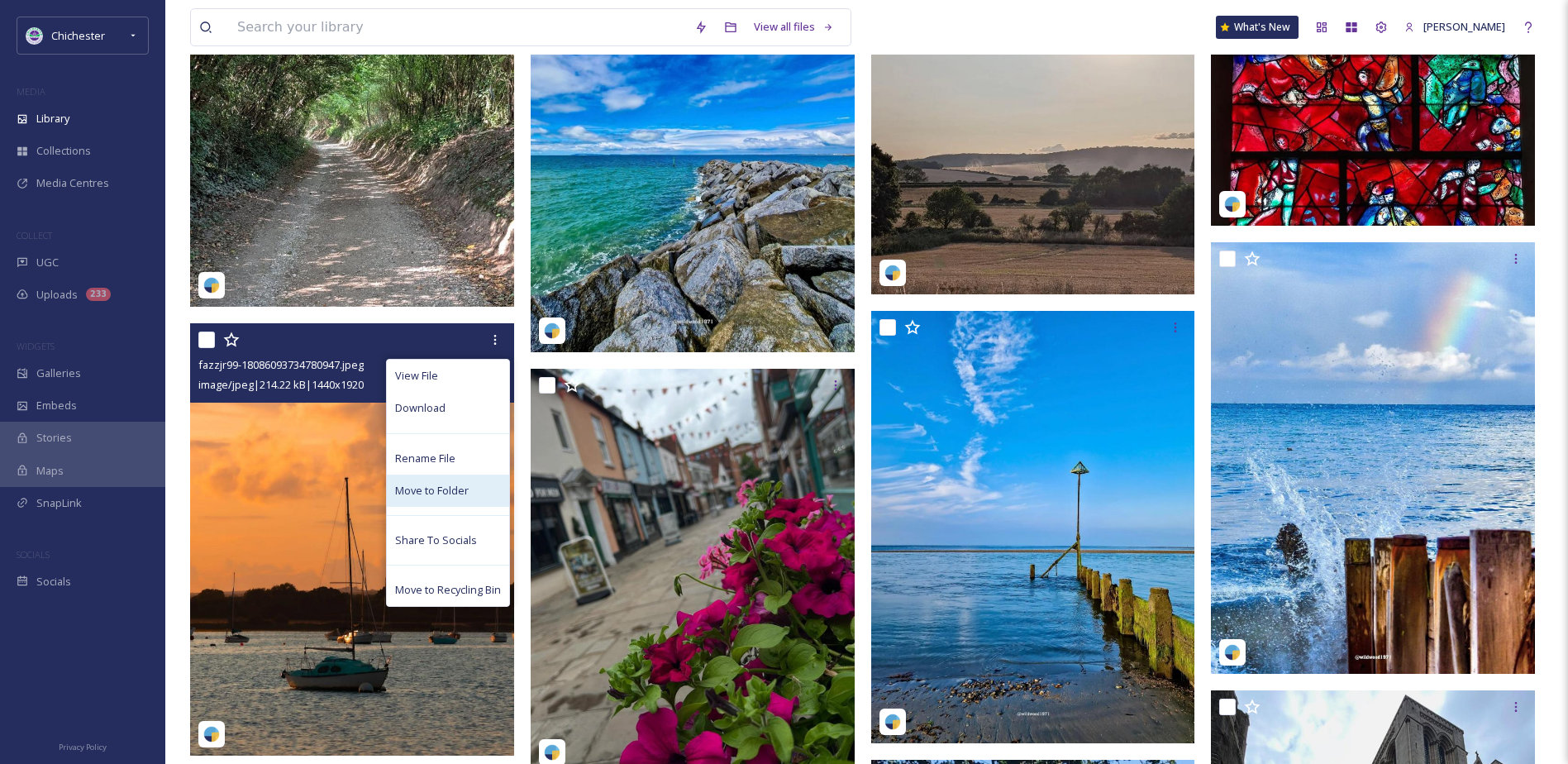
click at [445, 475] on div "Move to Folder" at bounding box center [448, 490] width 123 height 32
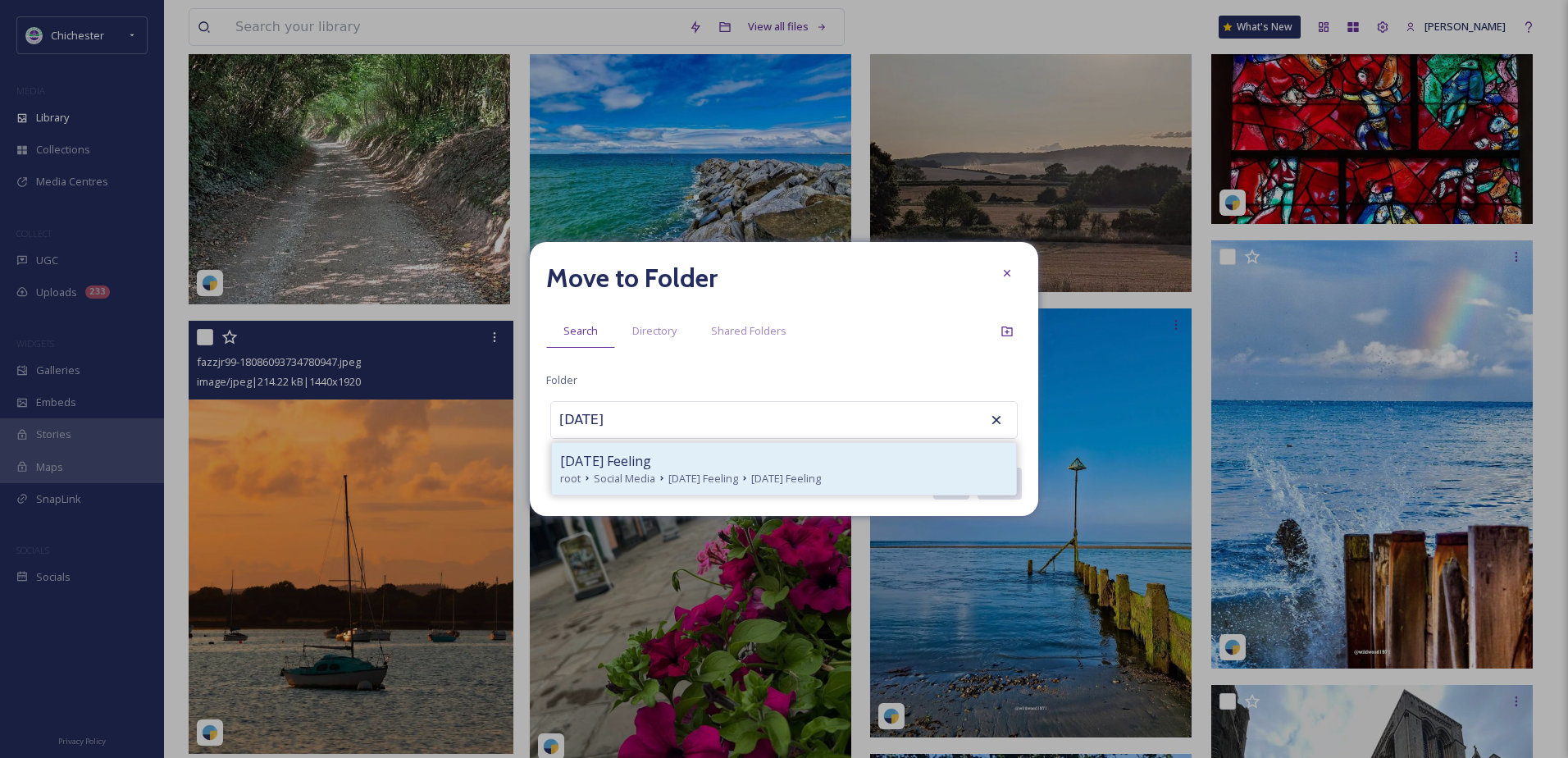
click at [717, 478] on span "[DATE] Feeling" at bounding box center [703, 479] width 70 height 15
type input "[DATE] Feeling"
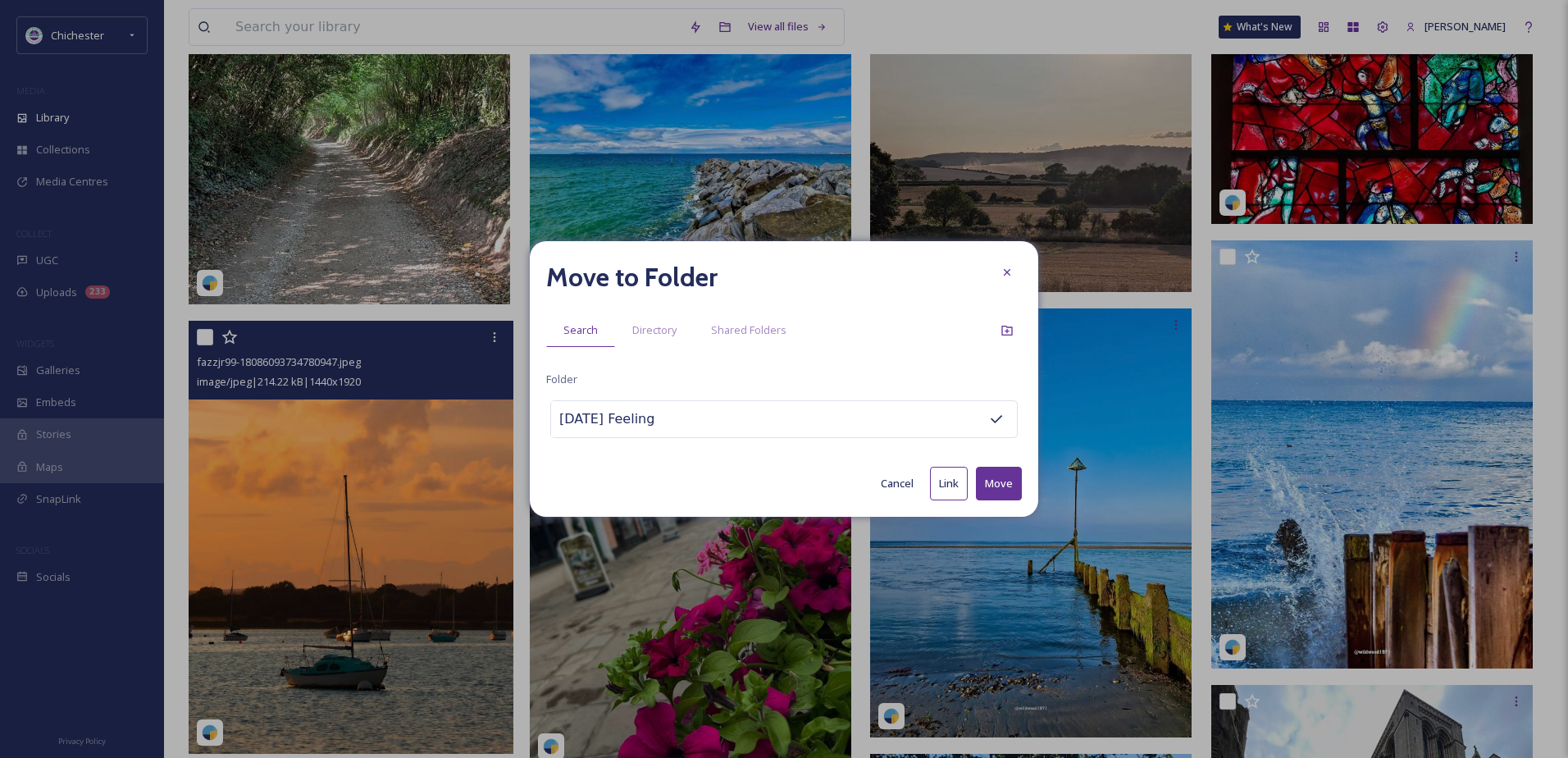
click at [1005, 477] on button "Move" at bounding box center [999, 483] width 46 height 34
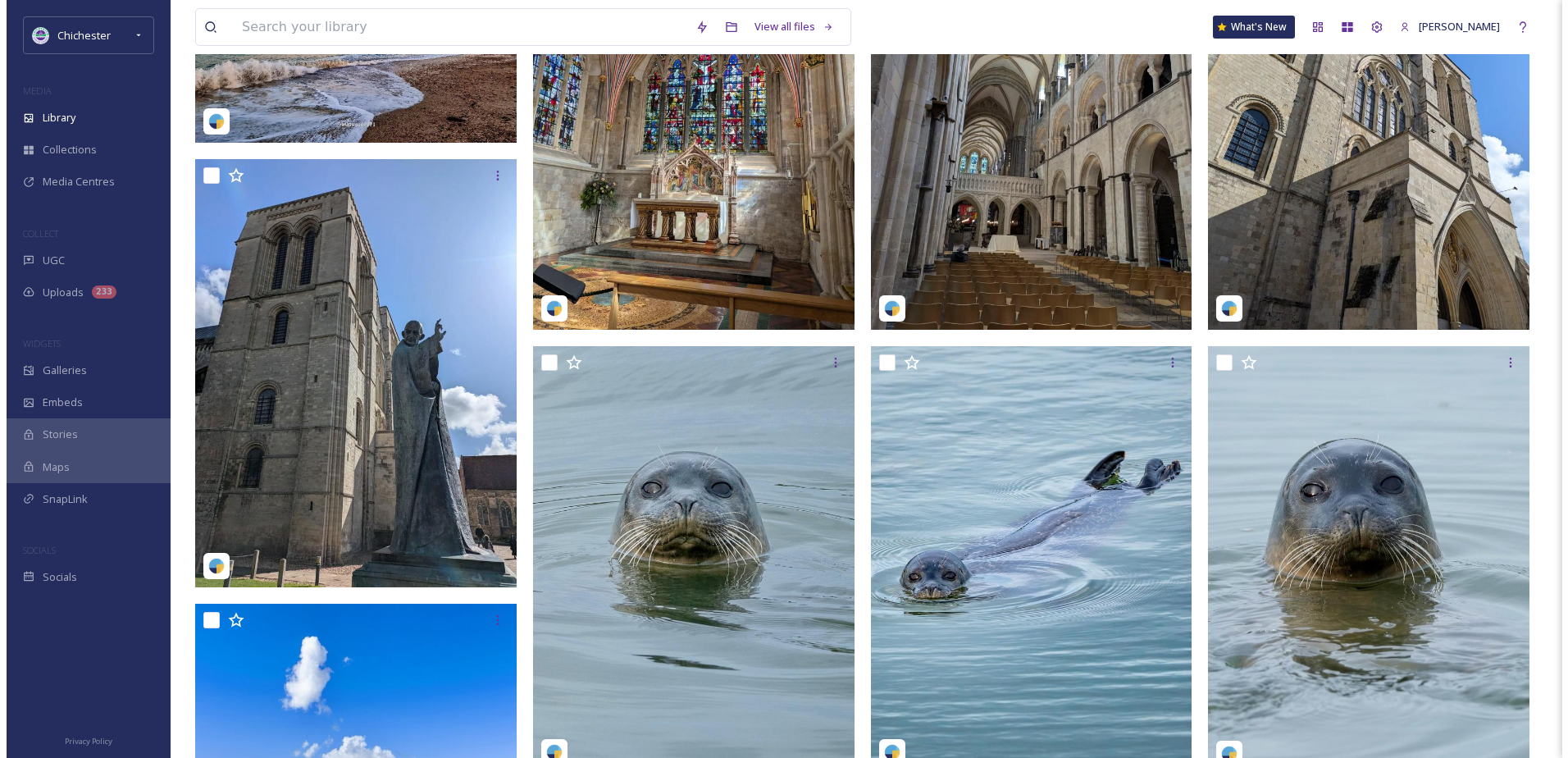
scroll to position [0, 0]
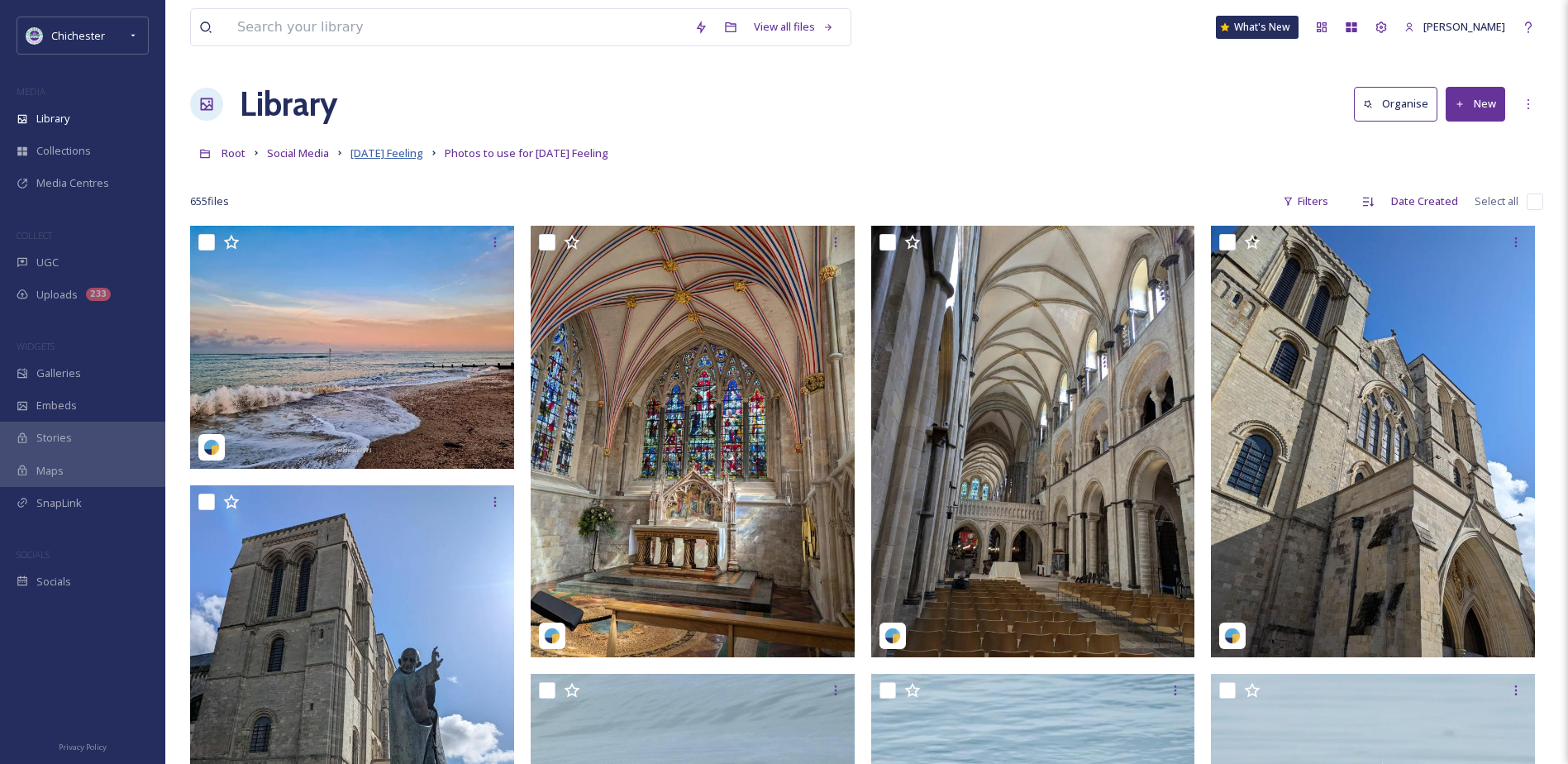
click at [389, 160] on span "[DATE] Feeling" at bounding box center [386, 152] width 73 height 15
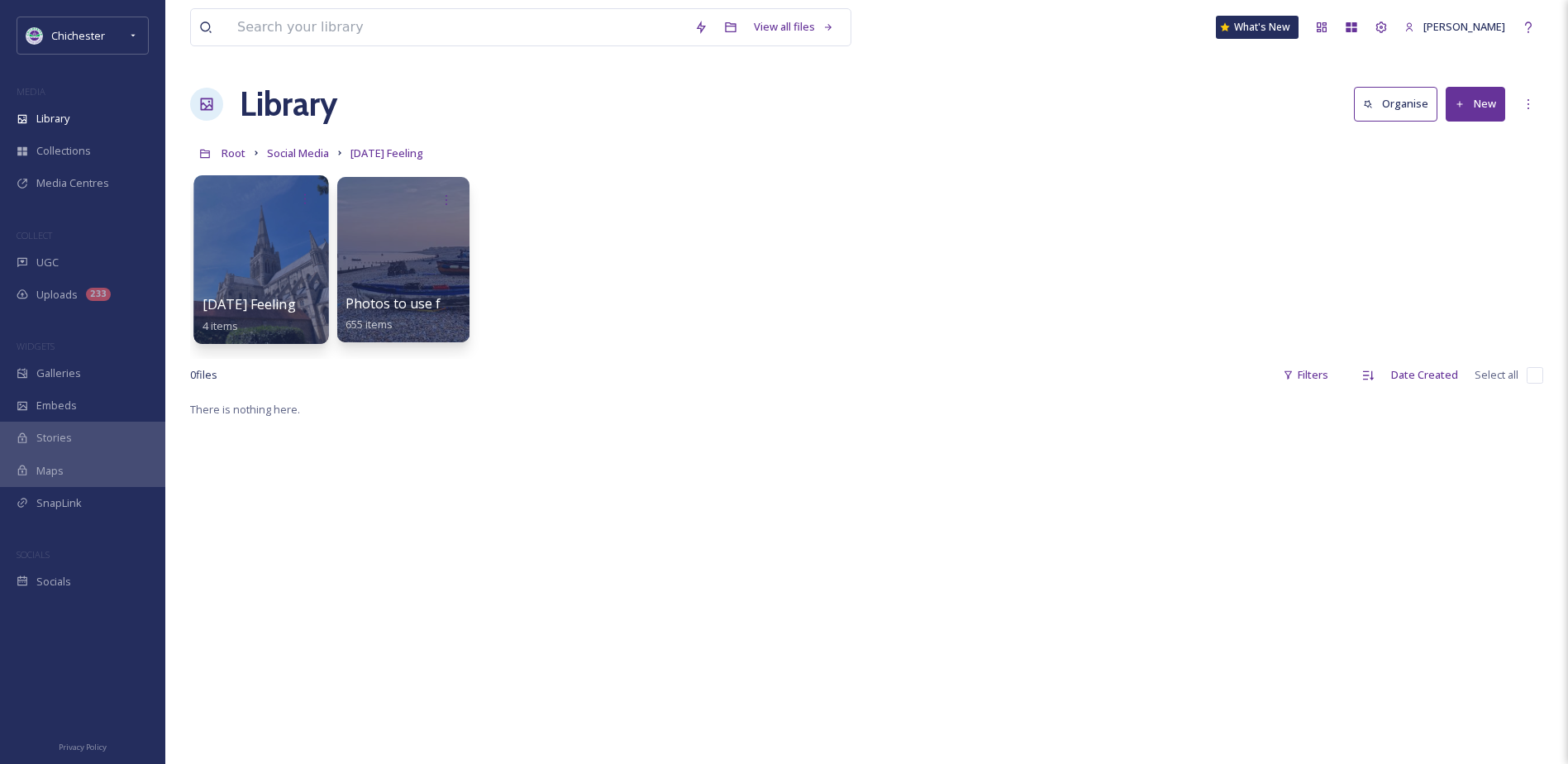
click at [287, 278] on div at bounding box center [260, 259] width 134 height 168
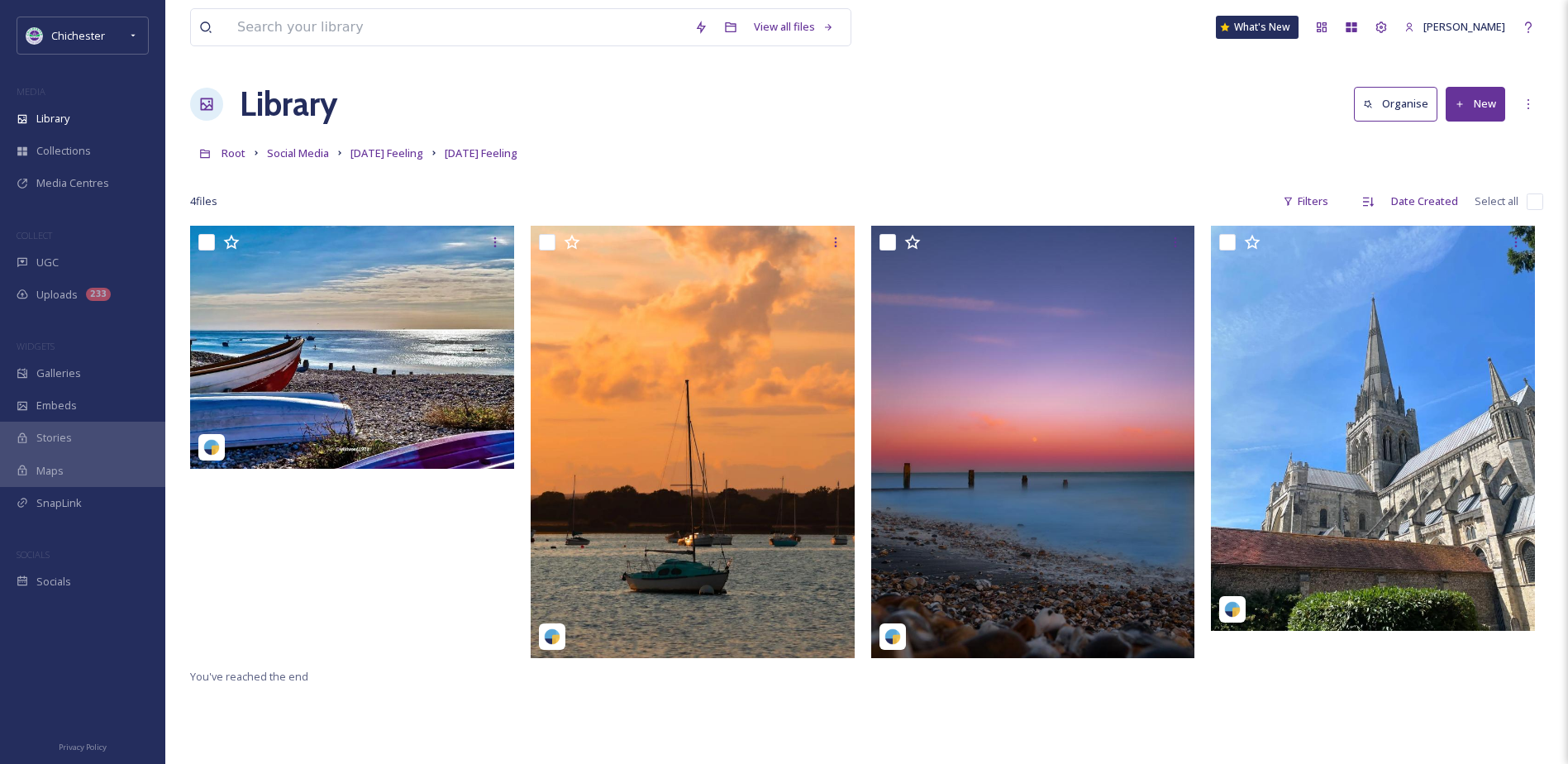
click at [1541, 203] on input "checkbox" at bounding box center [1535, 201] width 16 height 16
checkbox input "true"
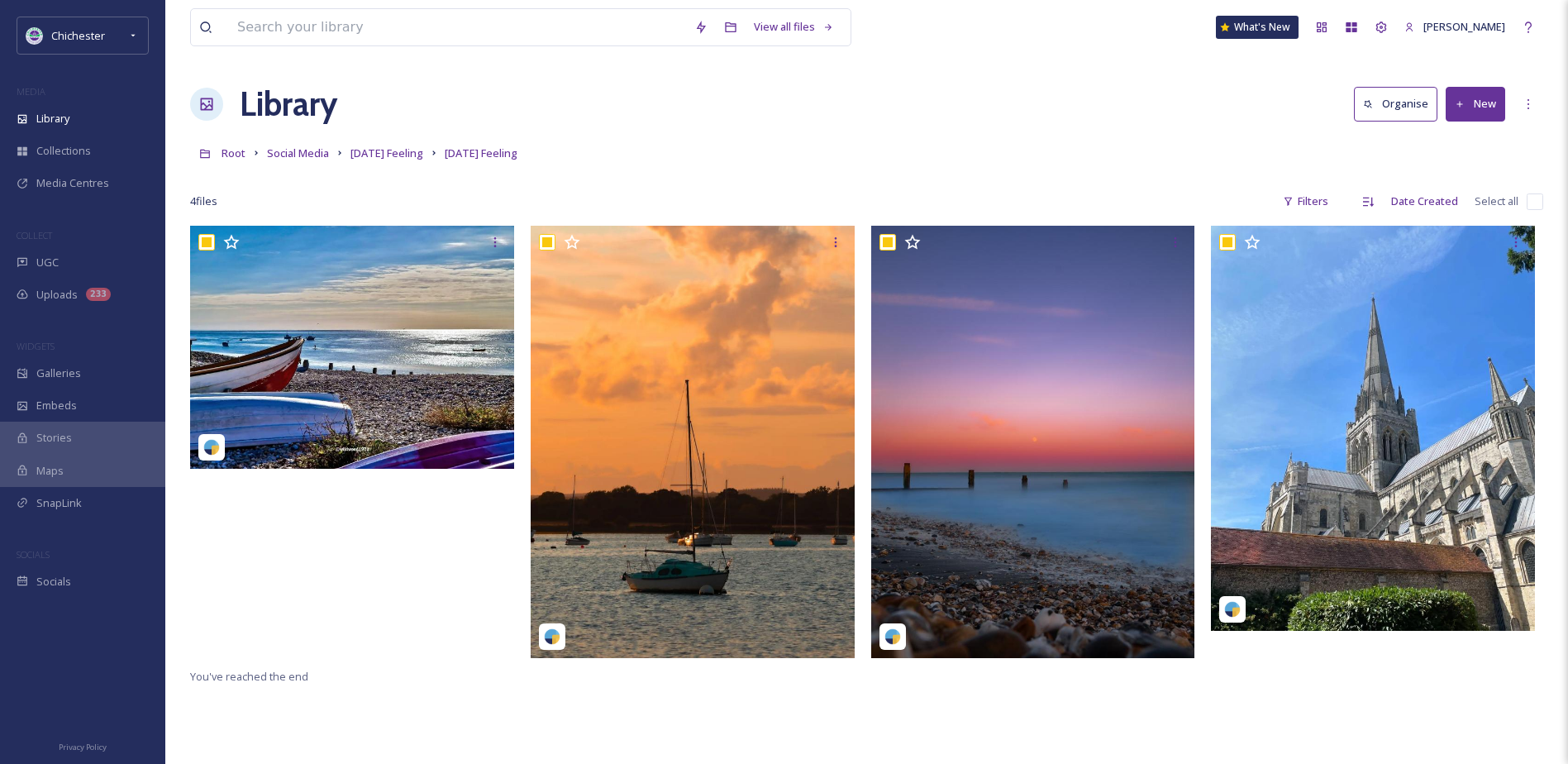
checkbox input "true"
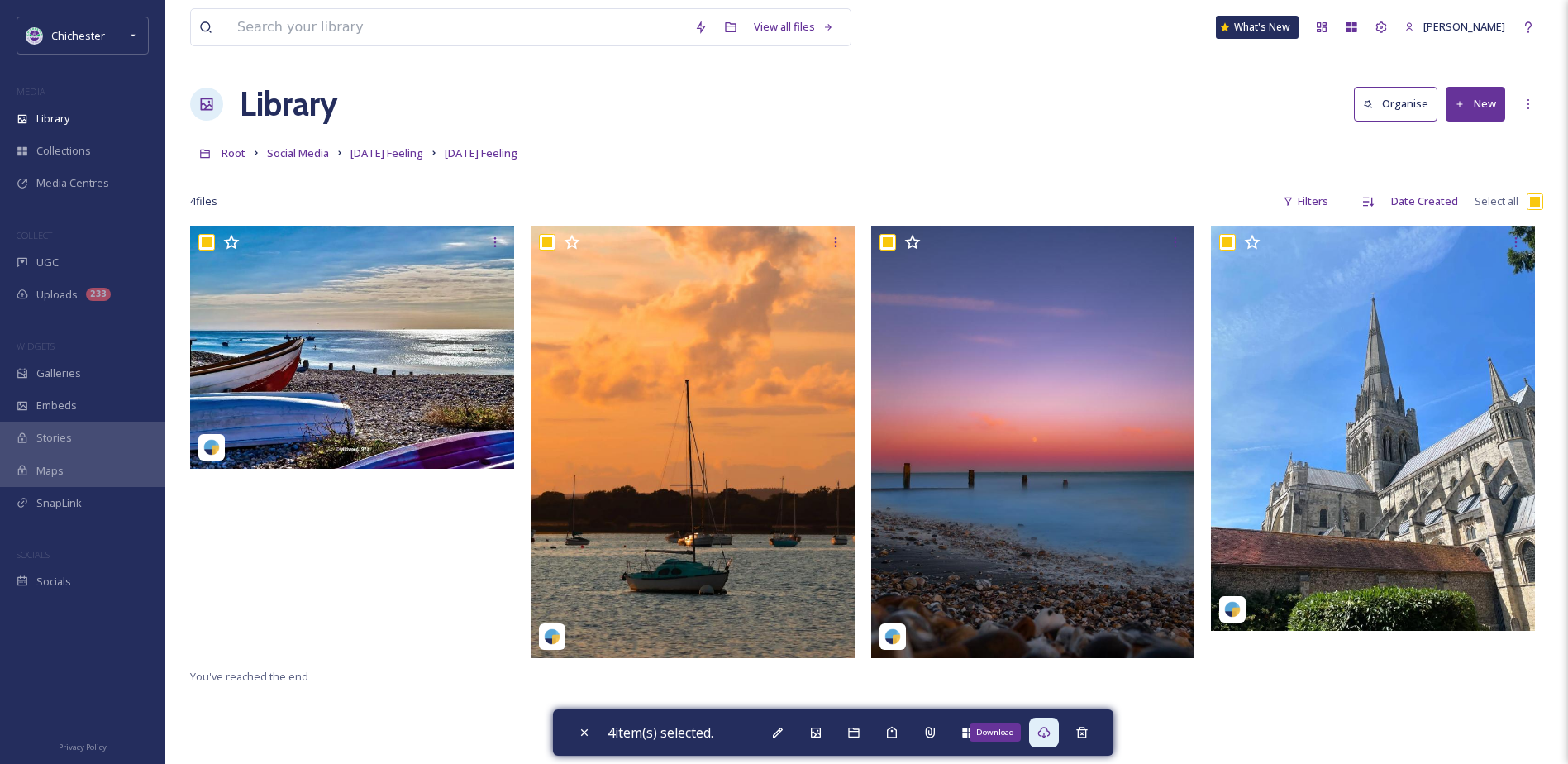
click at [1044, 741] on div "Download" at bounding box center [1044, 732] width 30 height 30
click at [577, 740] on div "Close" at bounding box center [584, 732] width 30 height 30
checkbox input "false"
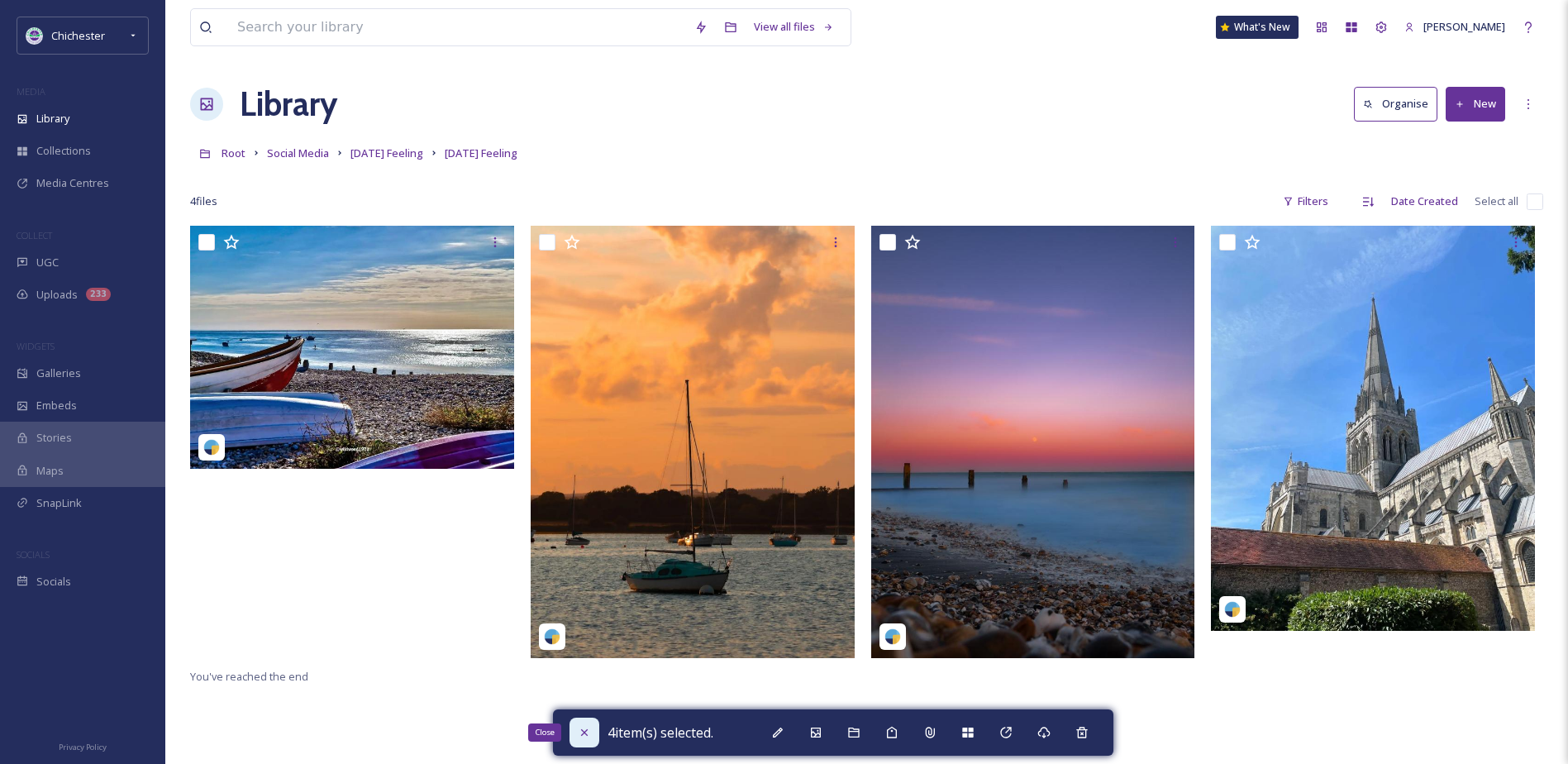
checkbox input "false"
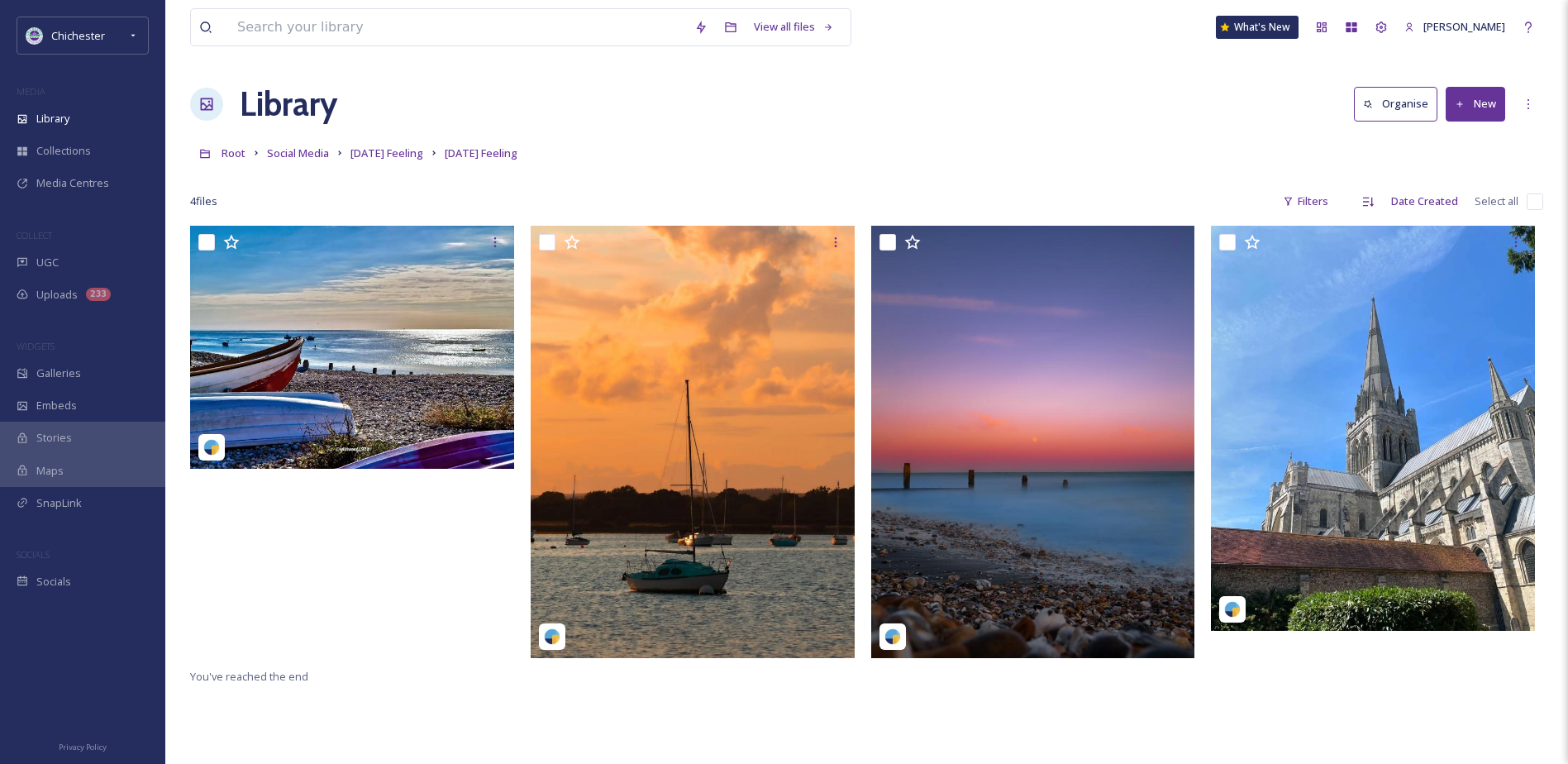
click at [677, 520] on img at bounding box center [693, 441] width 324 height 431
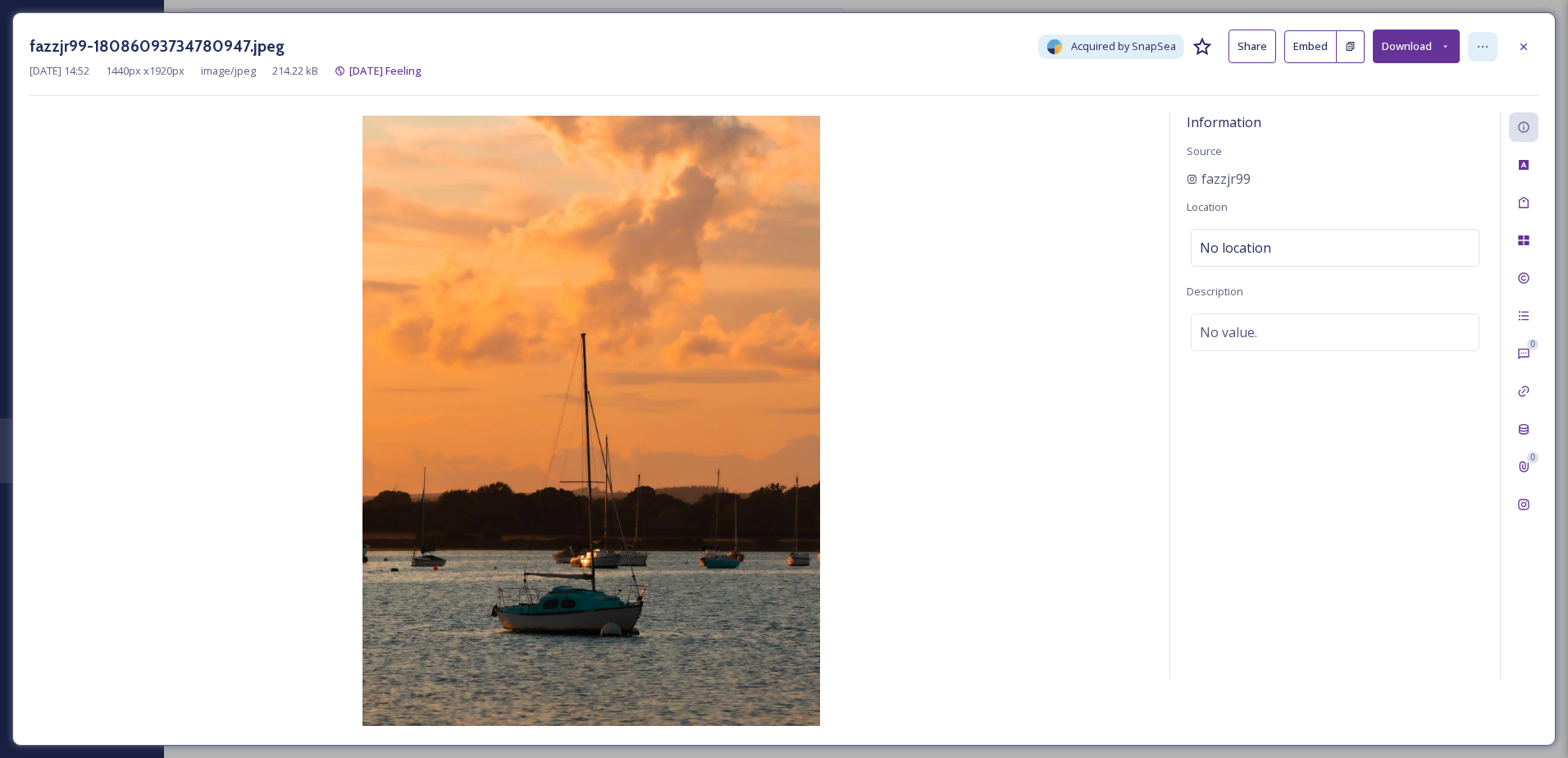
click at [1482, 48] on icon at bounding box center [1484, 47] width 13 height 13
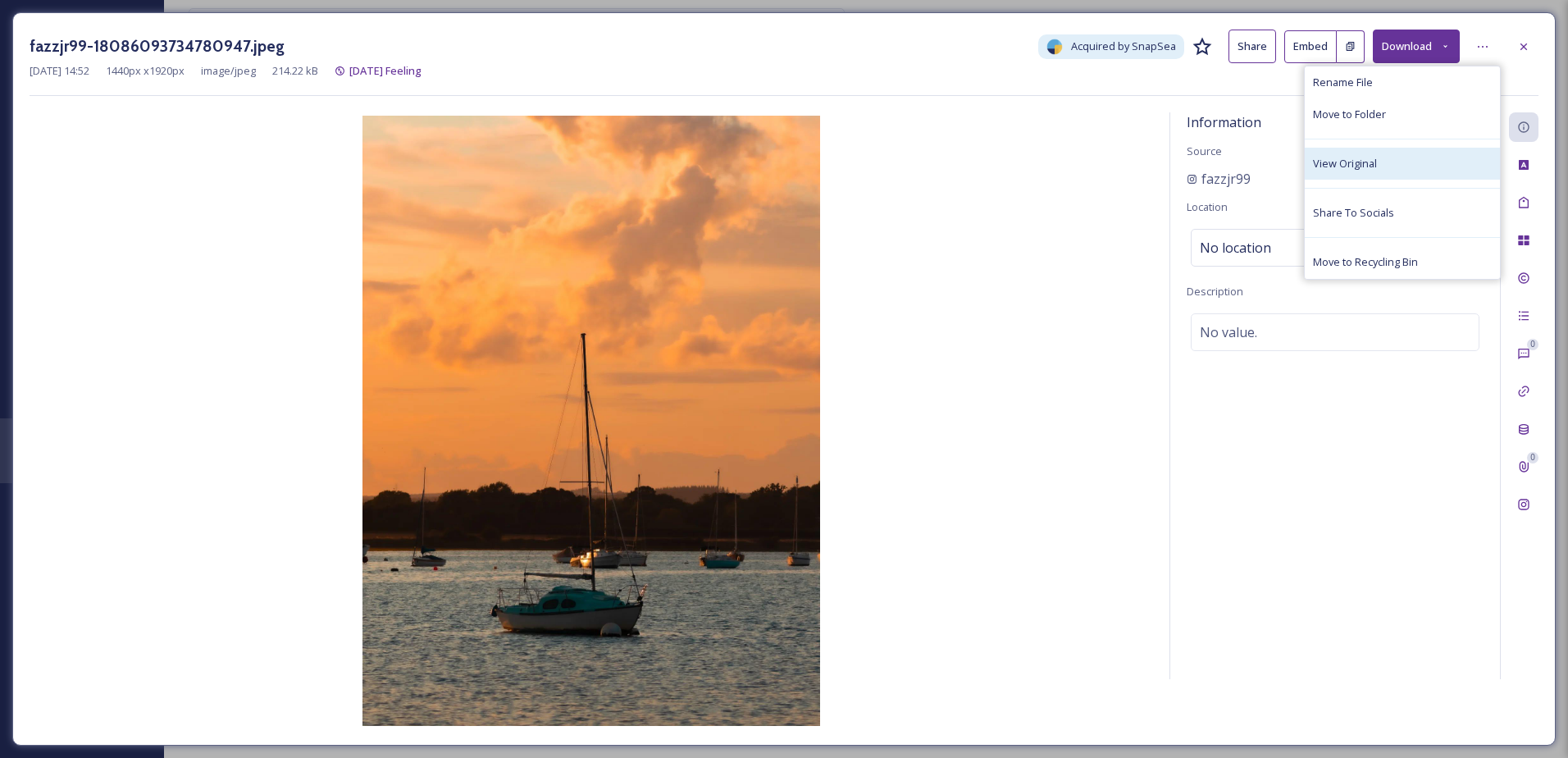
click at [1414, 159] on div "View Original" at bounding box center [1402, 163] width 195 height 32
click at [1278, 320] on div "No value." at bounding box center [1335, 332] width 289 height 37
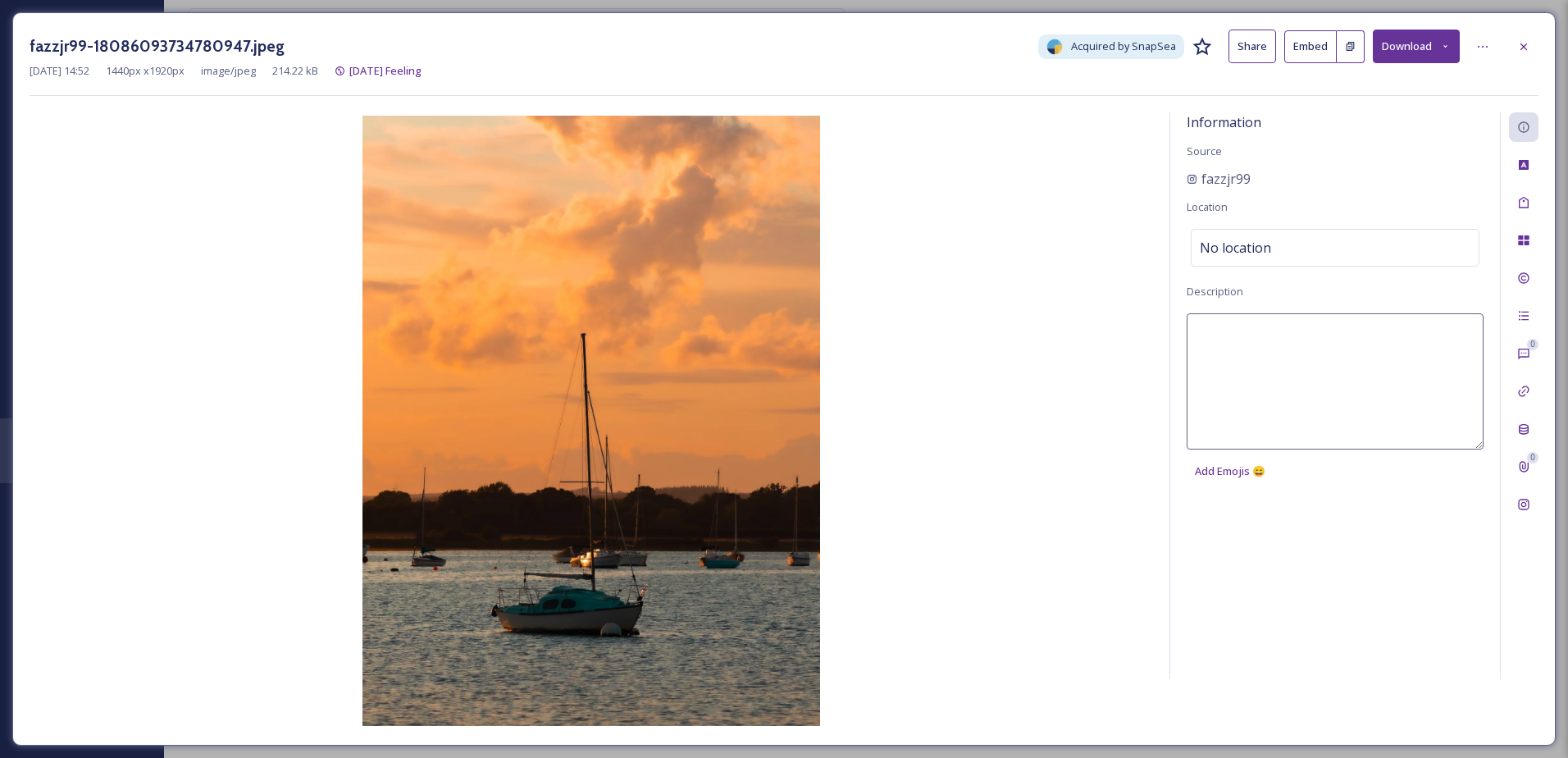
click at [1273, 330] on textarea at bounding box center [1335, 382] width 297 height 136
type textarea "Boats in [GEOGRAPHIC_DATA]"
click at [1528, 201] on icon at bounding box center [1524, 202] width 10 height 12
click at [1319, 198] on div "No tags" at bounding box center [1335, 201] width 289 height 37
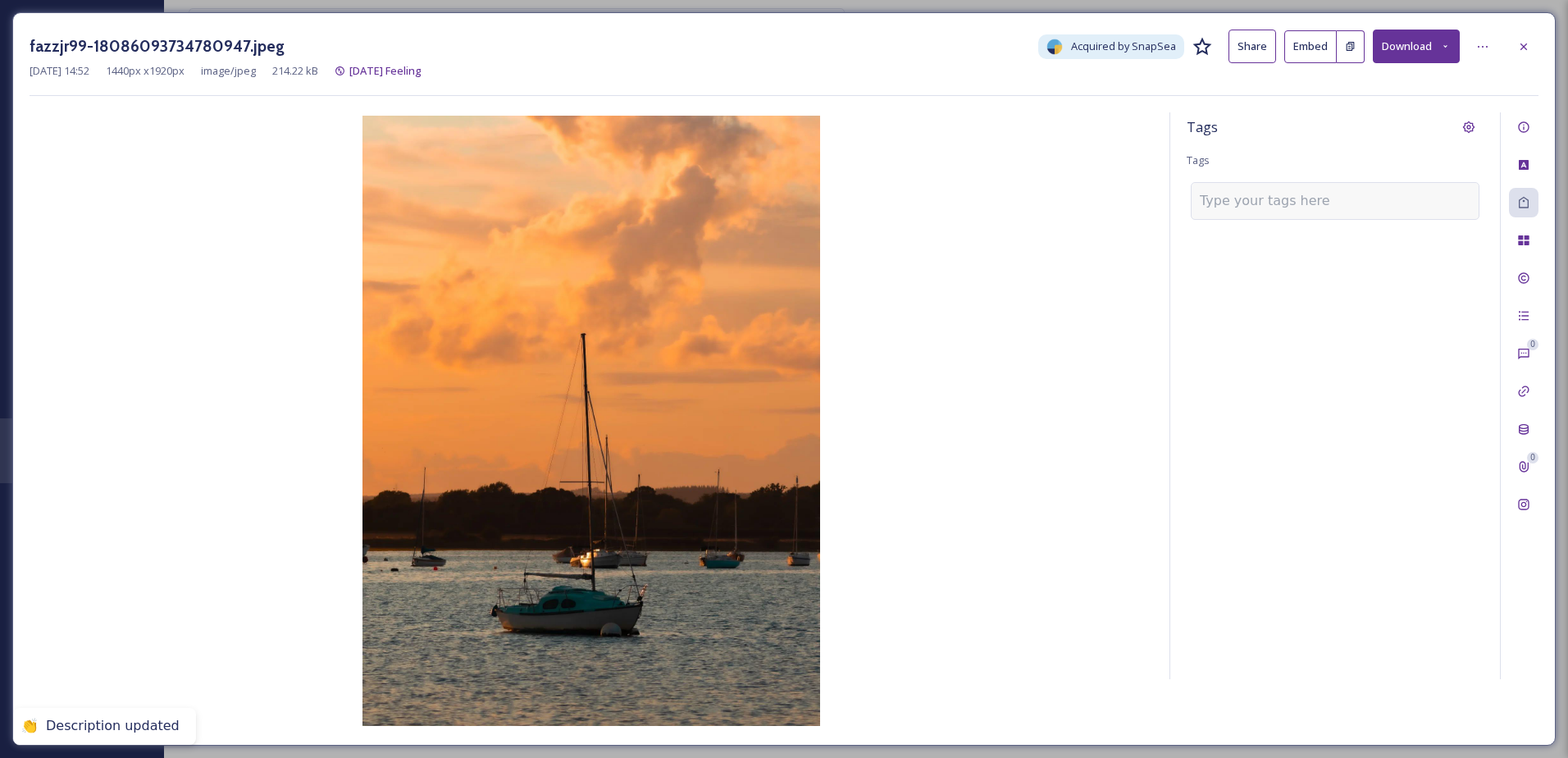
click at [1308, 196] on input at bounding box center [1282, 201] width 164 height 20
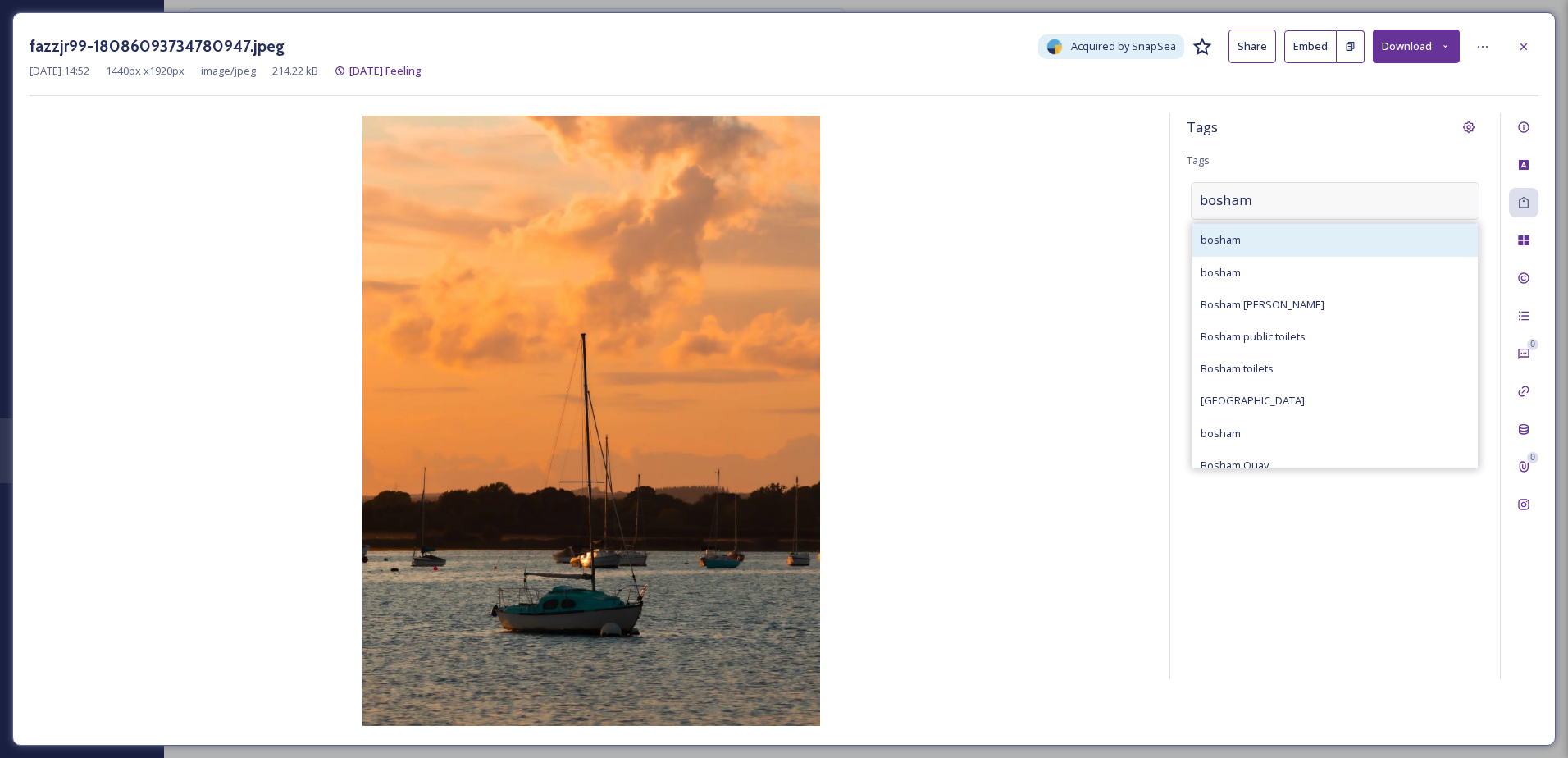
type input "bosham"
click at [1317, 230] on div "bosham" at bounding box center [1335, 239] width 285 height 32
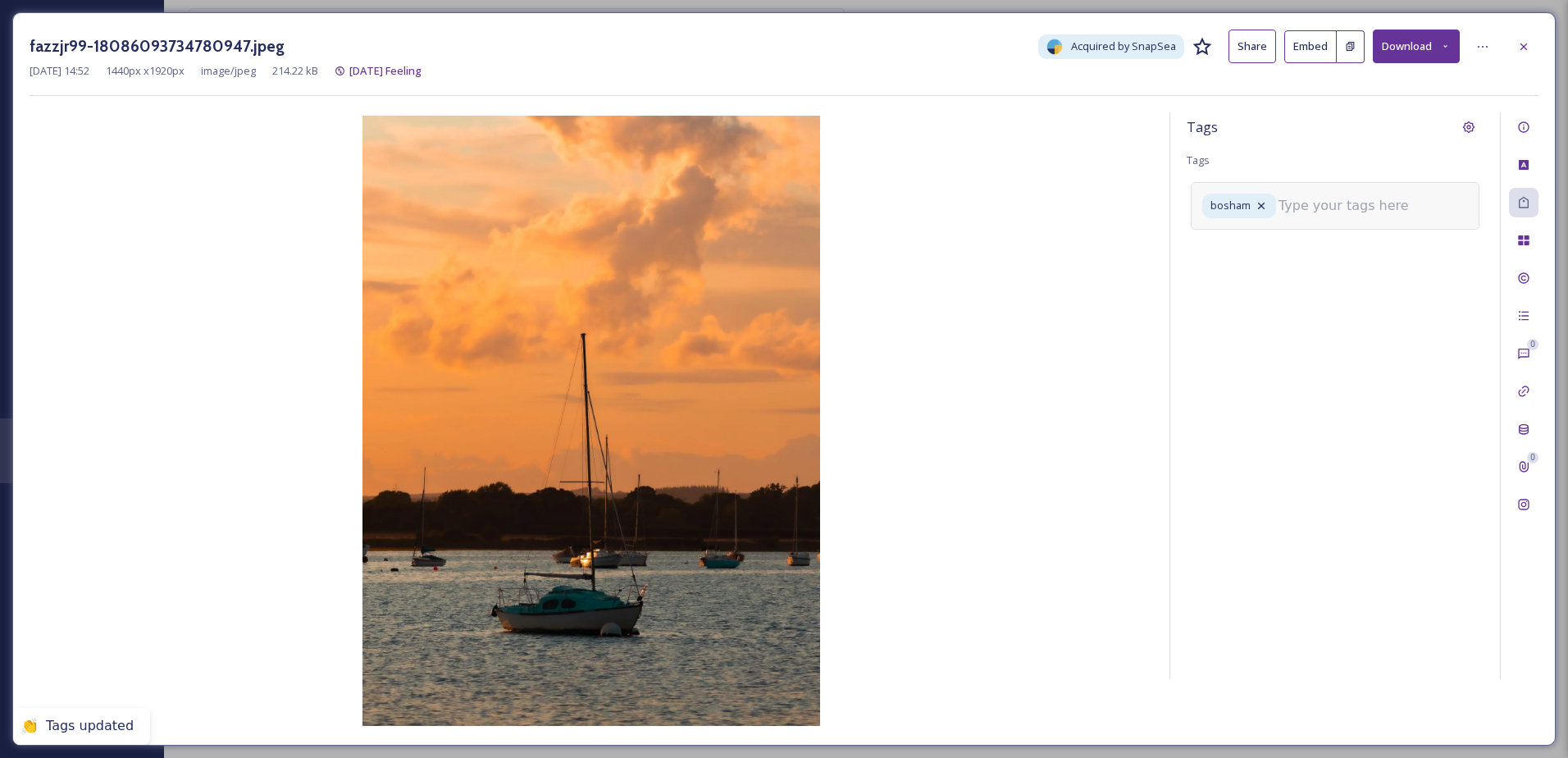
click at [1319, 213] on input at bounding box center [1361, 205] width 164 height 20
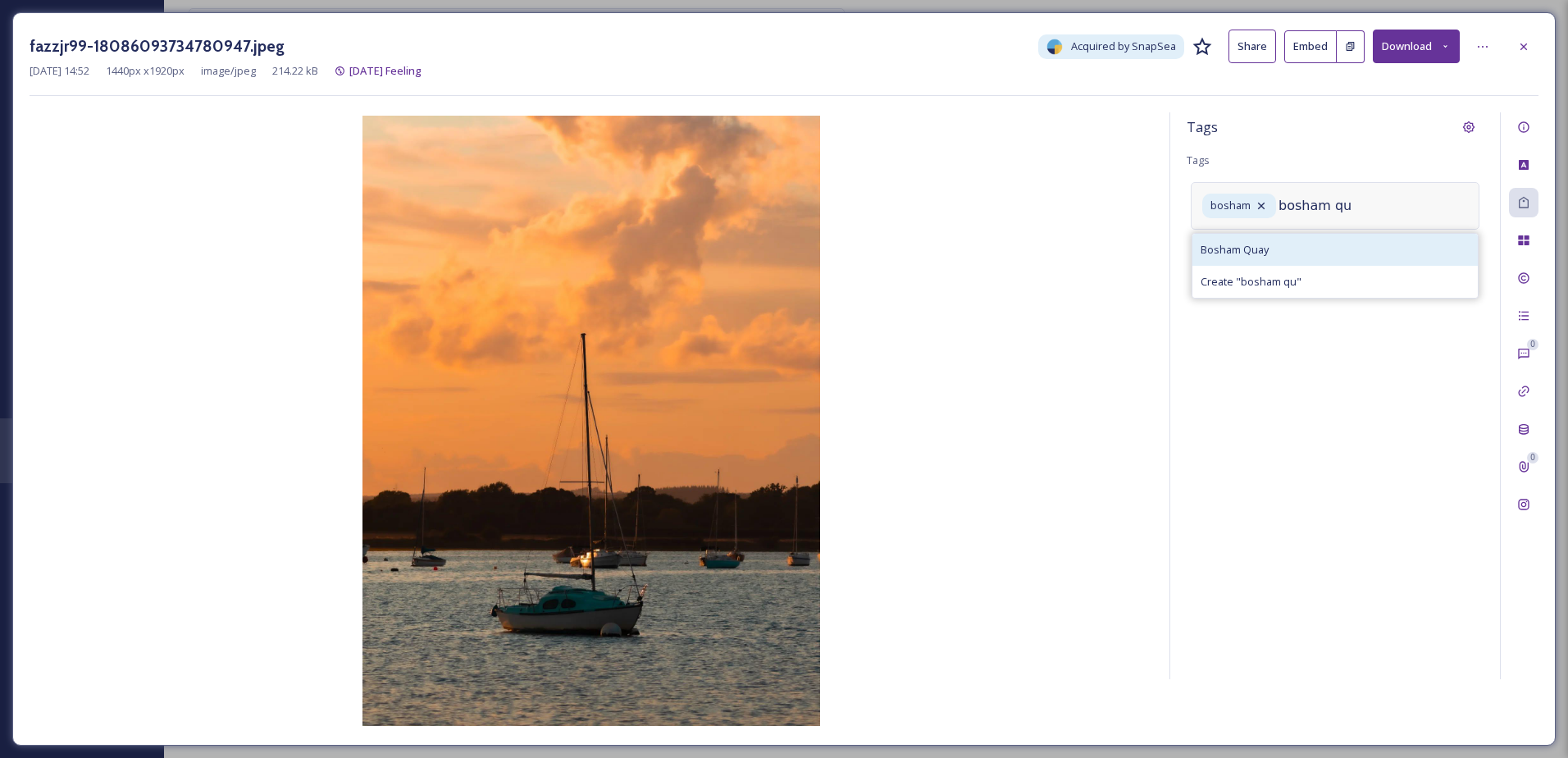
type input "bosham qu"
click at [1319, 253] on div "Bosham Quay" at bounding box center [1335, 249] width 285 height 32
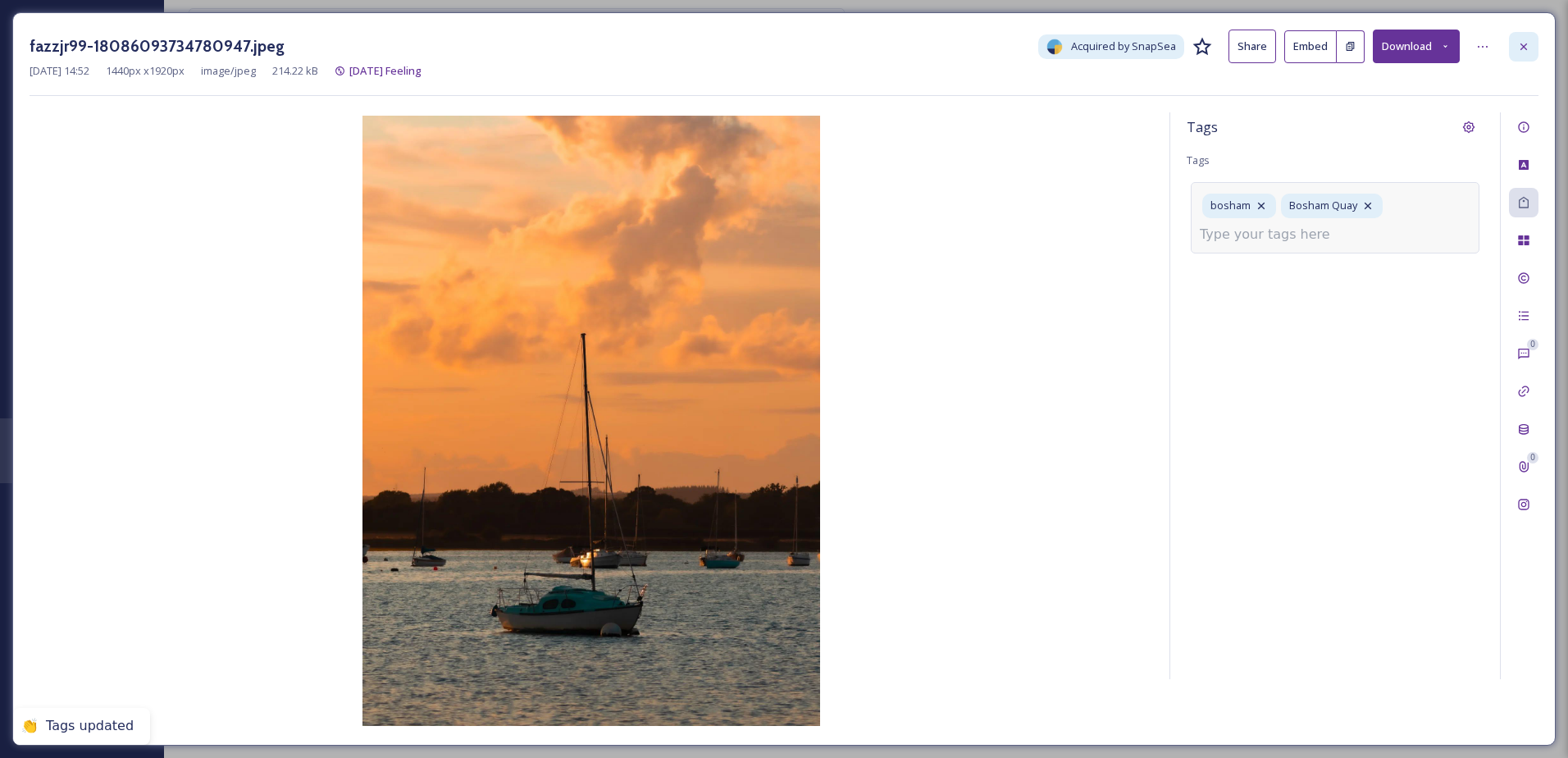
click at [1520, 48] on icon at bounding box center [1524, 47] width 13 height 13
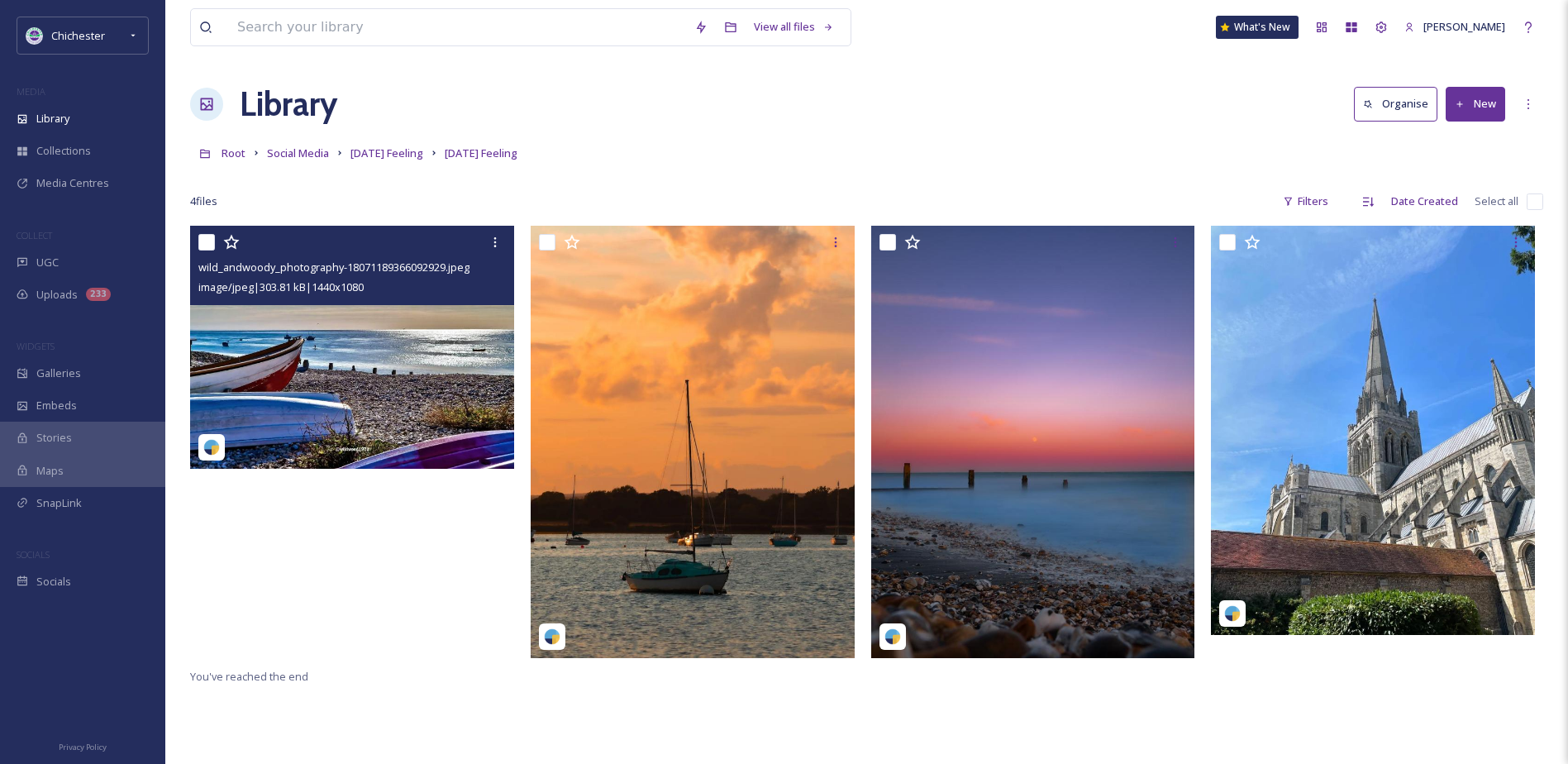
click at [409, 358] on img at bounding box center [352, 346] width 324 height 243
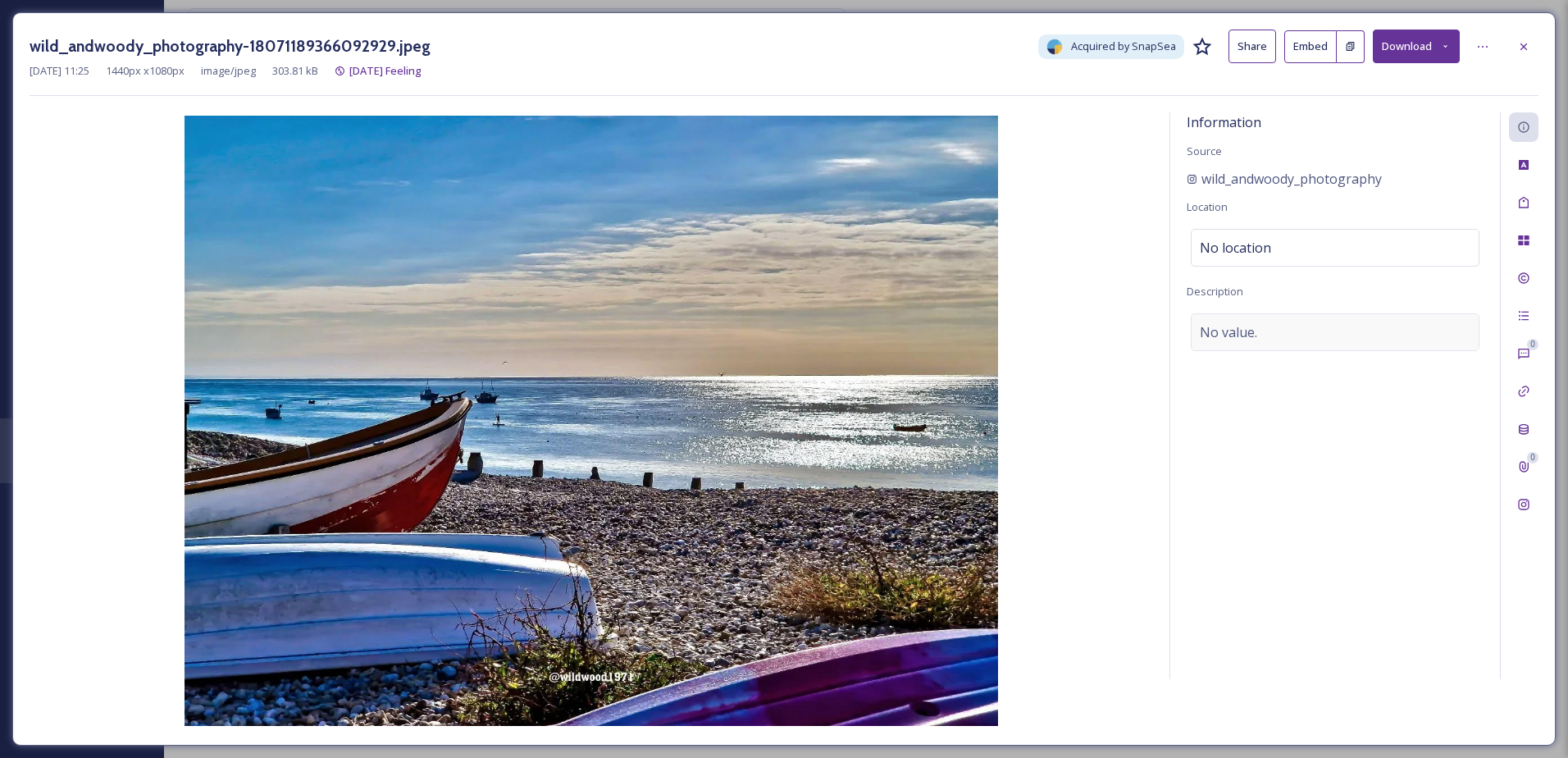
click at [1270, 323] on div "No value." at bounding box center [1335, 332] width 289 height 37
click at [1217, 330] on textarea at bounding box center [1335, 382] width 297 height 136
click at [1227, 373] on textarea at bounding box center [1335, 382] width 297 height 136
type textarea "Selsey beach with boats on the pebbles"
click at [1525, 200] on icon at bounding box center [1524, 202] width 13 height 13
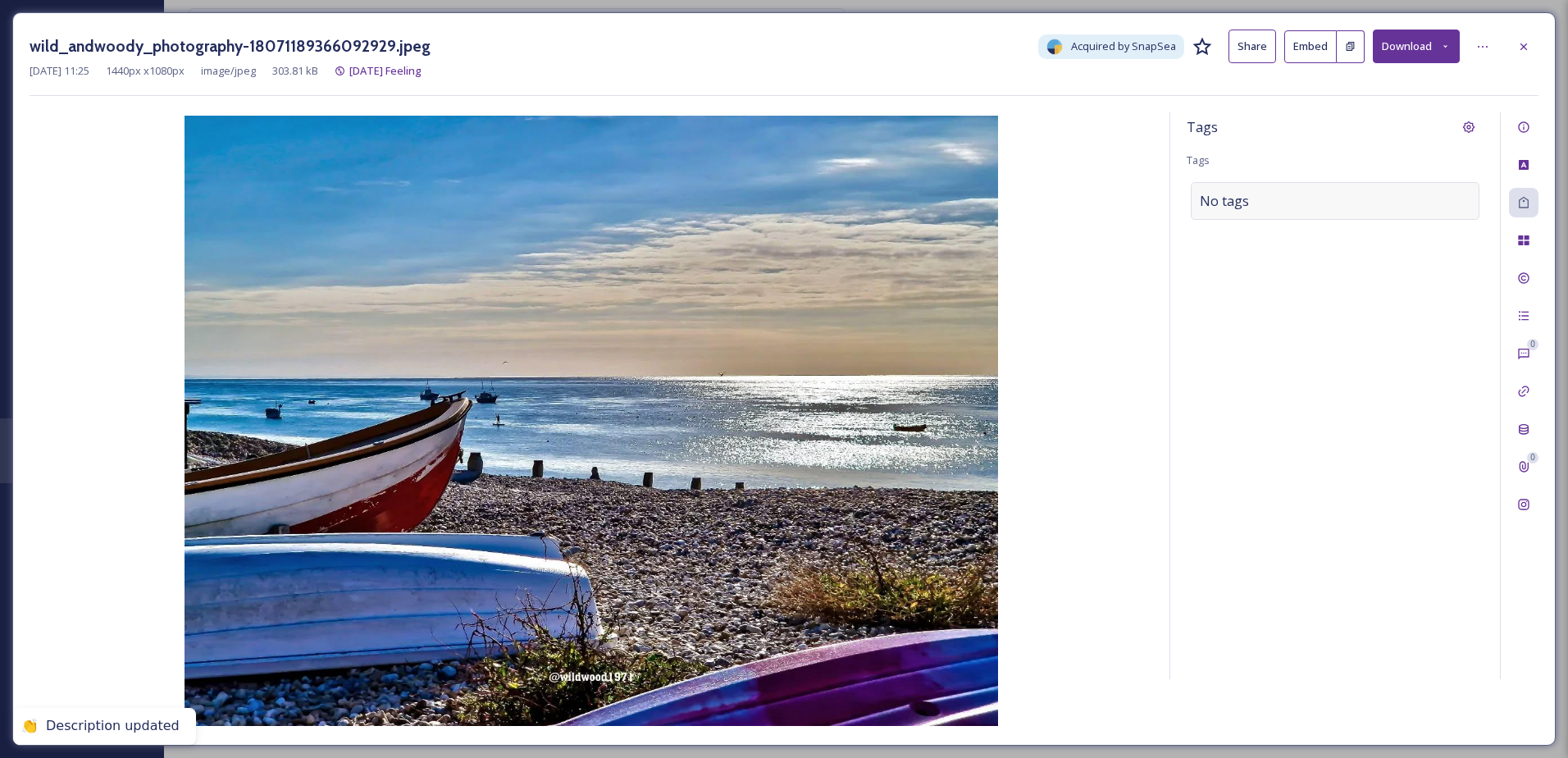
drag, startPoint x: 1390, startPoint y: 201, endPoint x: 1349, endPoint y: 200, distance: 41.0
click at [1377, 201] on div "No tags" at bounding box center [1335, 201] width 289 height 37
drag, startPoint x: 1349, startPoint y: 200, endPoint x: 1321, endPoint y: 200, distance: 28.0
click at [1330, 200] on div at bounding box center [1335, 201] width 289 height 37
click at [1321, 200] on input at bounding box center [1282, 201] width 164 height 20
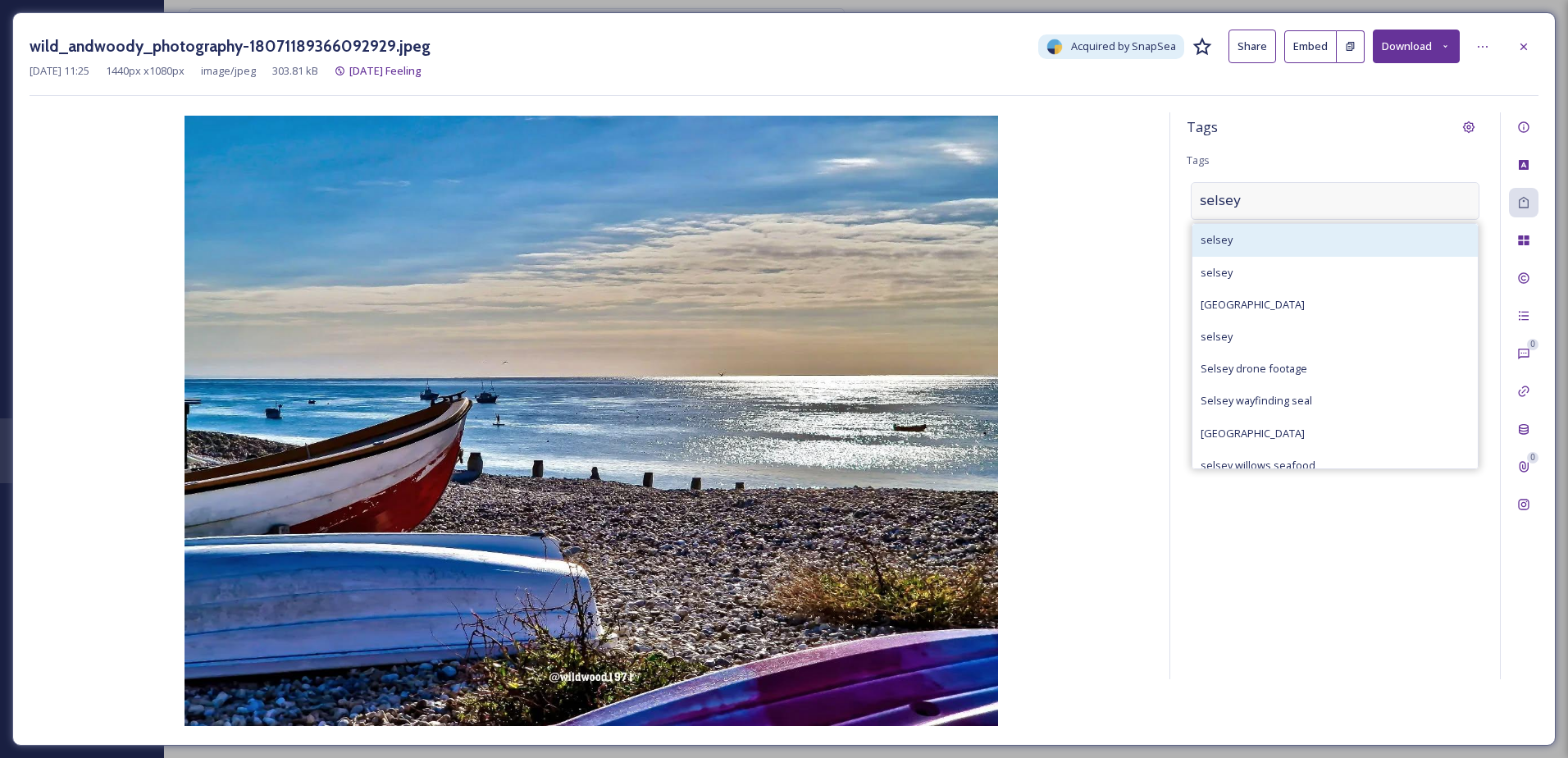
type input "selsey"
click at [1280, 240] on div "selsey" at bounding box center [1335, 239] width 285 height 32
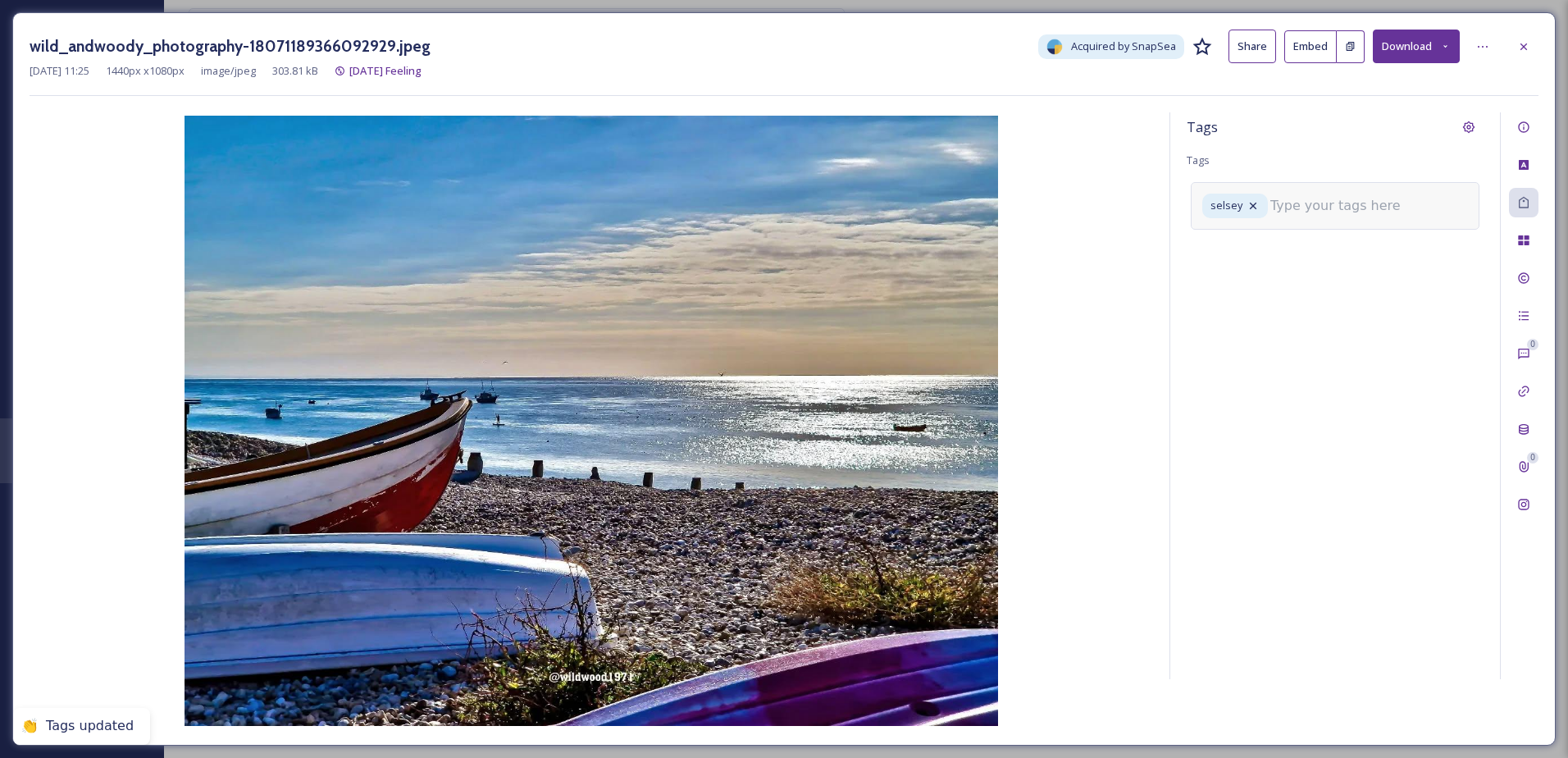
click at [1313, 200] on input at bounding box center [1352, 205] width 164 height 20
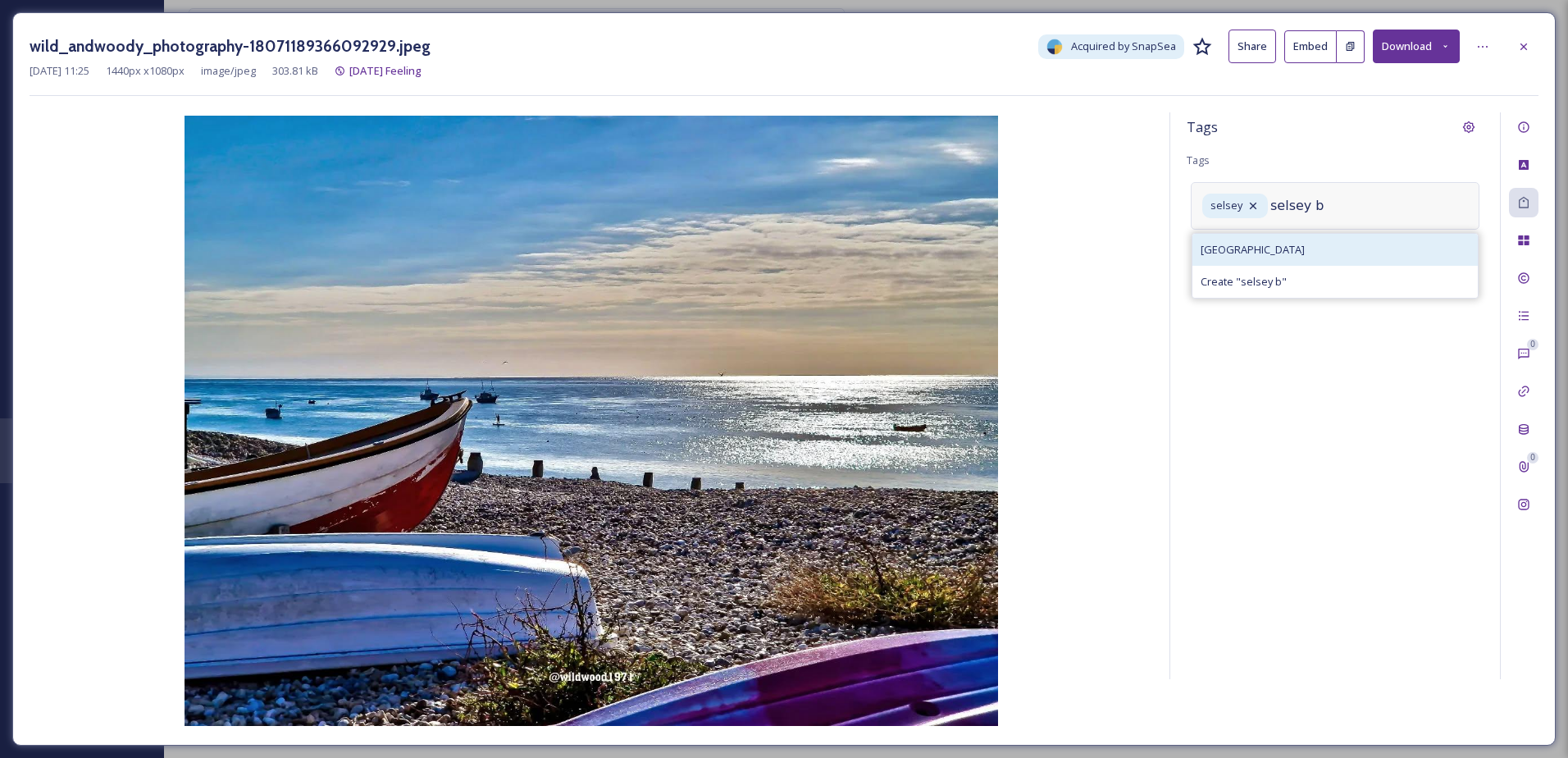
type input "selsey b"
click at [1356, 247] on div "[GEOGRAPHIC_DATA]" at bounding box center [1335, 249] width 285 height 32
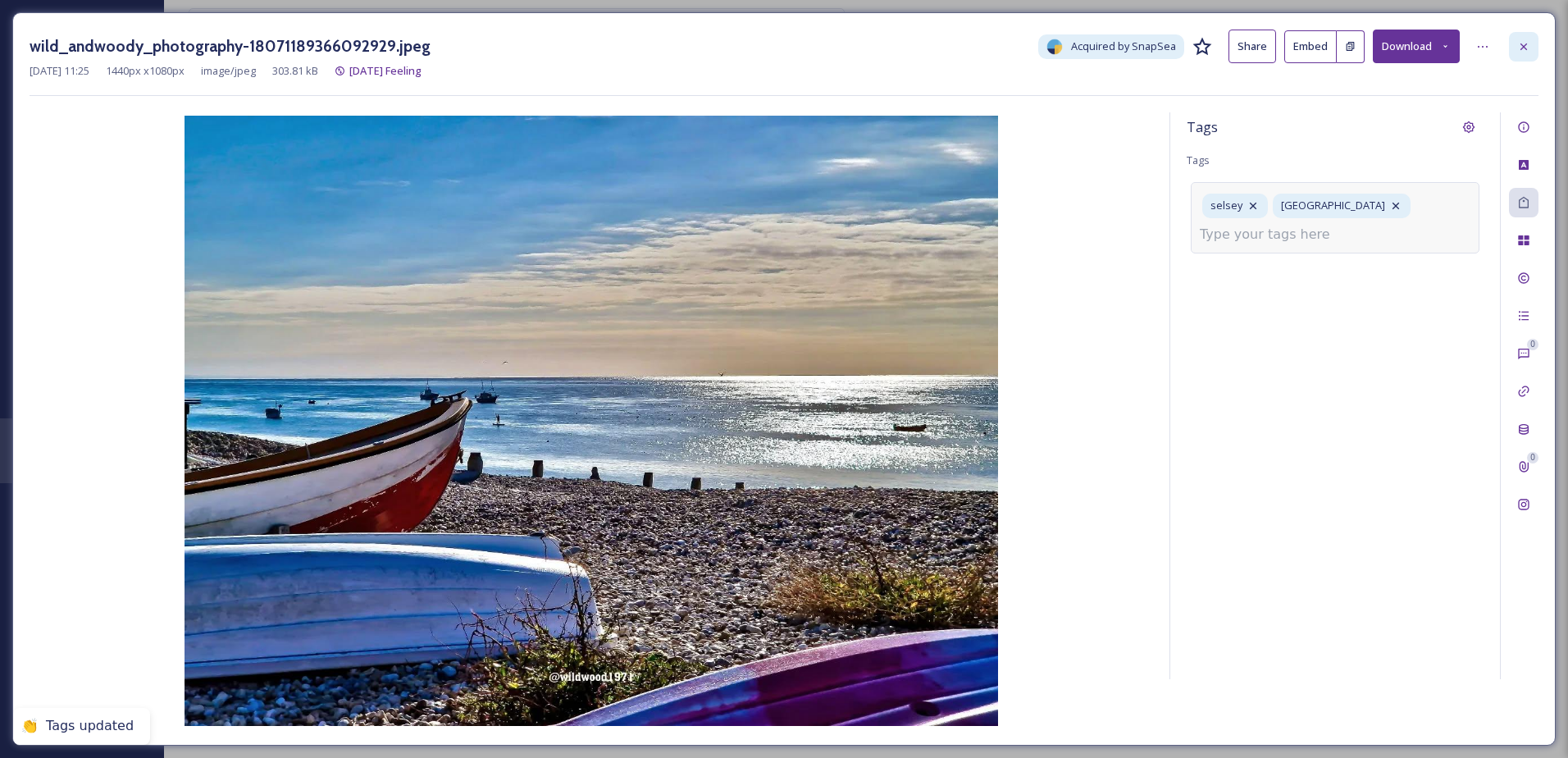
drag, startPoint x: 1516, startPoint y: 53, endPoint x: 1371, endPoint y: 138, distance: 168.1
click at [1516, 53] on div at bounding box center [1524, 46] width 30 height 30
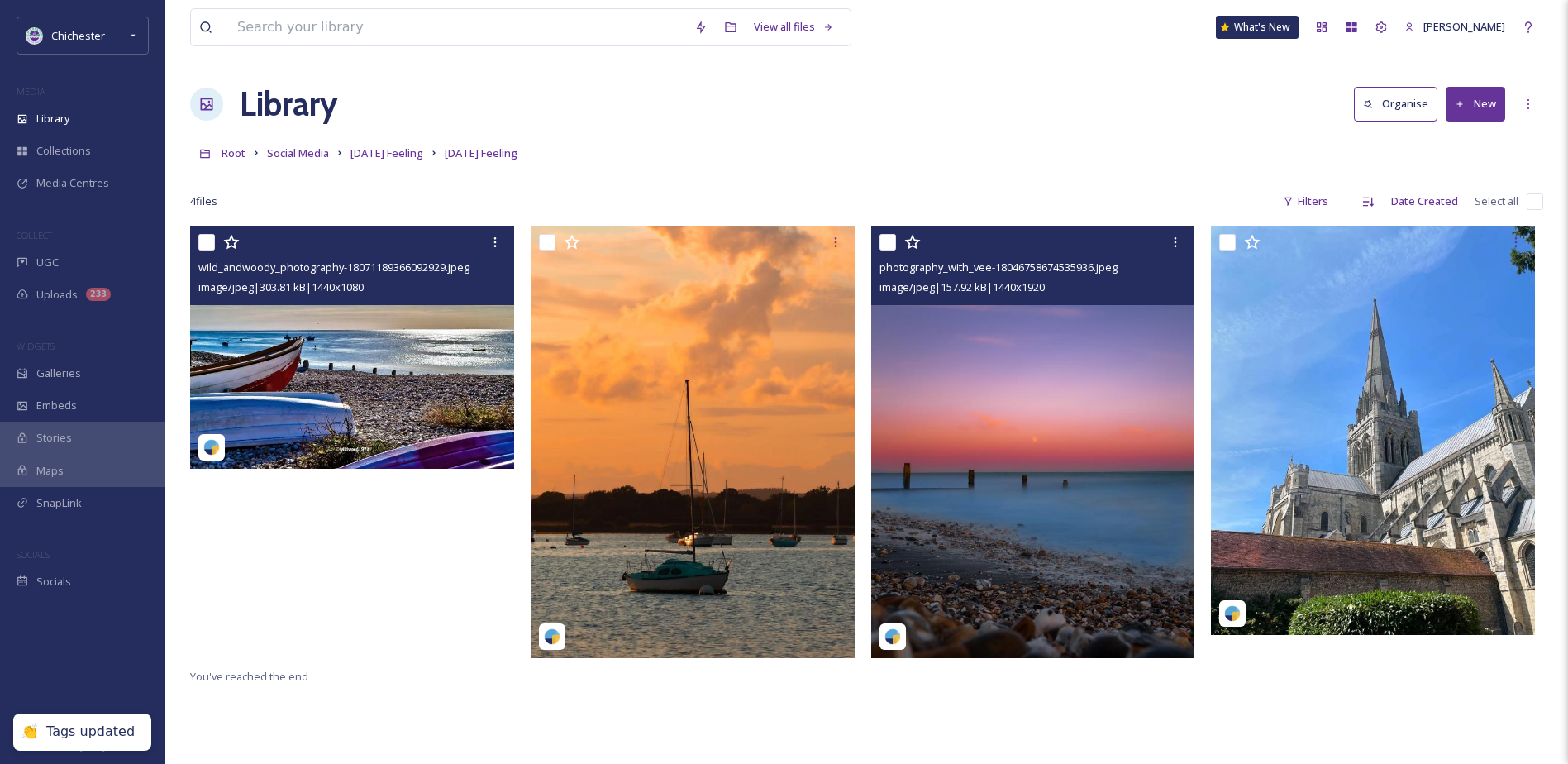
click at [988, 449] on img at bounding box center [1033, 441] width 324 height 431
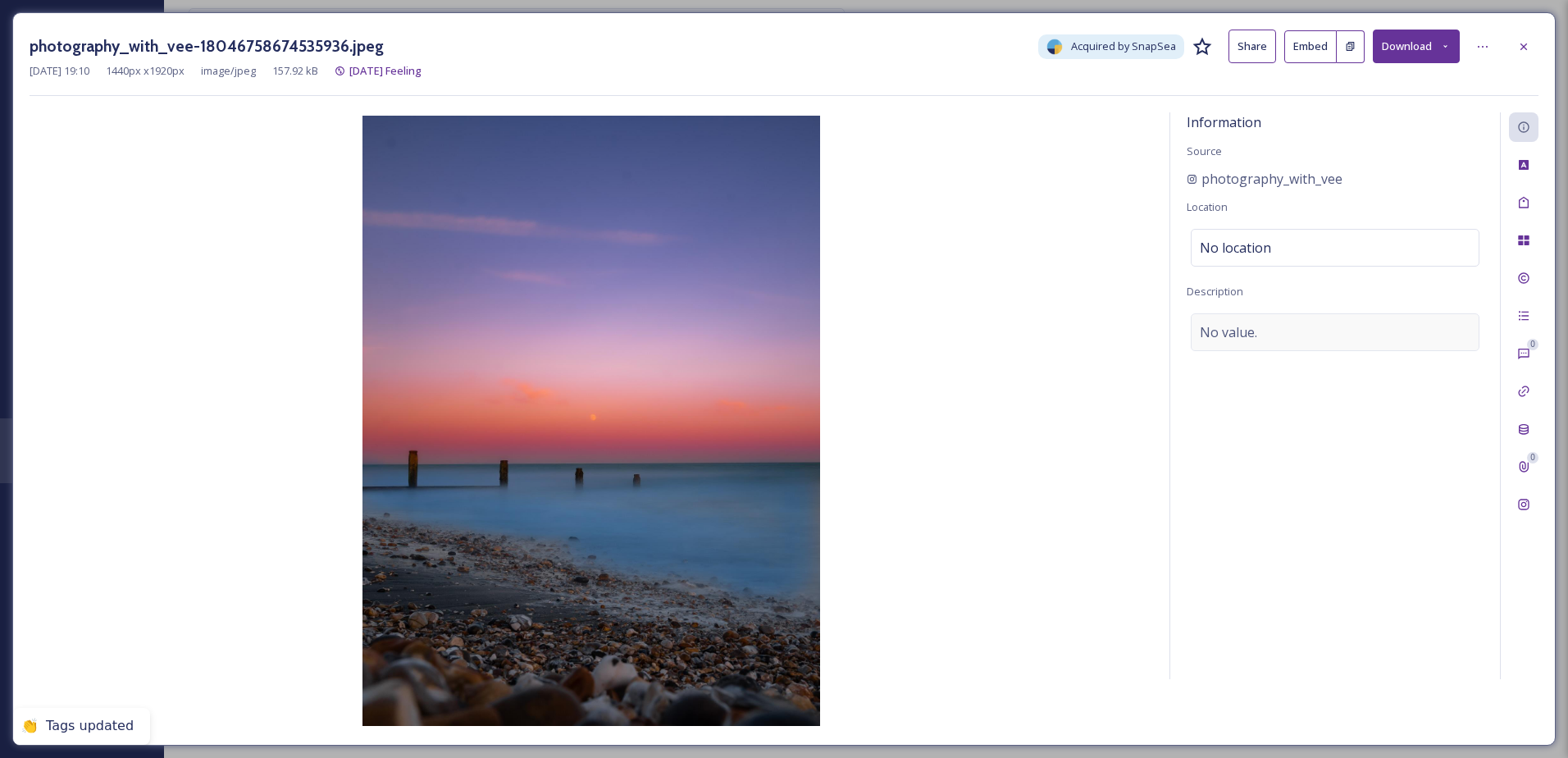
click at [1254, 329] on span "No value." at bounding box center [1229, 332] width 58 height 20
click at [1249, 336] on textarea at bounding box center [1335, 382] width 297 height 136
click at [1482, 40] on icon at bounding box center [1484, 47] width 13 height 13
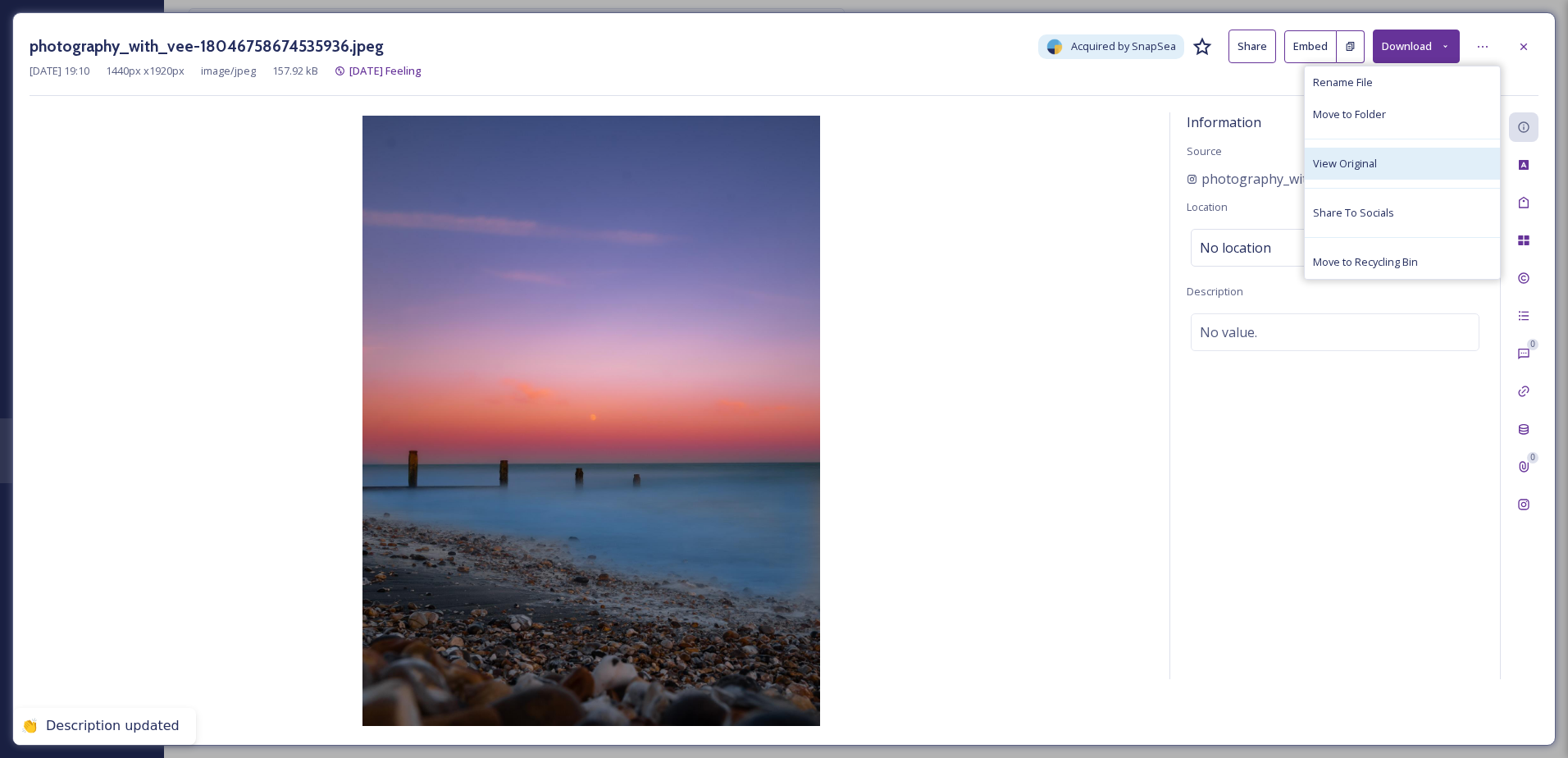
click at [1390, 149] on div "View Original" at bounding box center [1402, 163] width 195 height 32
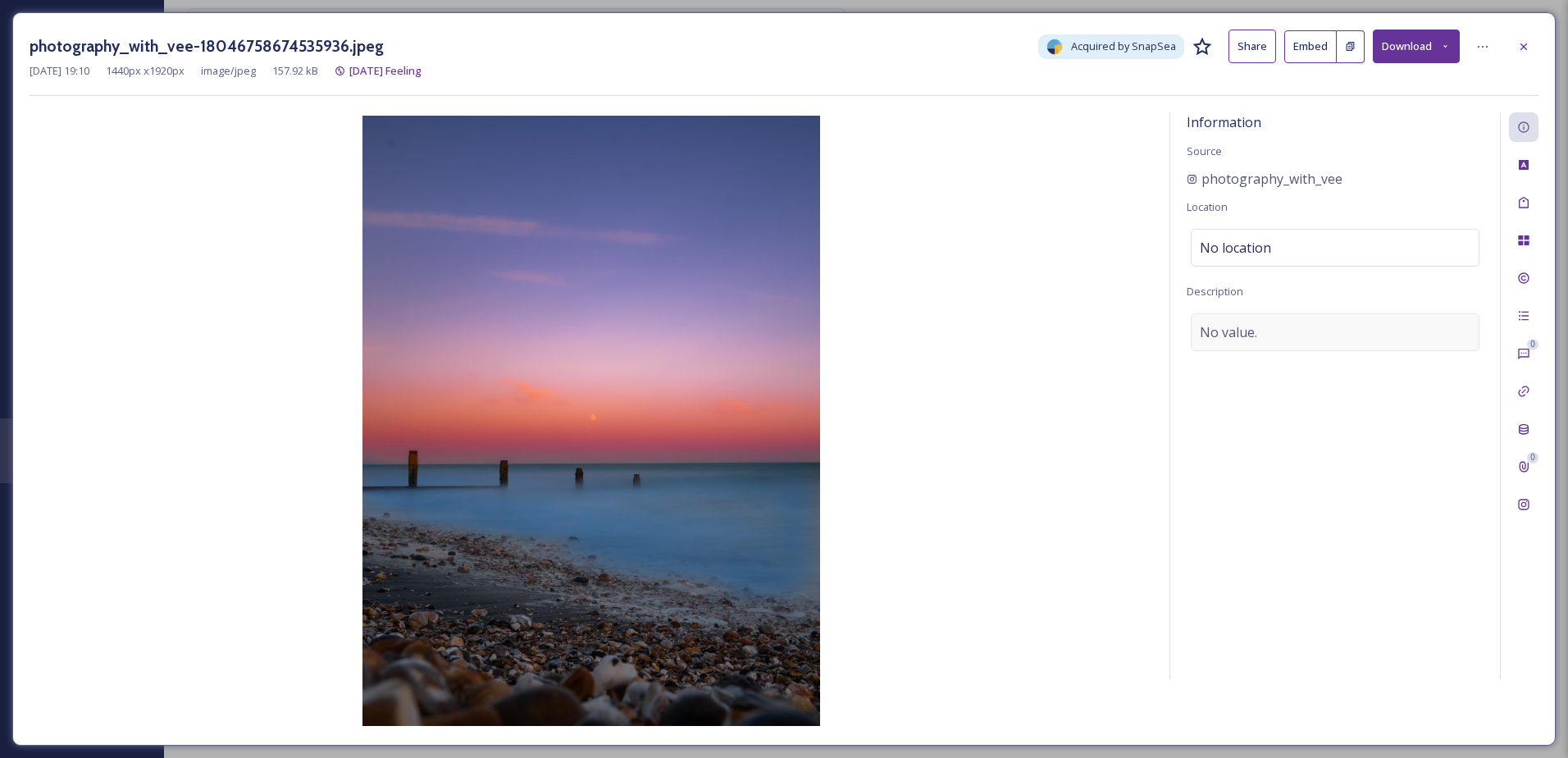
click at [1213, 335] on span "No value." at bounding box center [1229, 332] width 58 height 20
type textarea "Sunset at [GEOGRAPHIC_DATA]"
click at [1528, 202] on icon at bounding box center [1524, 202] width 13 height 13
drag, startPoint x: 1300, startPoint y: 186, endPoint x: 1285, endPoint y: 186, distance: 15.0
click at [1294, 186] on div "No tags" at bounding box center [1335, 201] width 289 height 37
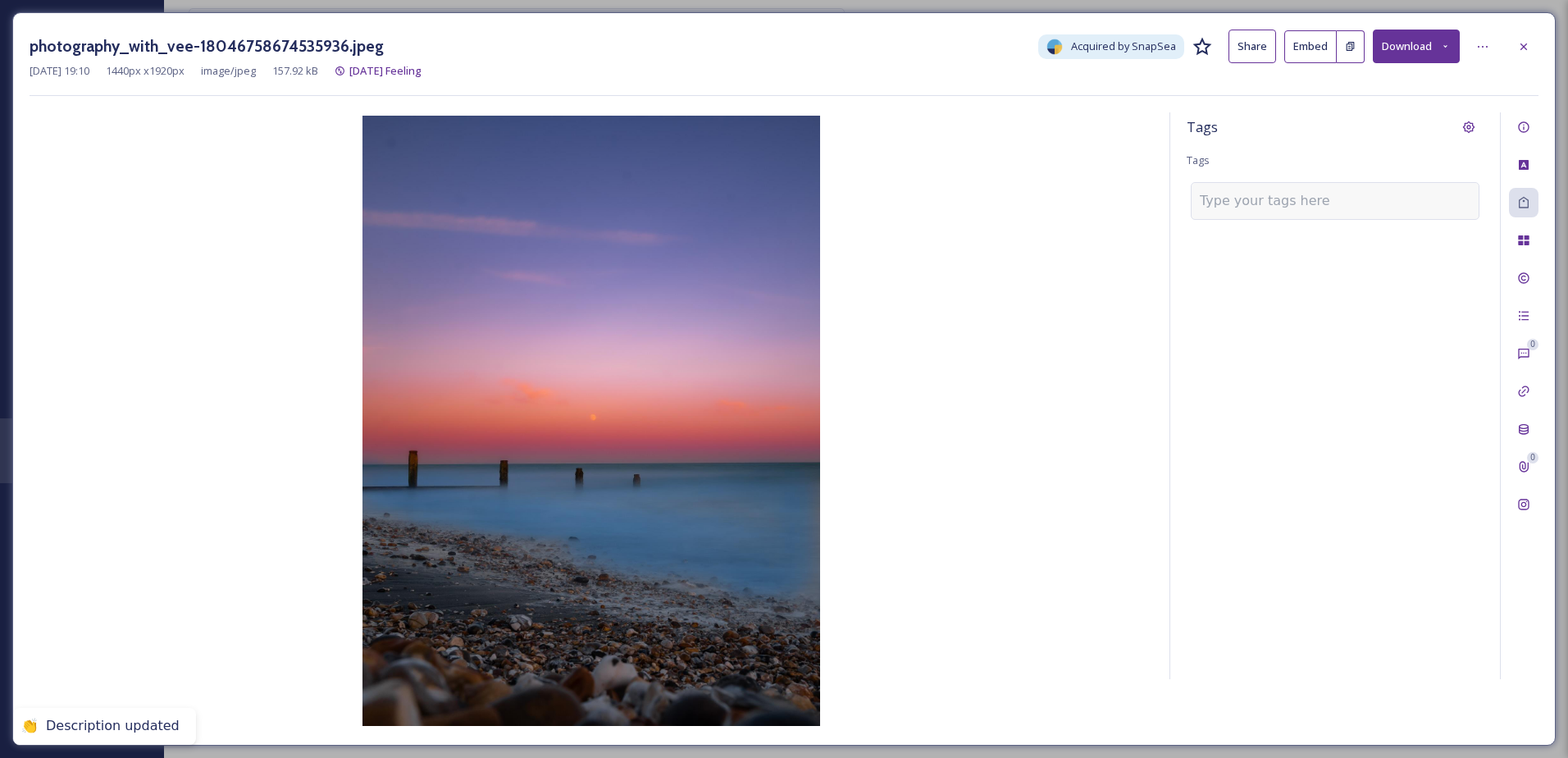
click at [1237, 201] on input at bounding box center [1282, 201] width 164 height 20
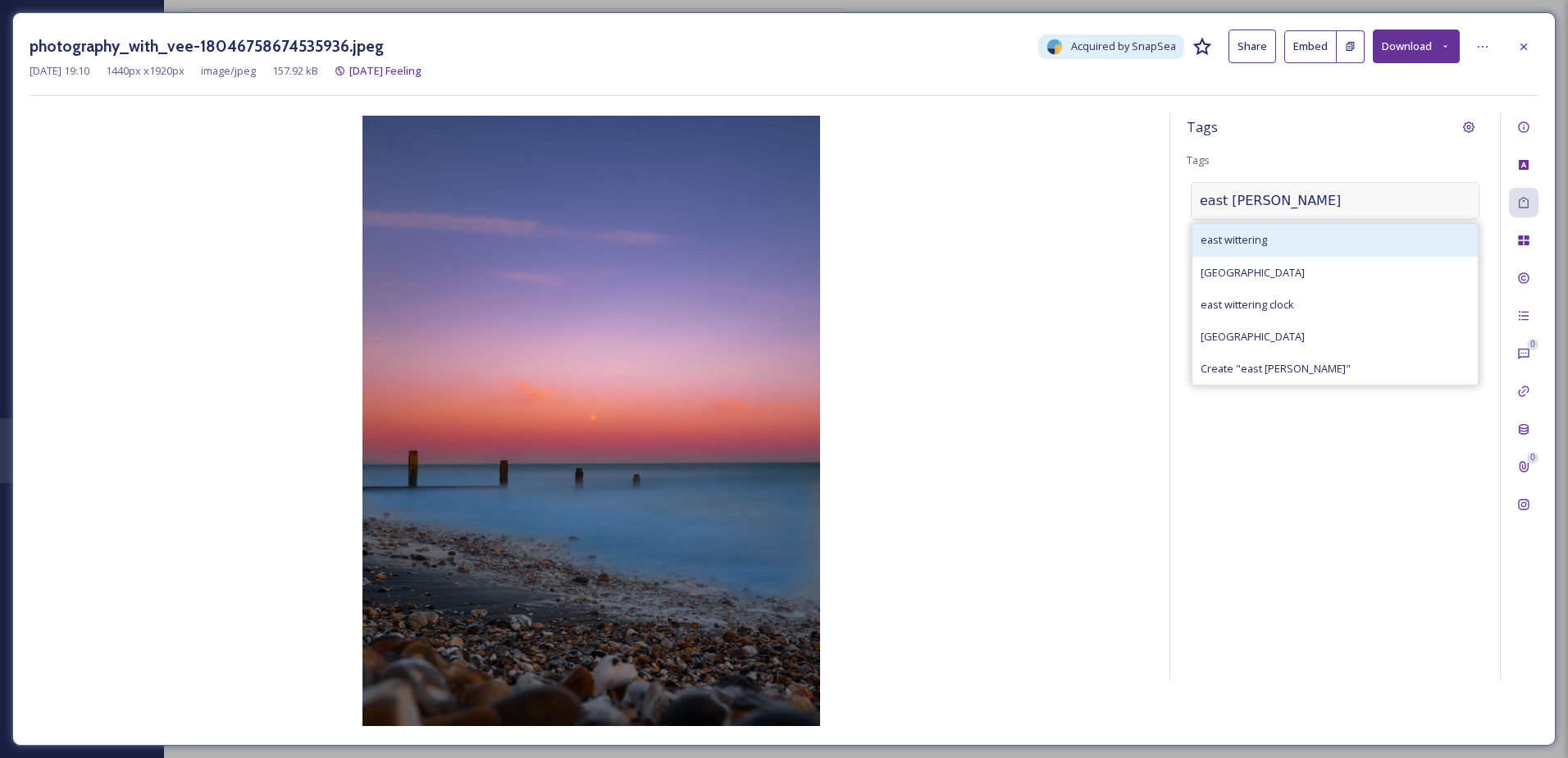
type input "east [PERSON_NAME]"
click at [1233, 239] on span "east wittering" at bounding box center [1233, 240] width 66 height 15
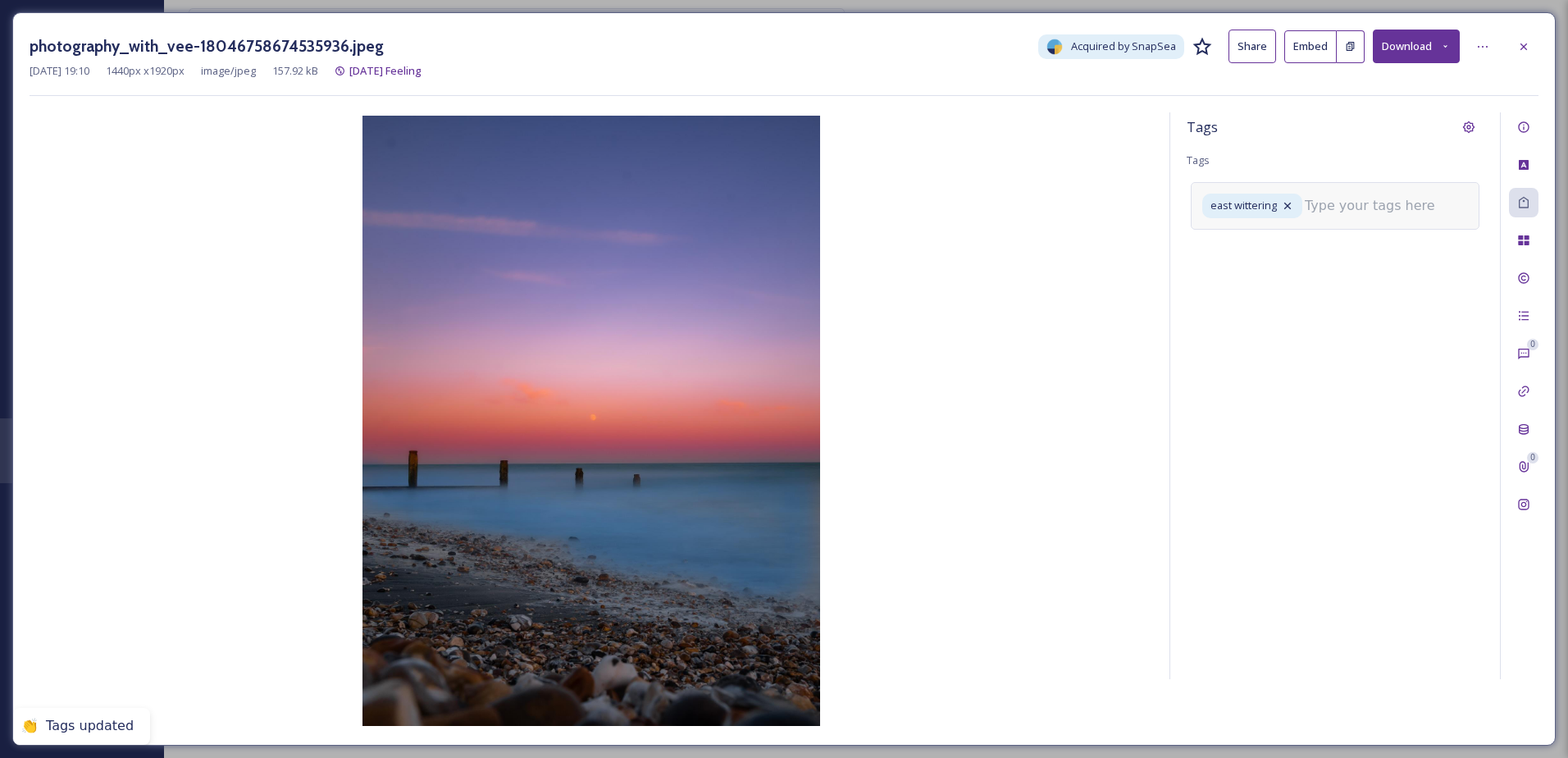
click at [1342, 212] on input at bounding box center [1387, 205] width 164 height 20
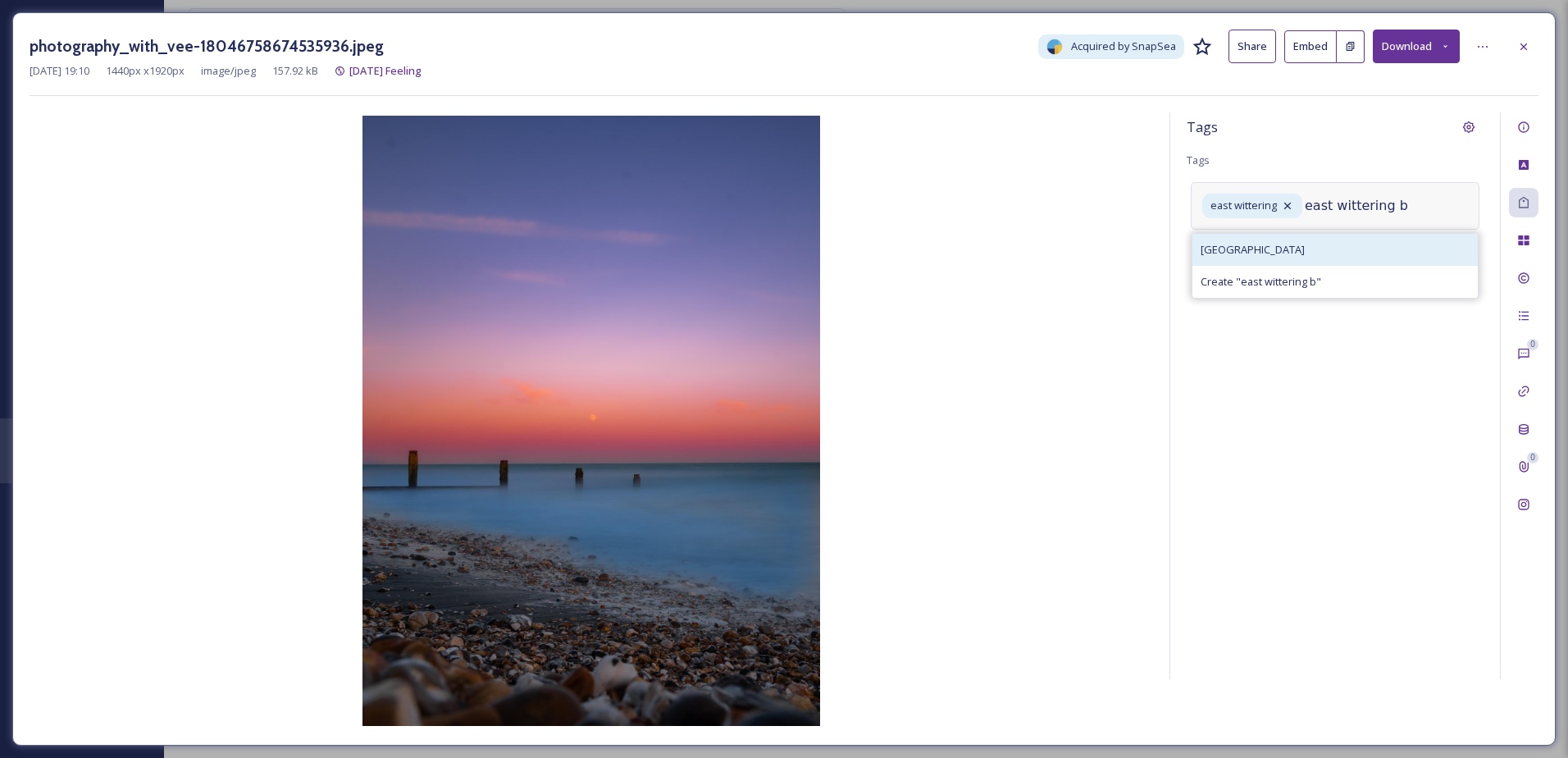
type input "east wittering b"
click at [1299, 243] on span "[GEOGRAPHIC_DATA]" at bounding box center [1252, 249] width 105 height 15
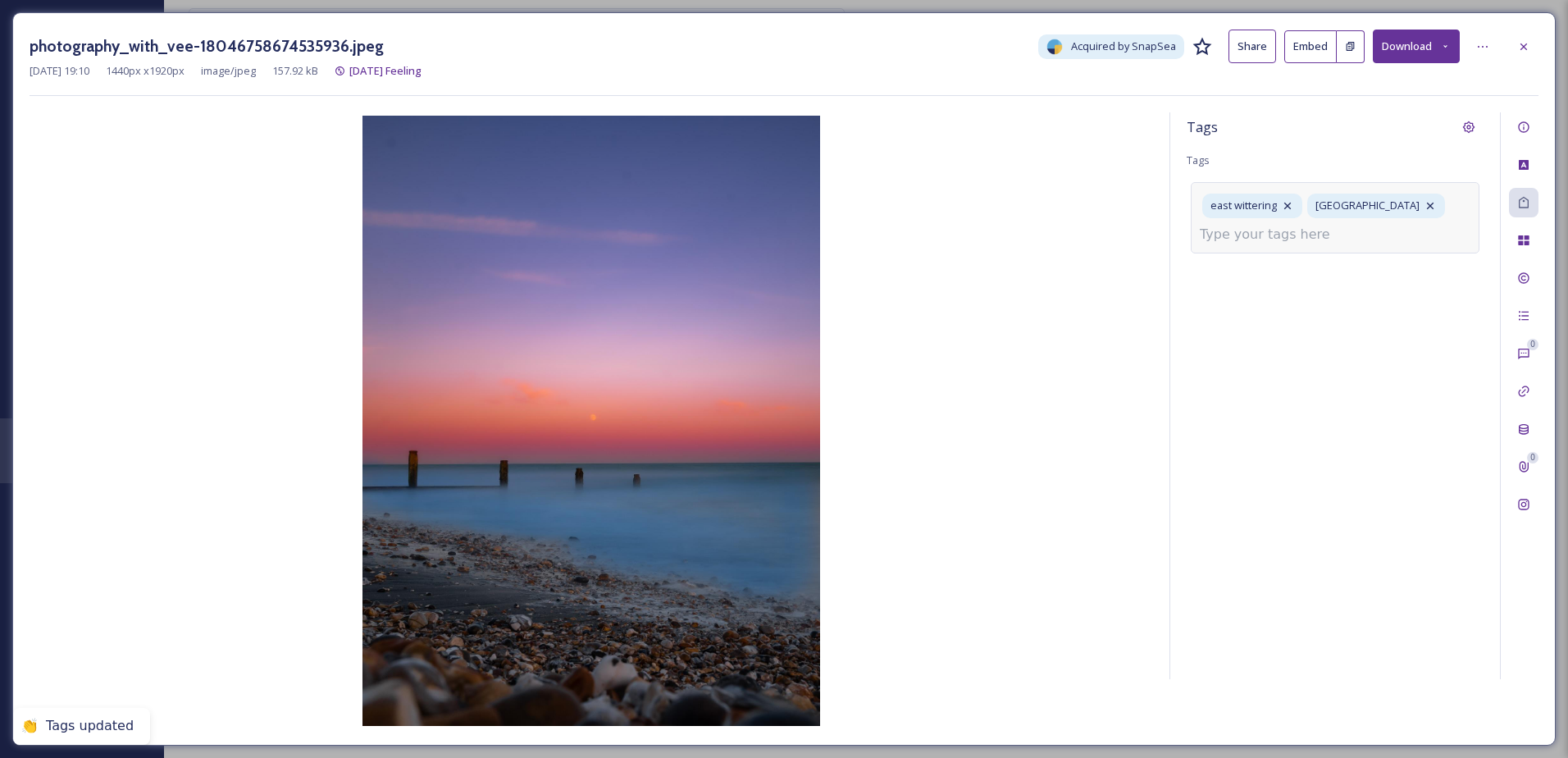
click at [1527, 42] on icon at bounding box center [1524, 47] width 13 height 13
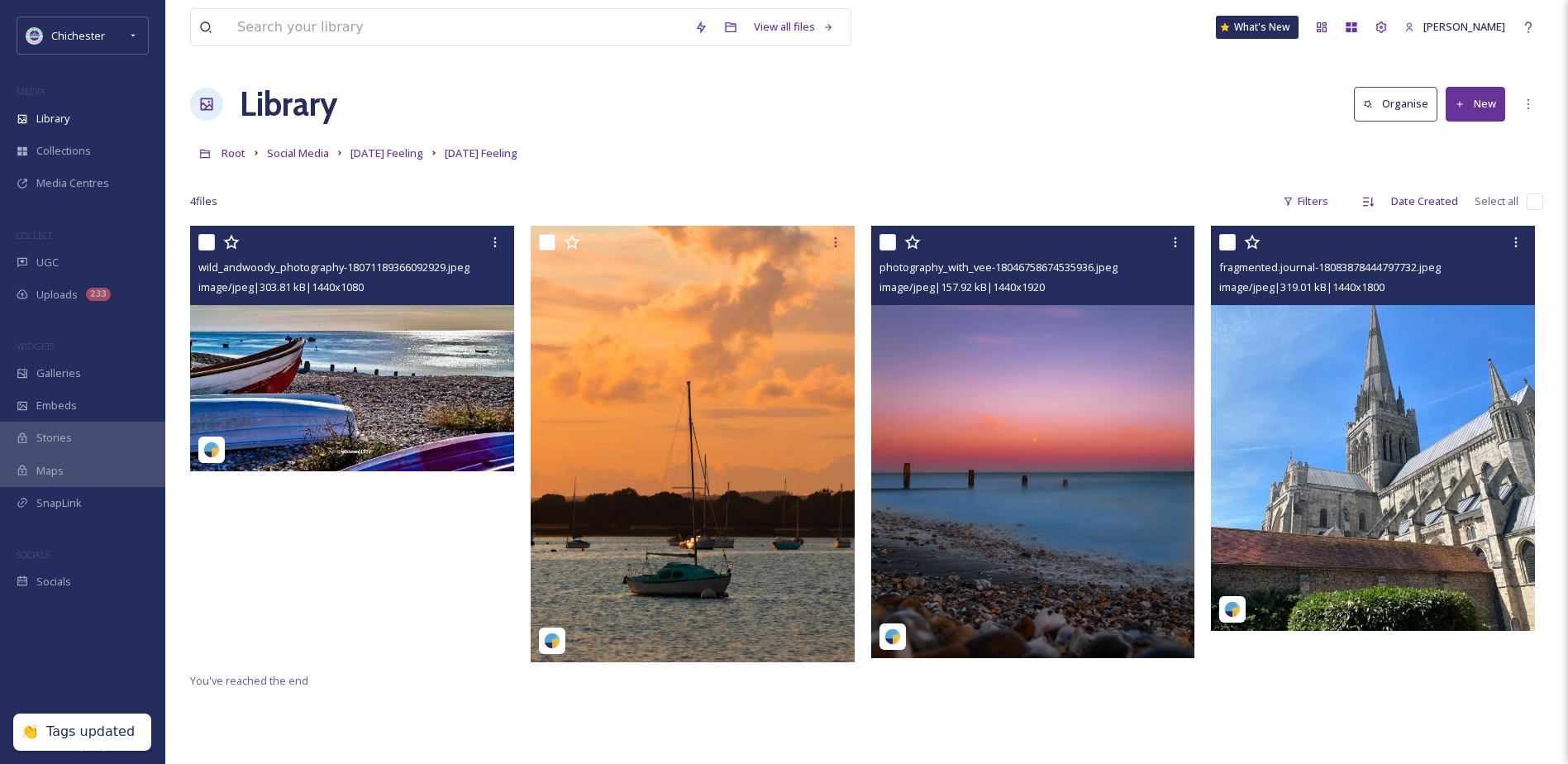
click at [1404, 428] on img at bounding box center [1373, 427] width 324 height 405
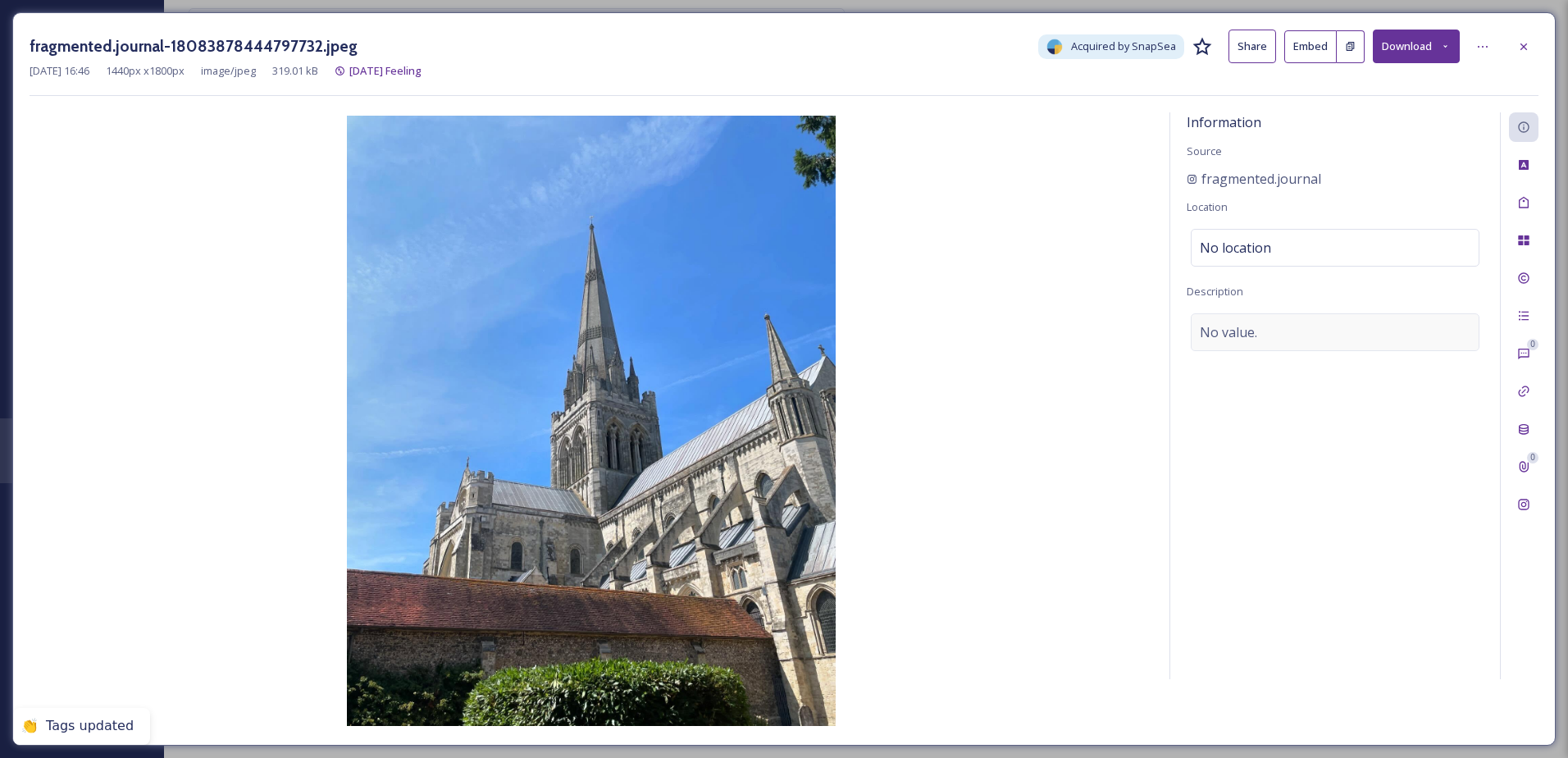
click at [1257, 316] on div "No value." at bounding box center [1335, 332] width 289 height 37
click at [1247, 320] on textarea at bounding box center [1335, 382] width 297 height 136
type textarea "[GEOGRAPHIC_DATA]"
click at [1516, 187] on div "Tags 0 0" at bounding box center [1519, 395] width 38 height 567
click at [1512, 207] on div "Tags" at bounding box center [1524, 202] width 30 height 30
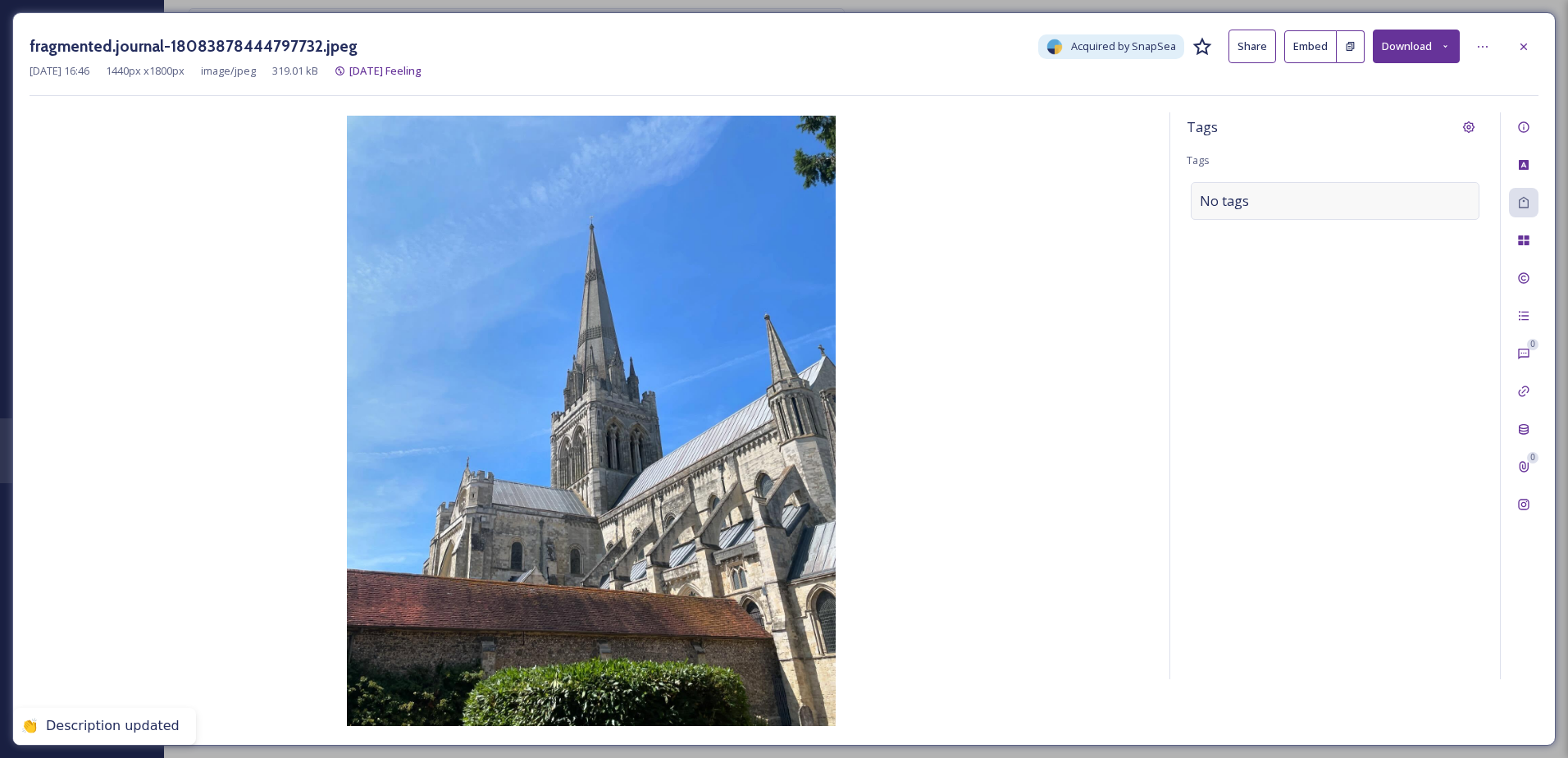
click at [1307, 219] on div "No tags" at bounding box center [1335, 201] width 289 height 37
click at [1268, 206] on input at bounding box center [1282, 201] width 164 height 20
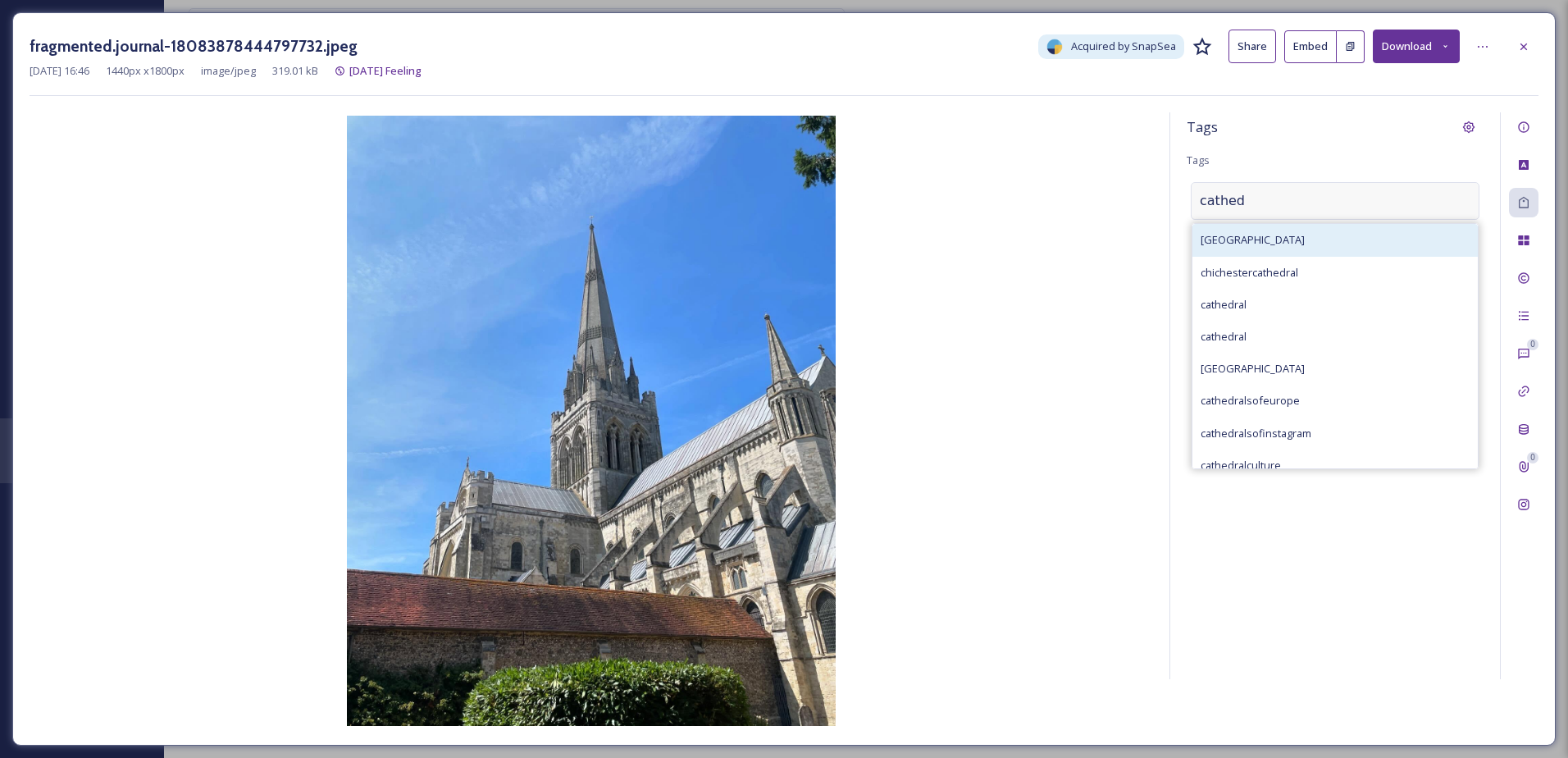
type input "cathed"
click at [1271, 228] on div "[GEOGRAPHIC_DATA]" at bounding box center [1335, 239] width 285 height 32
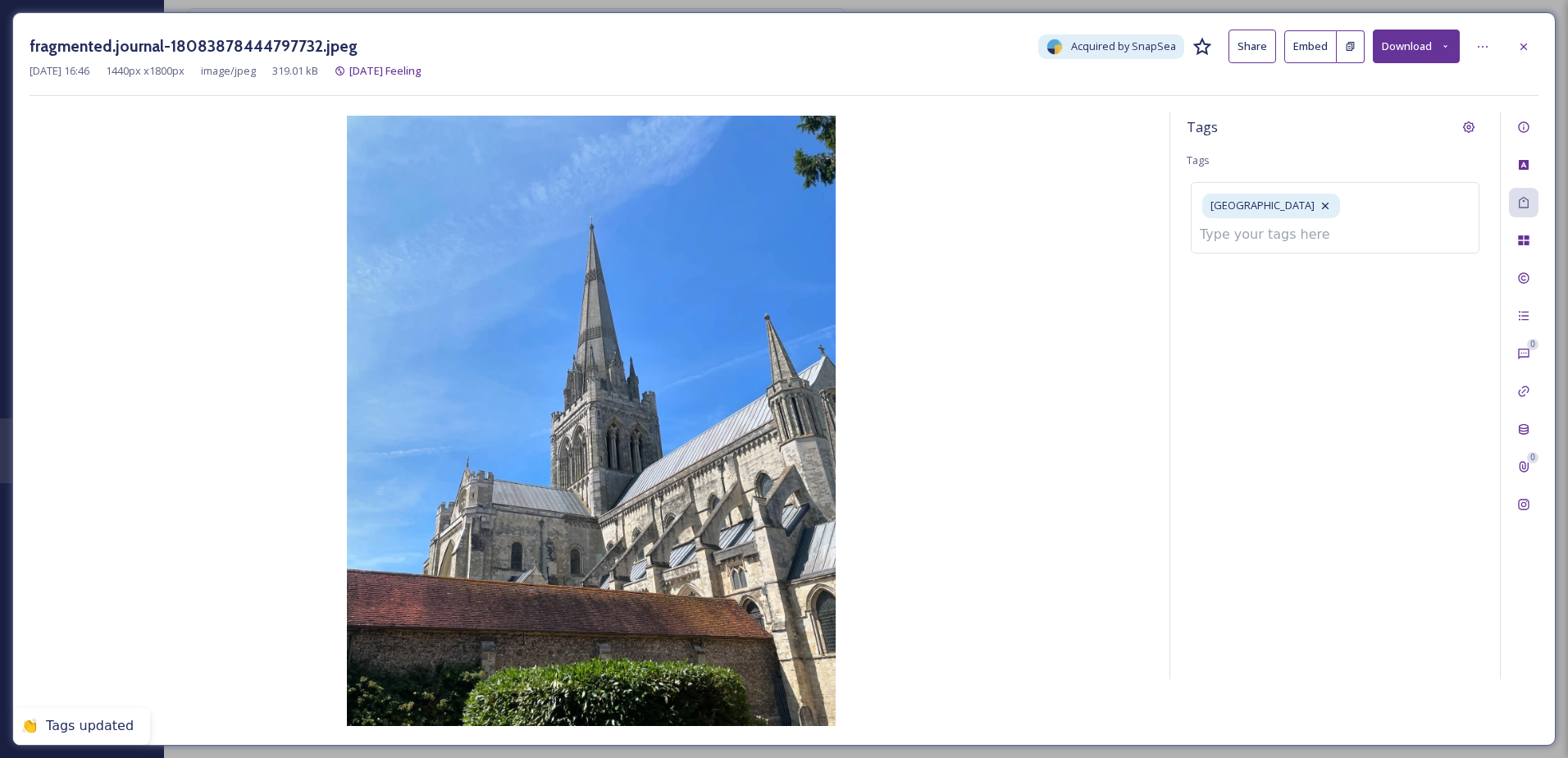
click at [1520, 31] on div "fragmented.journal-18083878444797732.jpeg Acquired by SnapSea Share Embed Downl…" at bounding box center [784, 46] width 1509 height 34
click at [1521, 43] on icon at bounding box center [1524, 47] width 13 height 13
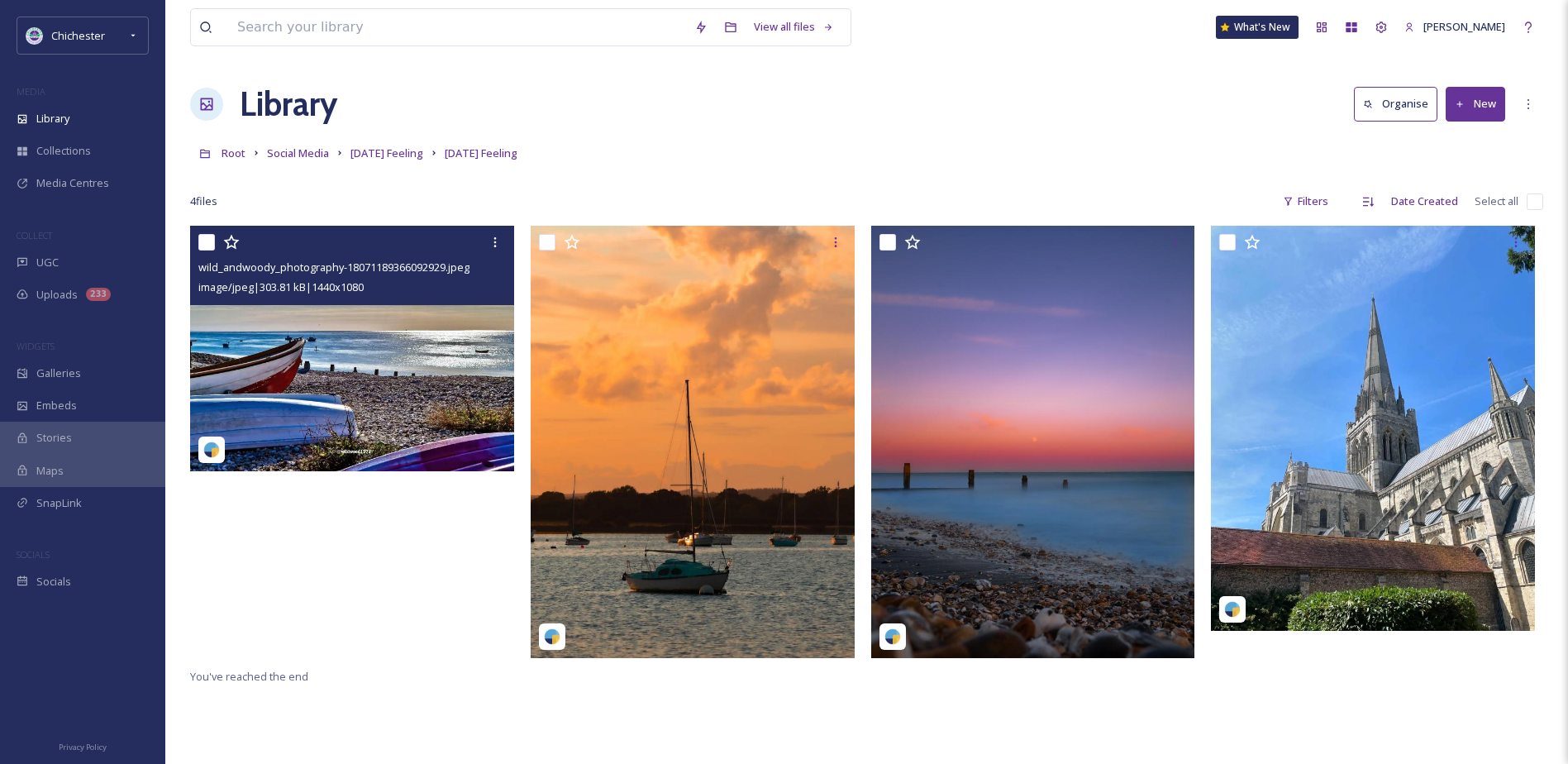
click at [416, 328] on img at bounding box center [354, 348] width 327 height 246
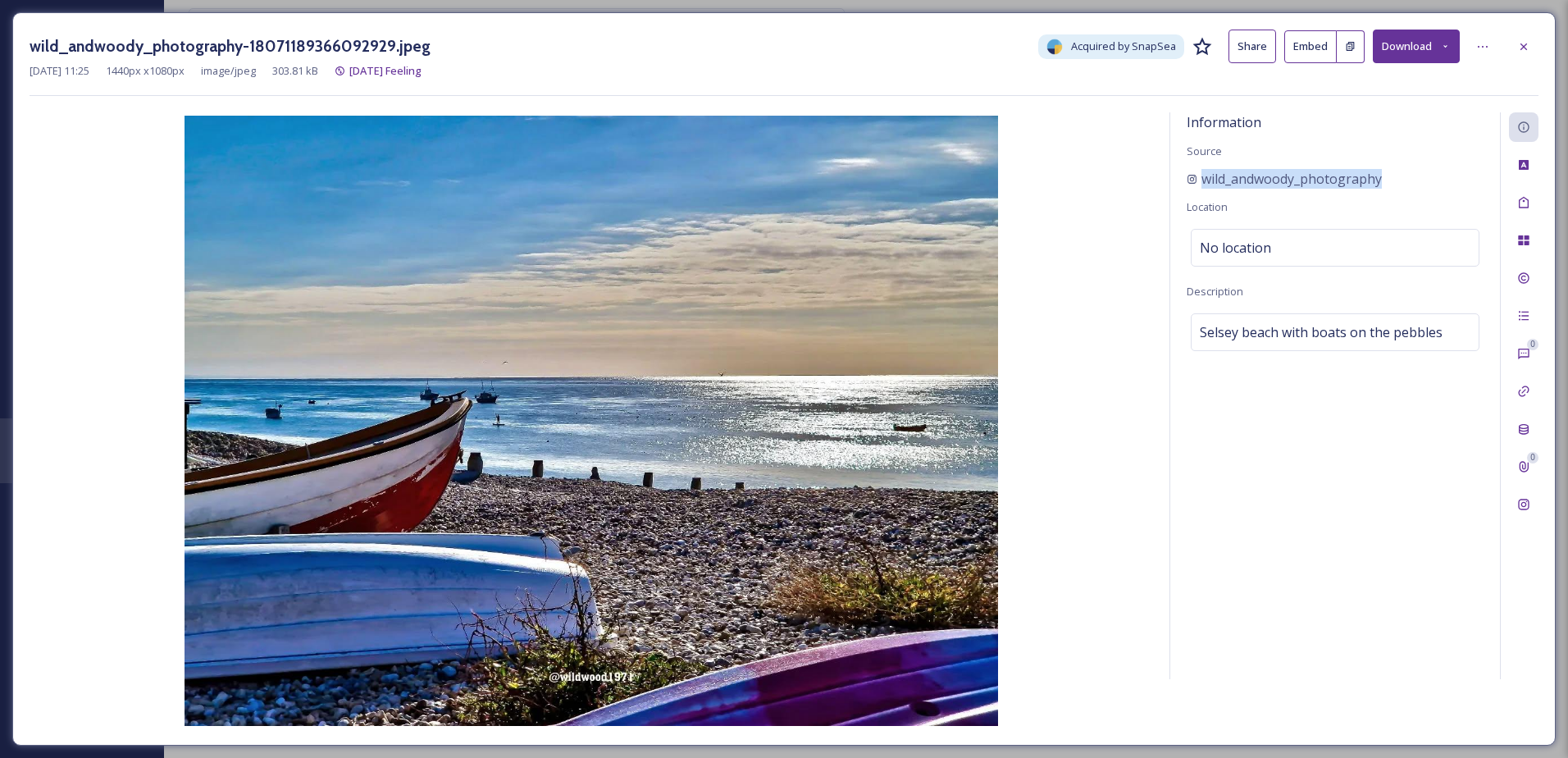
drag, startPoint x: 1375, startPoint y: 178, endPoint x: 1170, endPoint y: 177, distance: 205.0
click at [1170, 177] on div "Information Source wild_andwoody_photography Location No location Description S…" at bounding box center [1354, 395] width 369 height 567
drag, startPoint x: 1170, startPoint y: 177, endPoint x: 1248, endPoint y: 177, distance: 78.0
click at [1525, 46] on icon at bounding box center [1524, 45] width 7 height 7
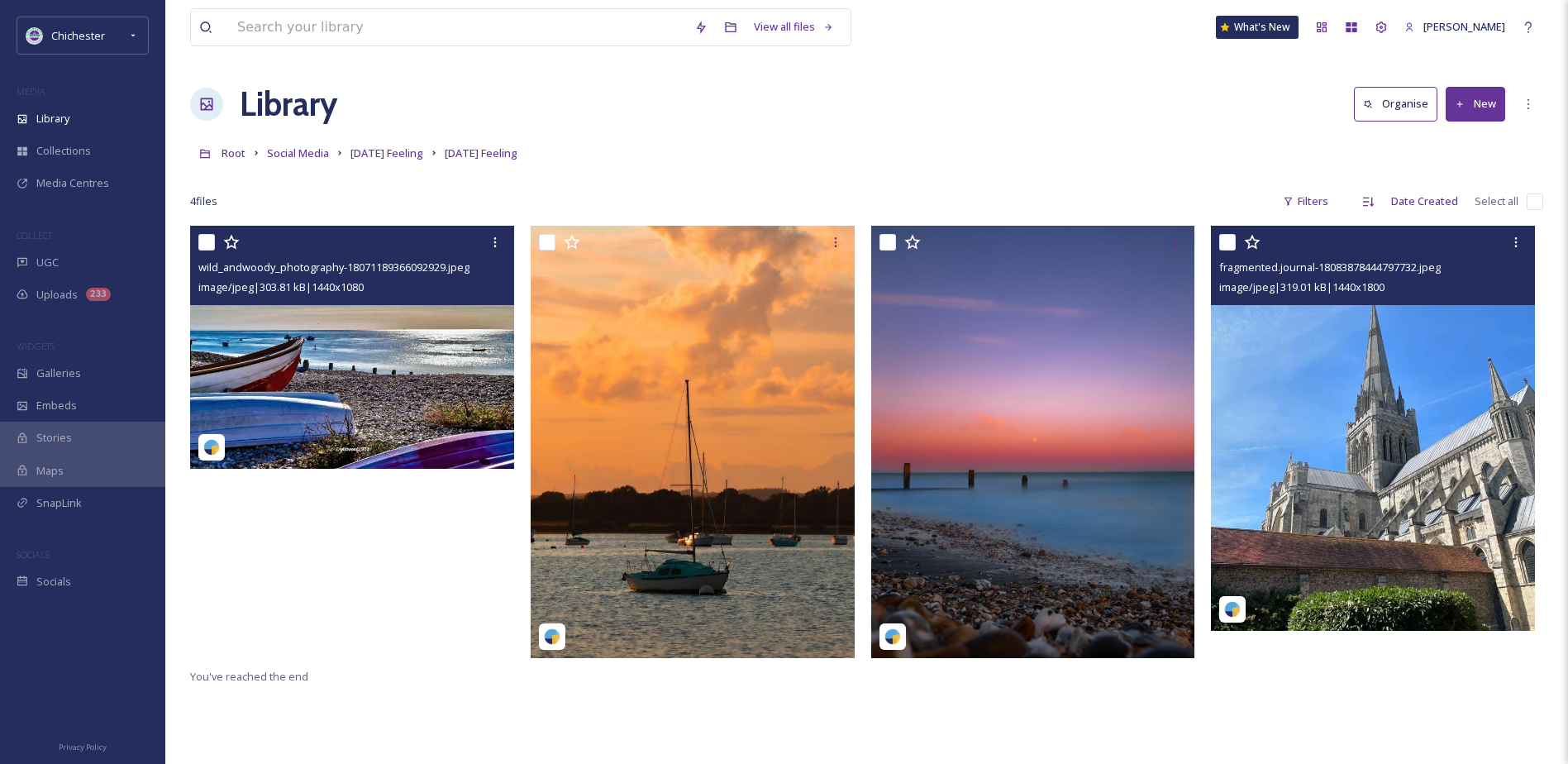
click at [1335, 380] on img at bounding box center [1373, 427] width 324 height 405
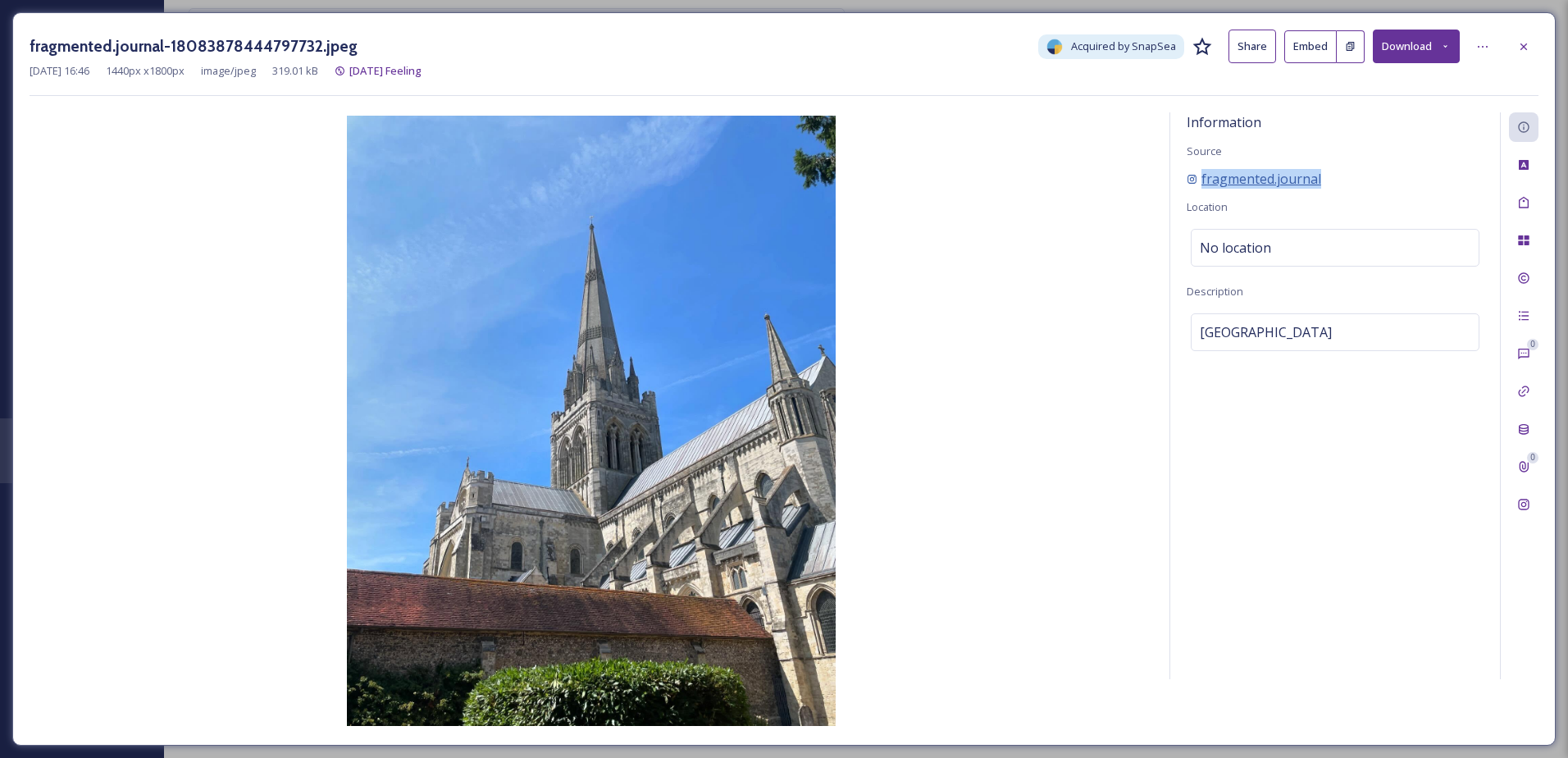
drag, startPoint x: 1335, startPoint y: 178, endPoint x: 1193, endPoint y: 178, distance: 142.0
click at [1193, 178] on div "fragmented.journal" at bounding box center [1335, 178] width 297 height 20
drag, startPoint x: 1193, startPoint y: 178, endPoint x: 1228, endPoint y: 178, distance: 35.0
copy span "fragmented.journal"
click at [1506, 55] on div "fragmented.journal-18083878444797732.jpeg Acquired by SnapSea Share Embed Downl…" at bounding box center [784, 46] width 1509 height 34
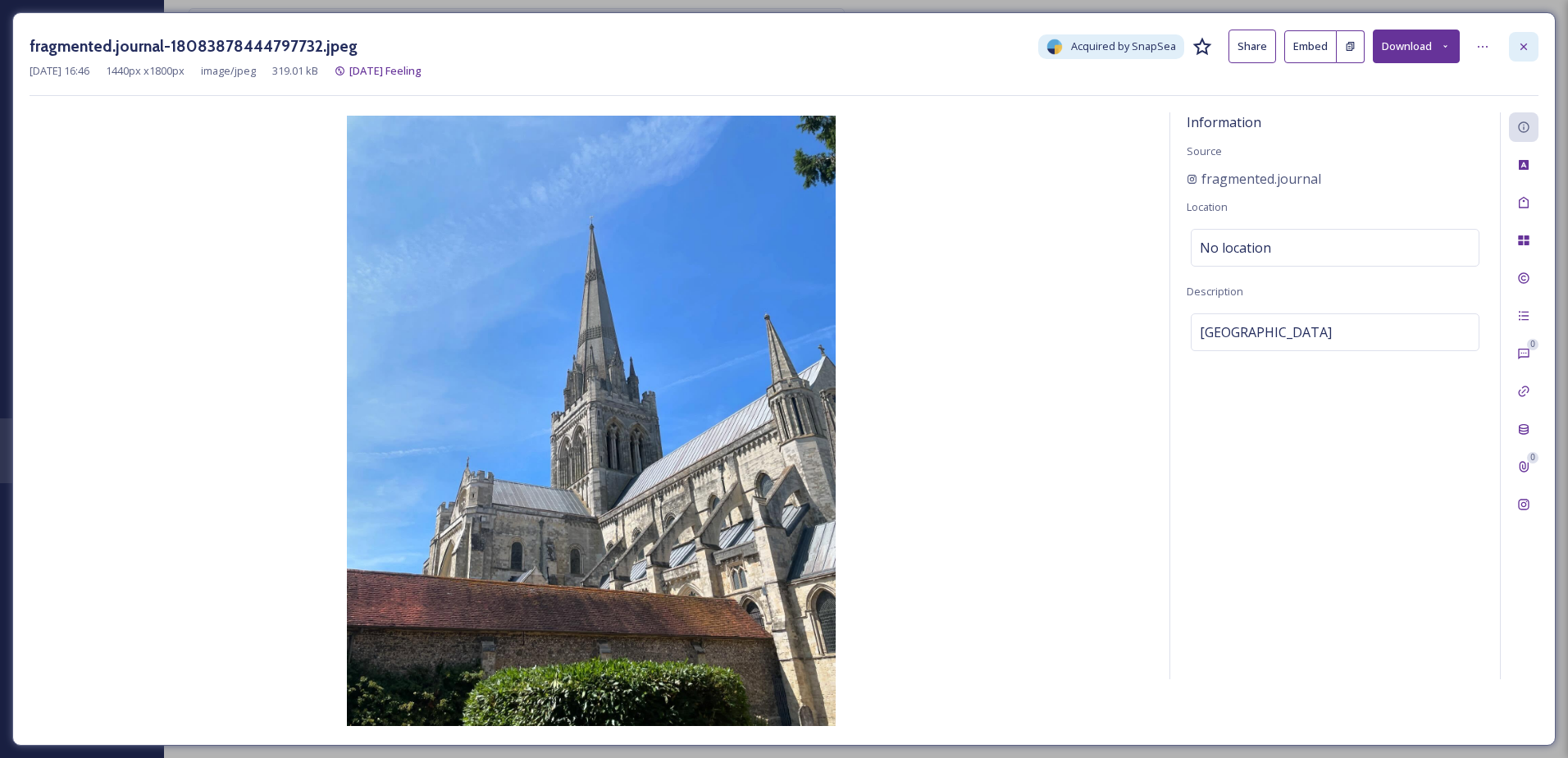
click at [1518, 54] on div at bounding box center [1524, 46] width 30 height 30
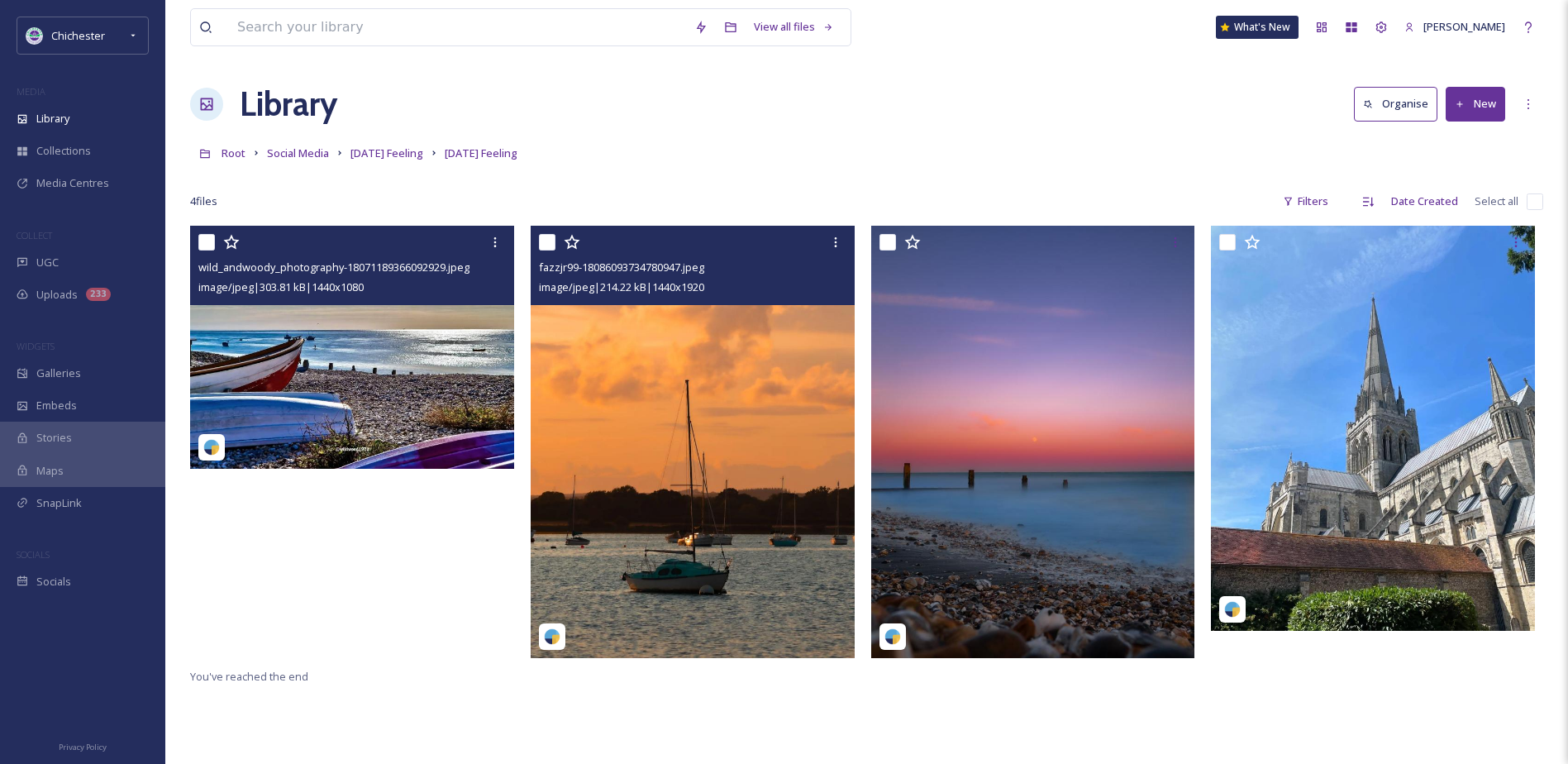
click at [743, 431] on img at bounding box center [693, 441] width 324 height 431
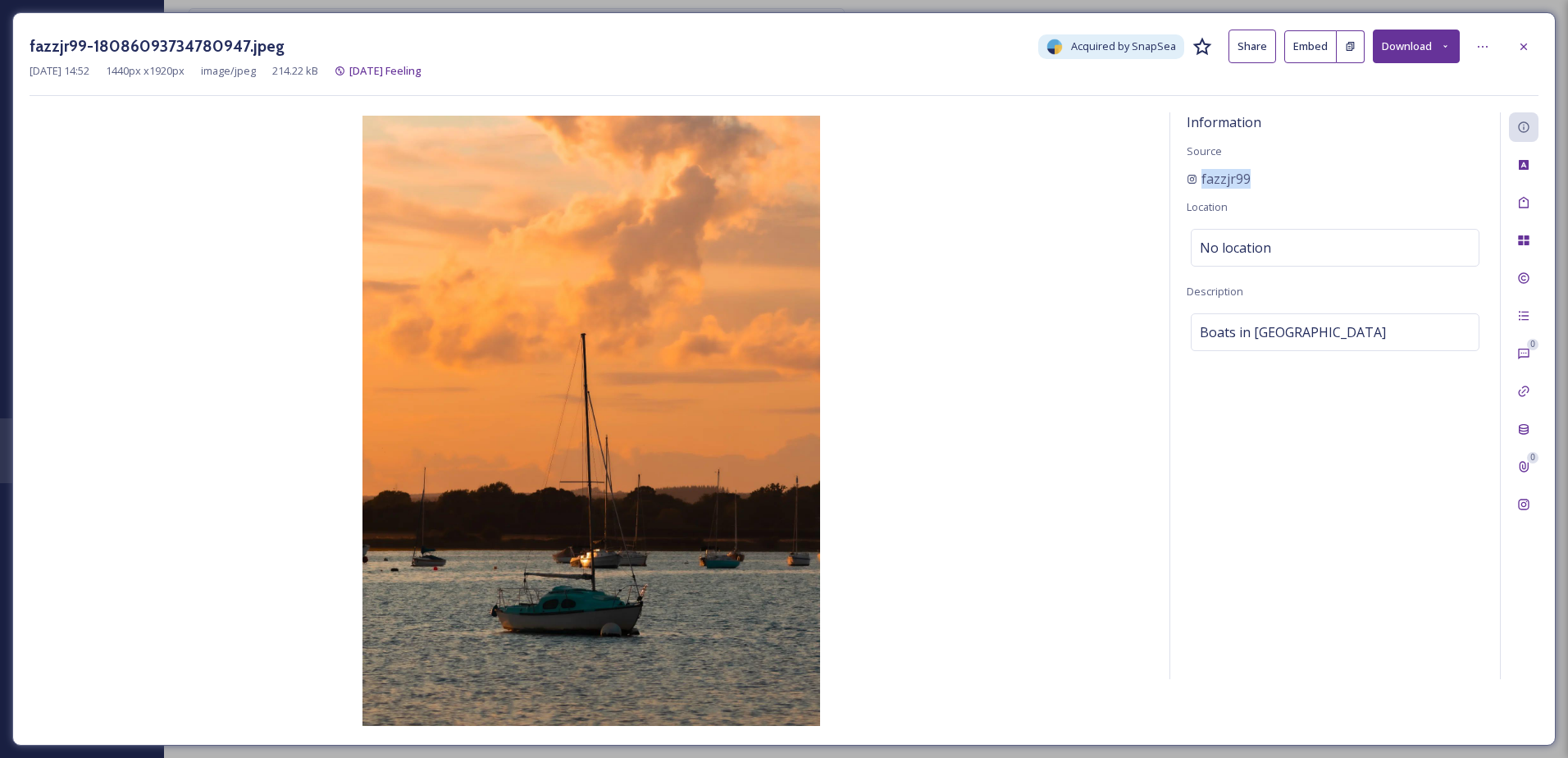
drag, startPoint x: 1272, startPoint y: 175, endPoint x: 1176, endPoint y: 173, distance: 96.0
click at [1176, 173] on div "Information Source fazzjr99 Location No location Description Boats in [GEOGRAPH…" at bounding box center [1336, 395] width 330 height 567
drag, startPoint x: 1176, startPoint y: 173, endPoint x: 1225, endPoint y: 166, distance: 49.5
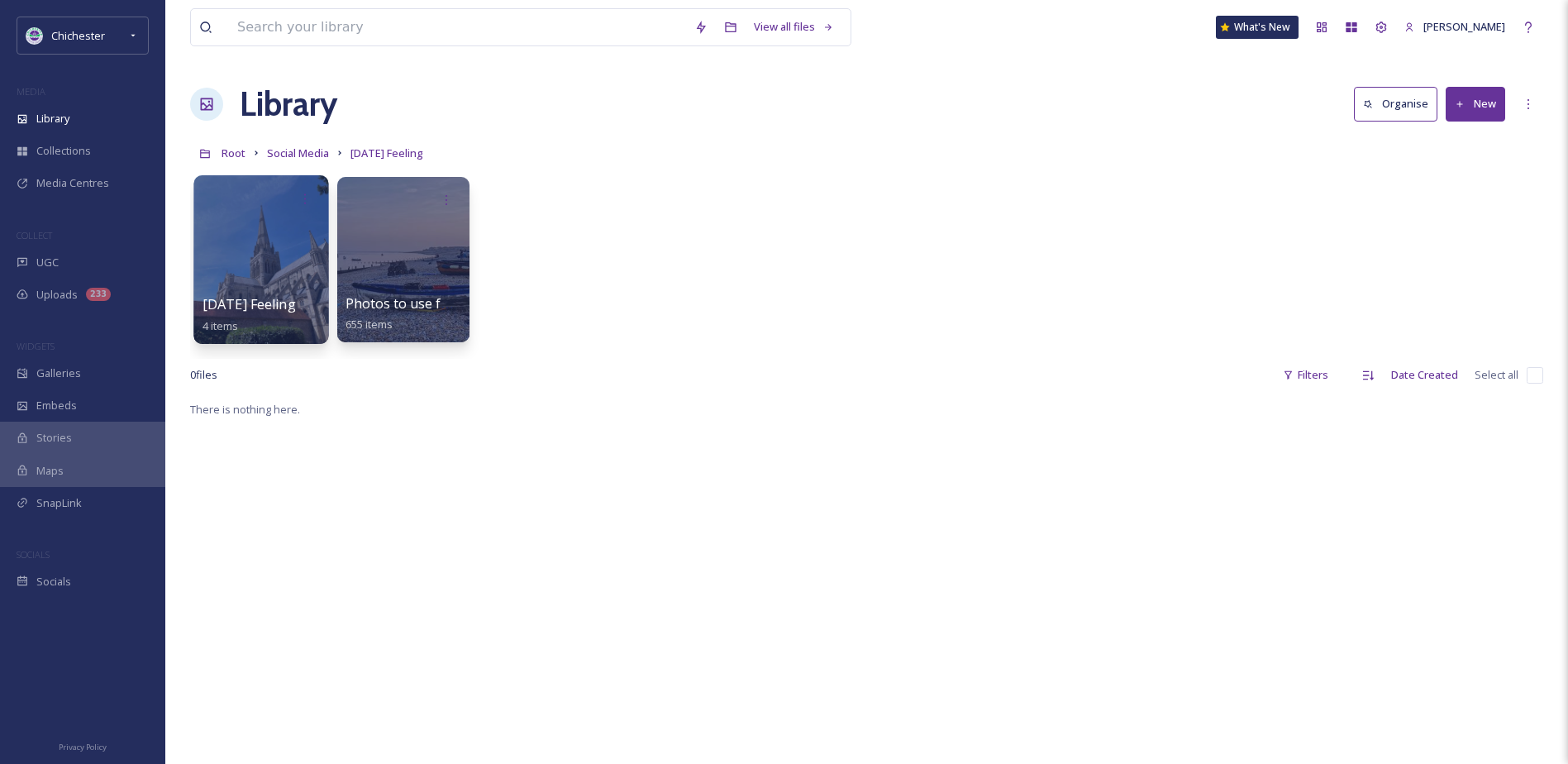
click at [258, 329] on div "[DATE] Feeling 4 items" at bounding box center [261, 314] width 118 height 42
click at [257, 245] on div at bounding box center [260, 259] width 134 height 168
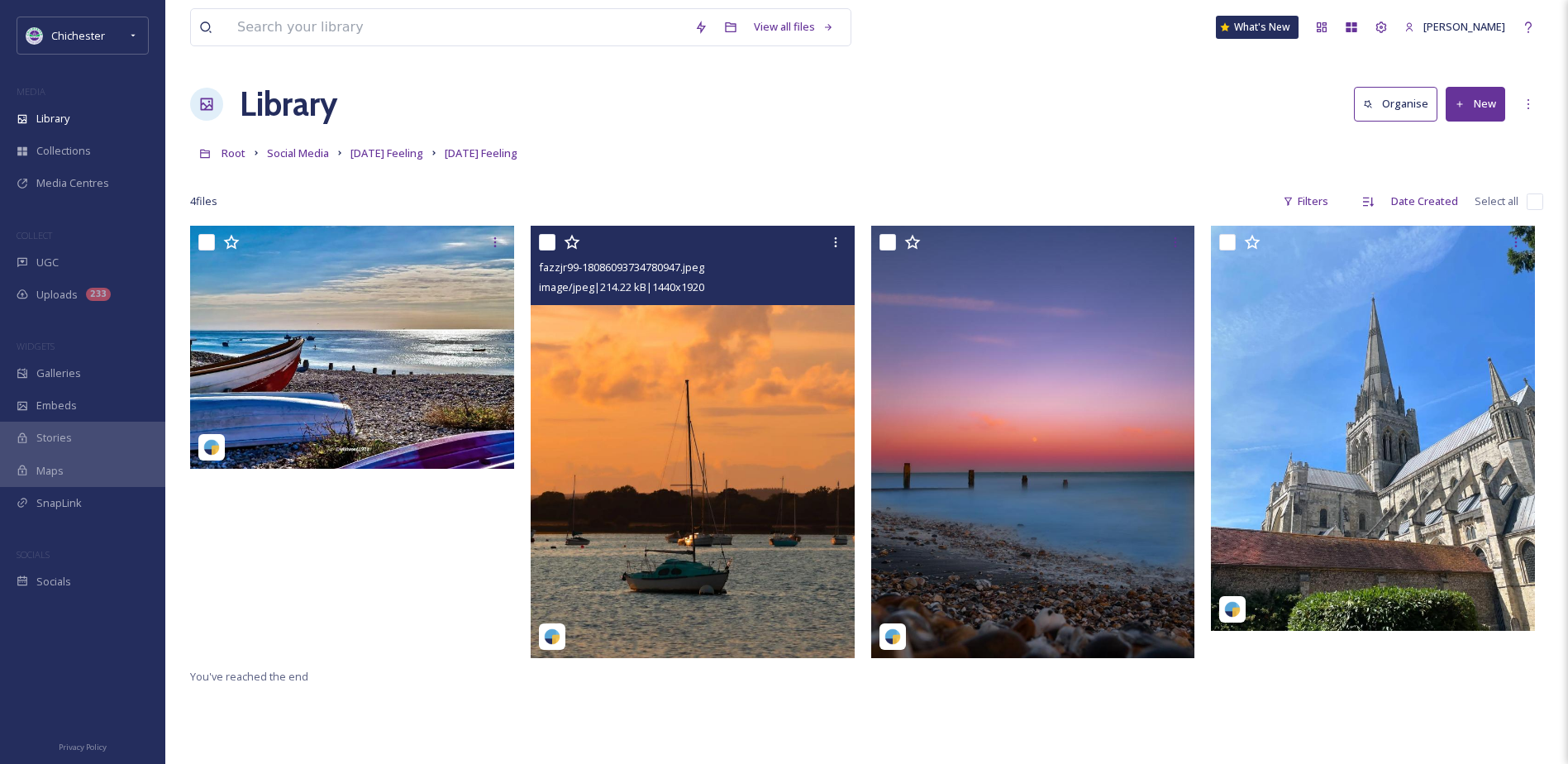
click at [665, 368] on img at bounding box center [693, 441] width 324 height 431
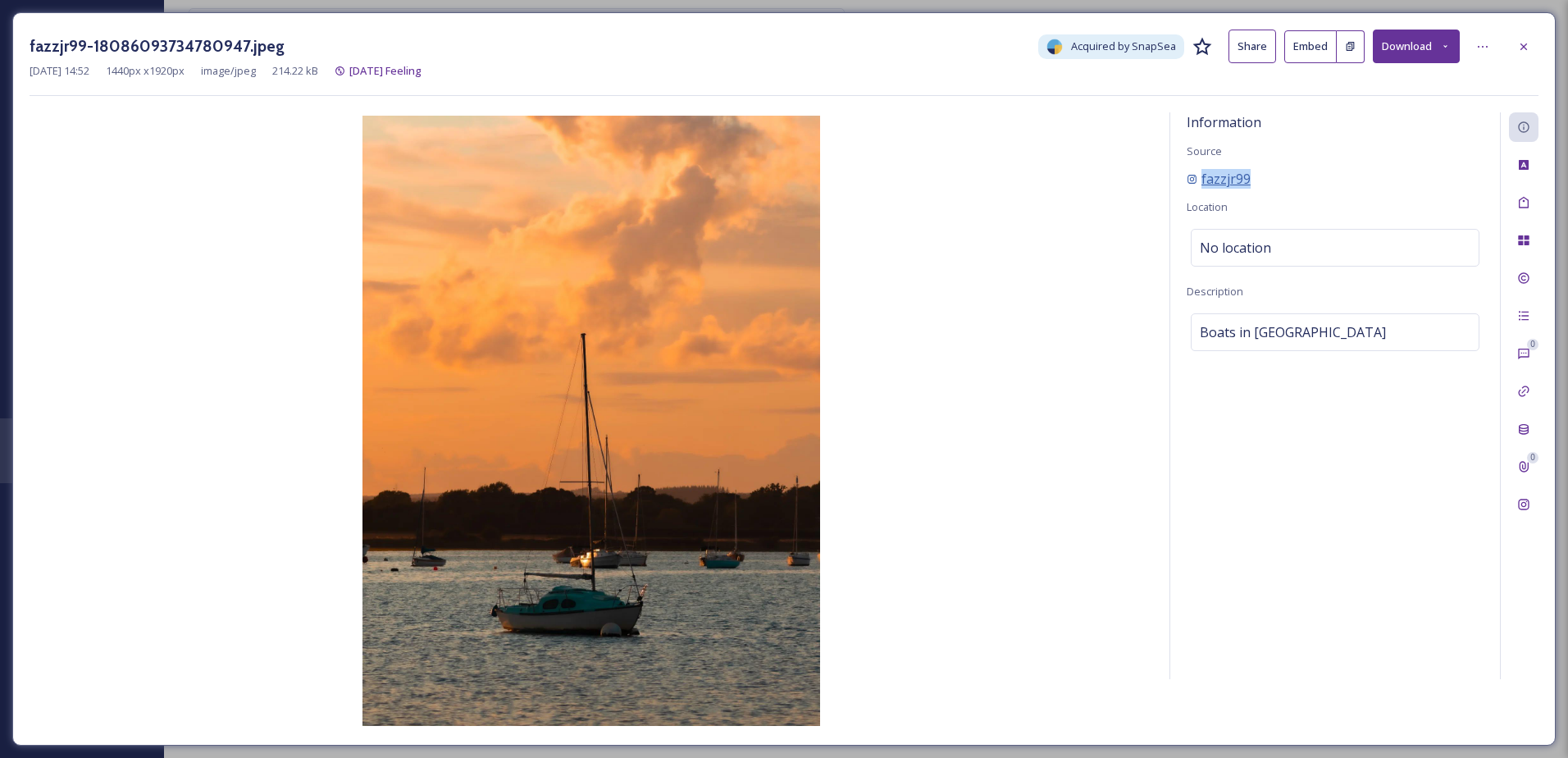
drag, startPoint x: 1260, startPoint y: 178, endPoint x: 1195, endPoint y: 176, distance: 65.0
click at [1195, 176] on div "fazzjr99" at bounding box center [1335, 178] width 297 height 20
drag, startPoint x: 1195, startPoint y: 176, endPoint x: 1204, endPoint y: 172, distance: 9.8
copy span "fazzjr99"
click at [1522, 37] on div at bounding box center [1524, 46] width 30 height 30
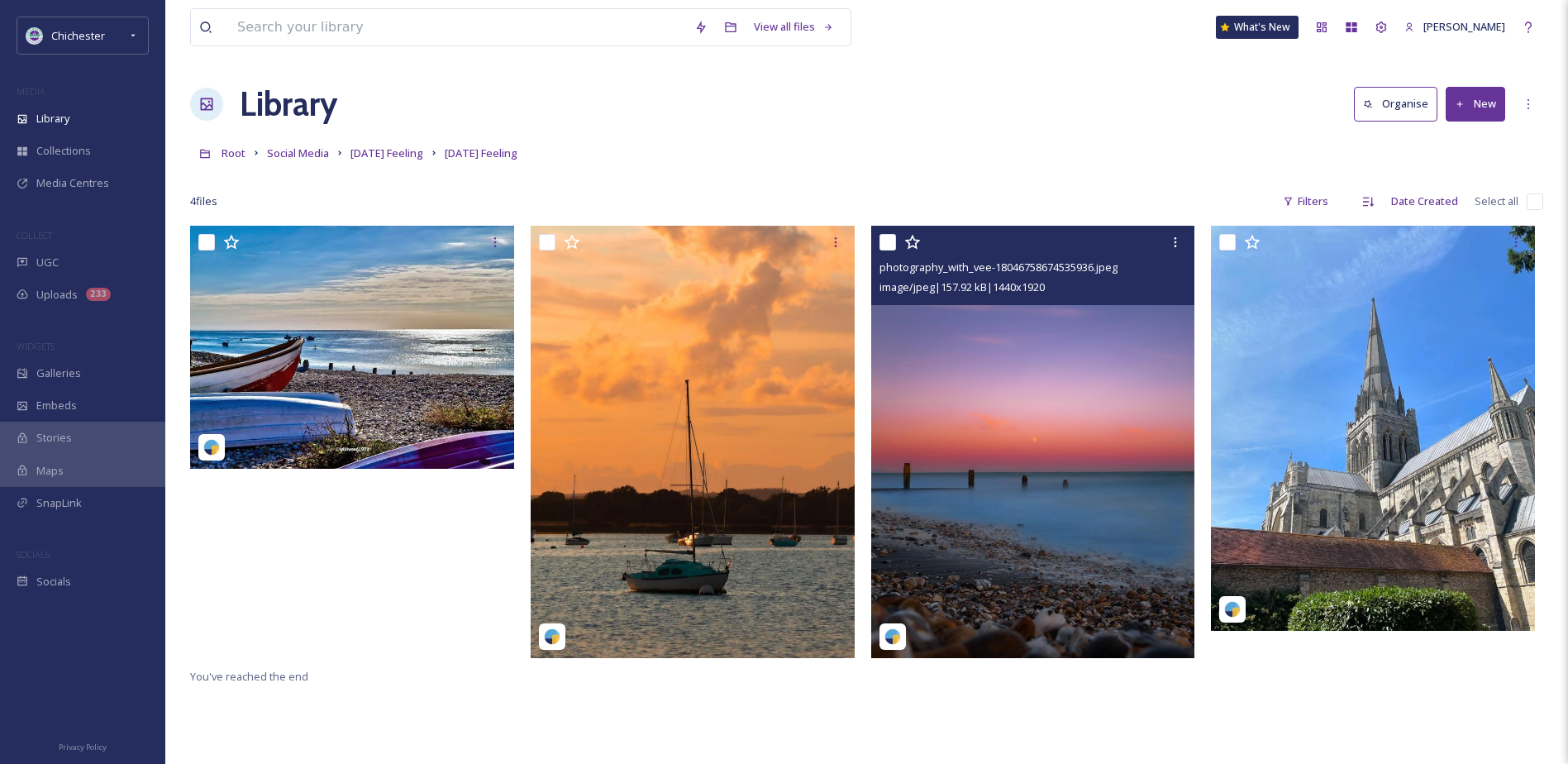
click at [1019, 418] on img at bounding box center [1033, 441] width 324 height 431
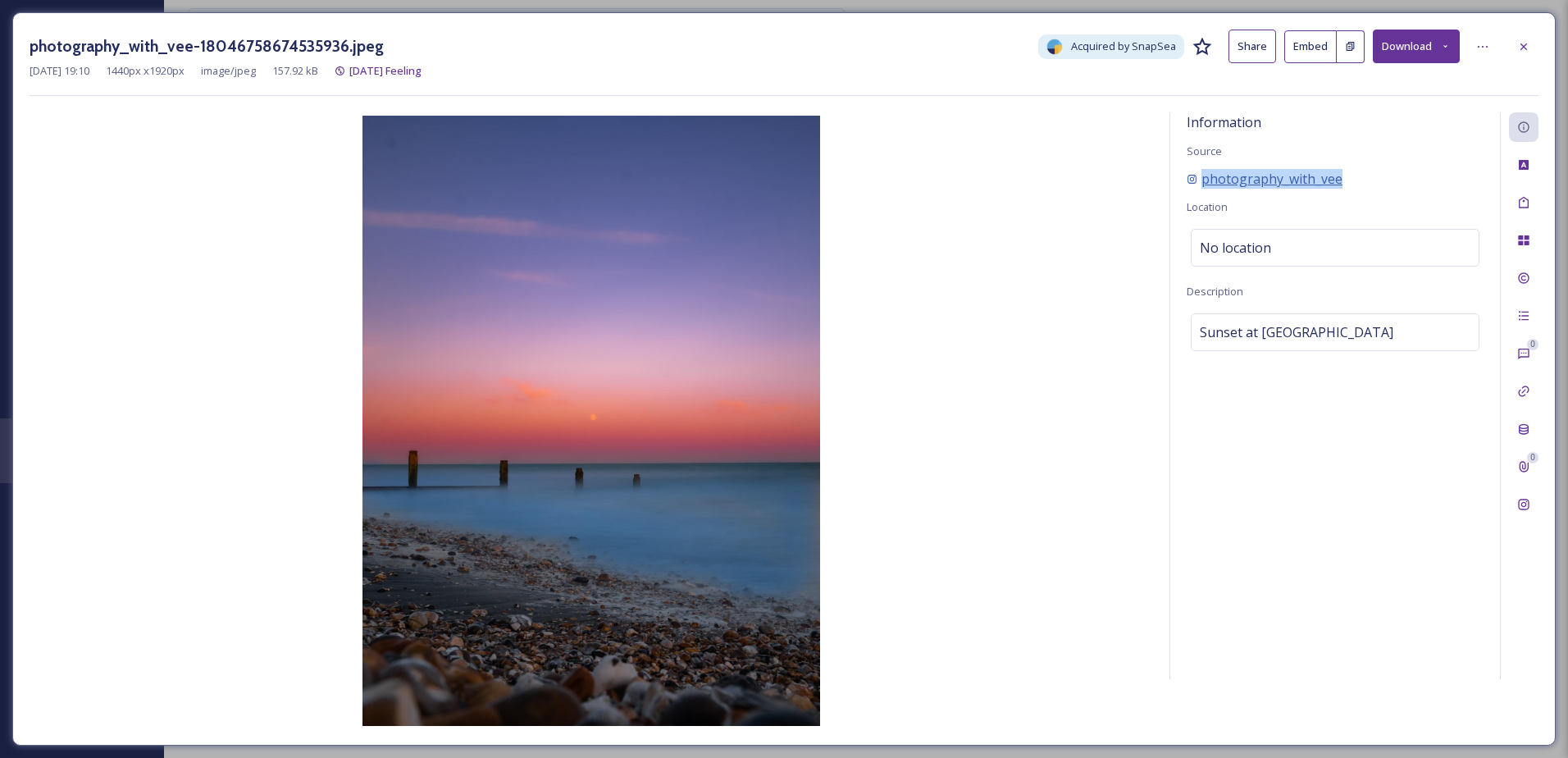
drag, startPoint x: 1342, startPoint y: 178, endPoint x: 1201, endPoint y: 178, distance: 141.0
click at [1201, 178] on div "photography_with_vee" at bounding box center [1335, 178] width 297 height 20
copy span "photography_with_vee"
